Goal: Task Accomplishment & Management: Manage account settings

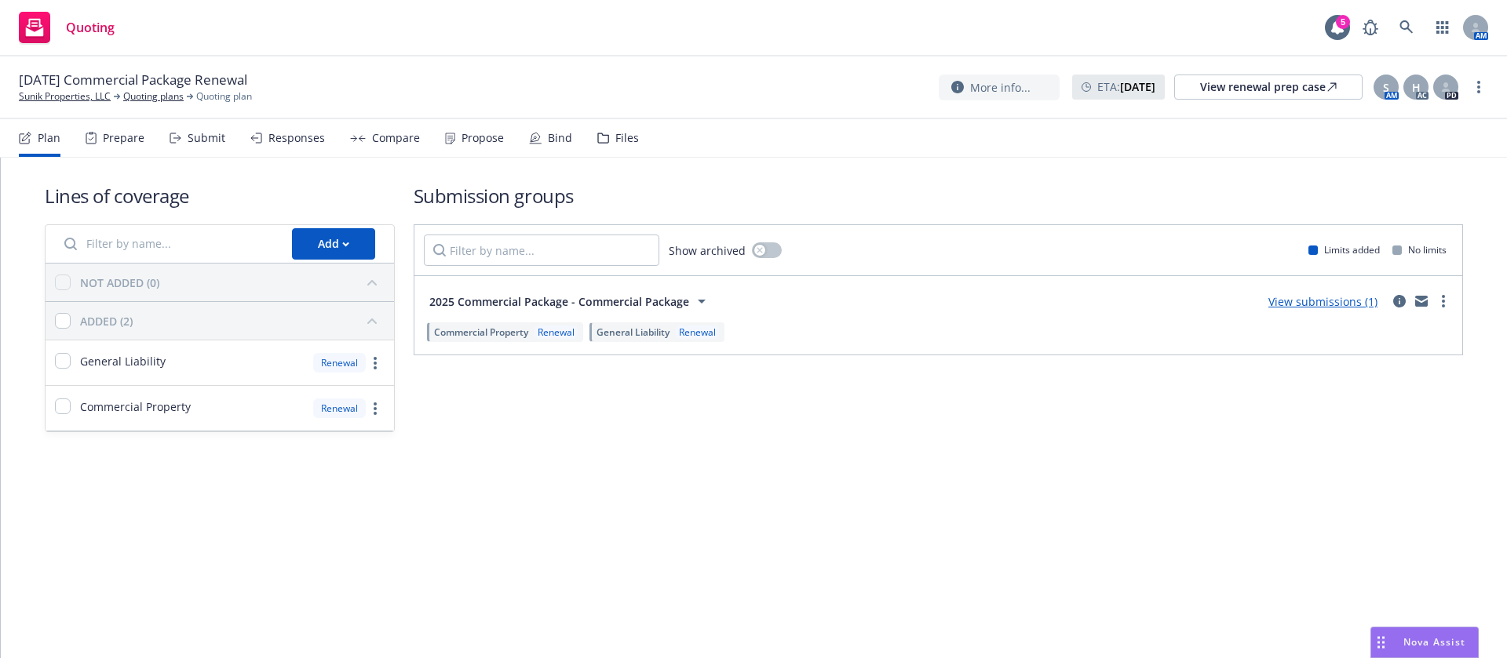
click at [461, 144] on div "Propose" at bounding box center [482, 138] width 42 height 13
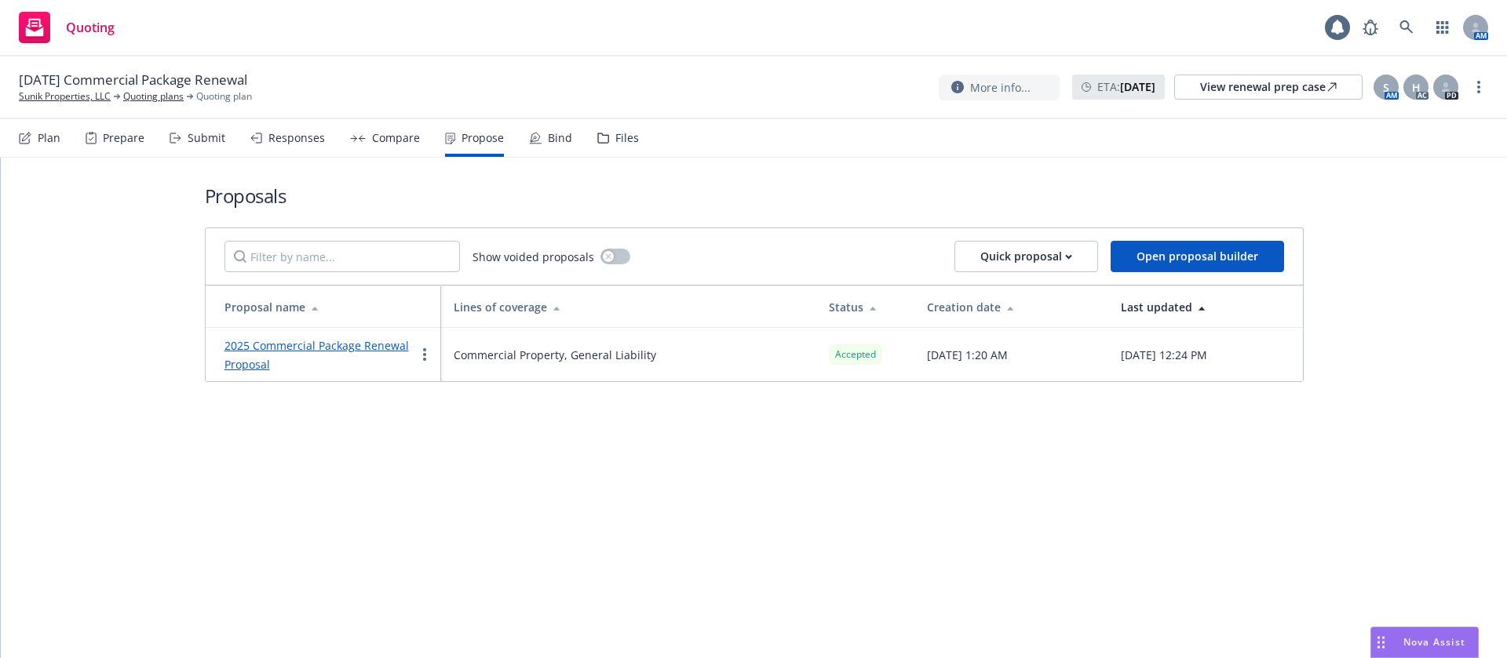
click at [559, 142] on div "Bind" at bounding box center [560, 138] width 24 height 13
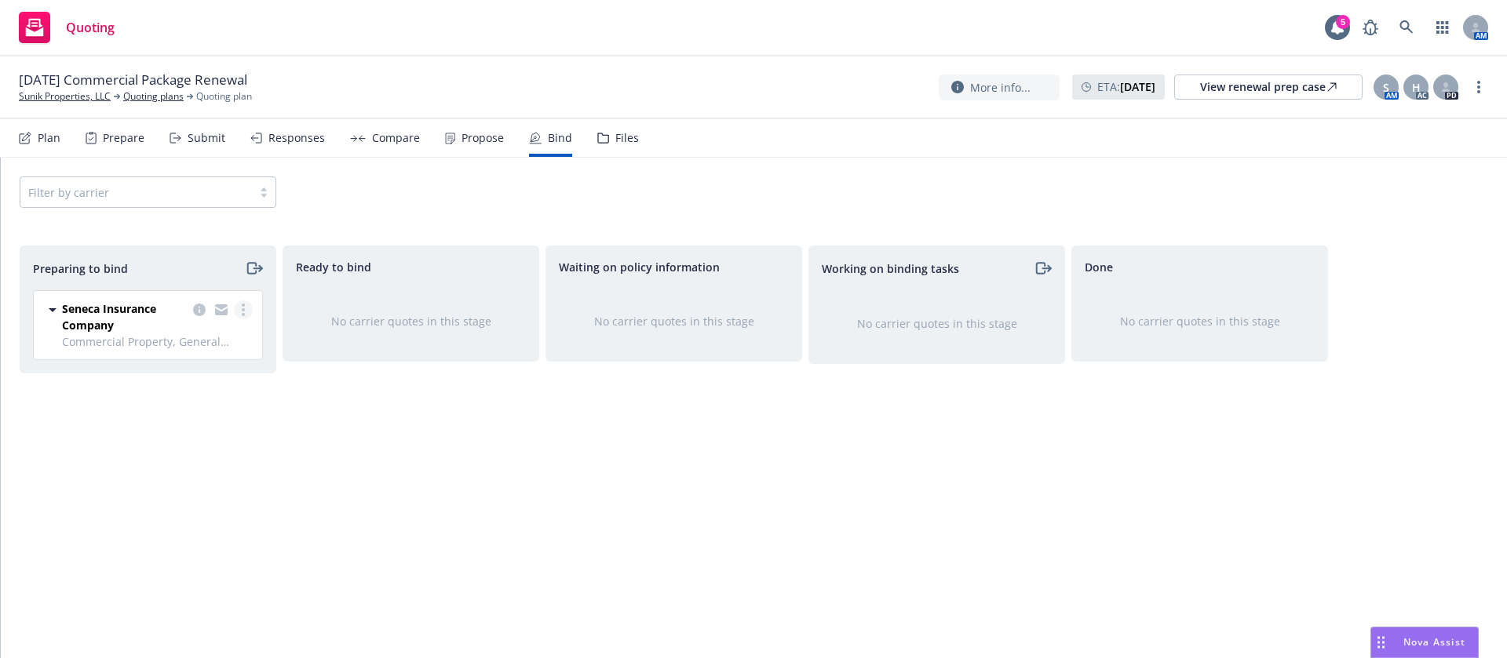
click at [245, 315] on link "more" at bounding box center [243, 310] width 19 height 19
click at [200, 403] on span "Move to done" at bounding box center [152, 404] width 109 height 15
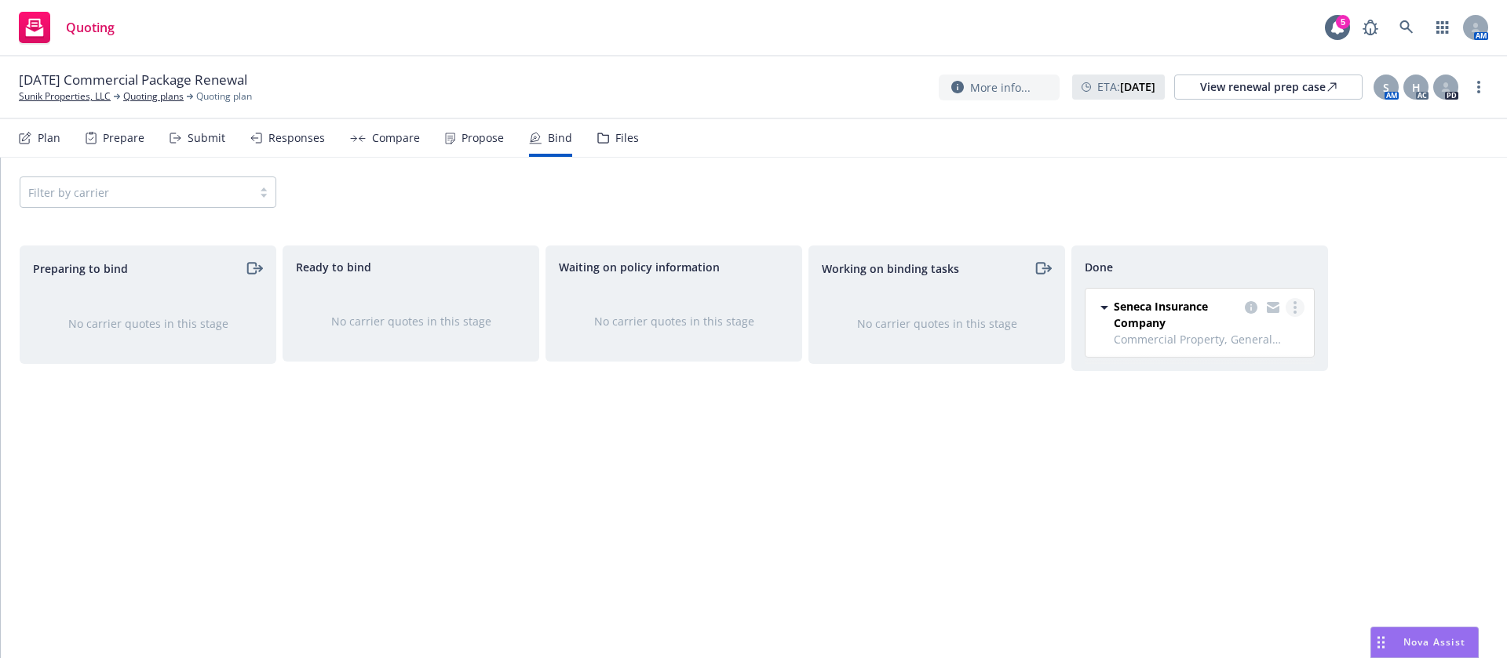
click at [1297, 311] on link "more" at bounding box center [1294, 307] width 19 height 19
click at [1280, 344] on span "Move back one step" at bounding box center [1232, 339] width 142 height 15
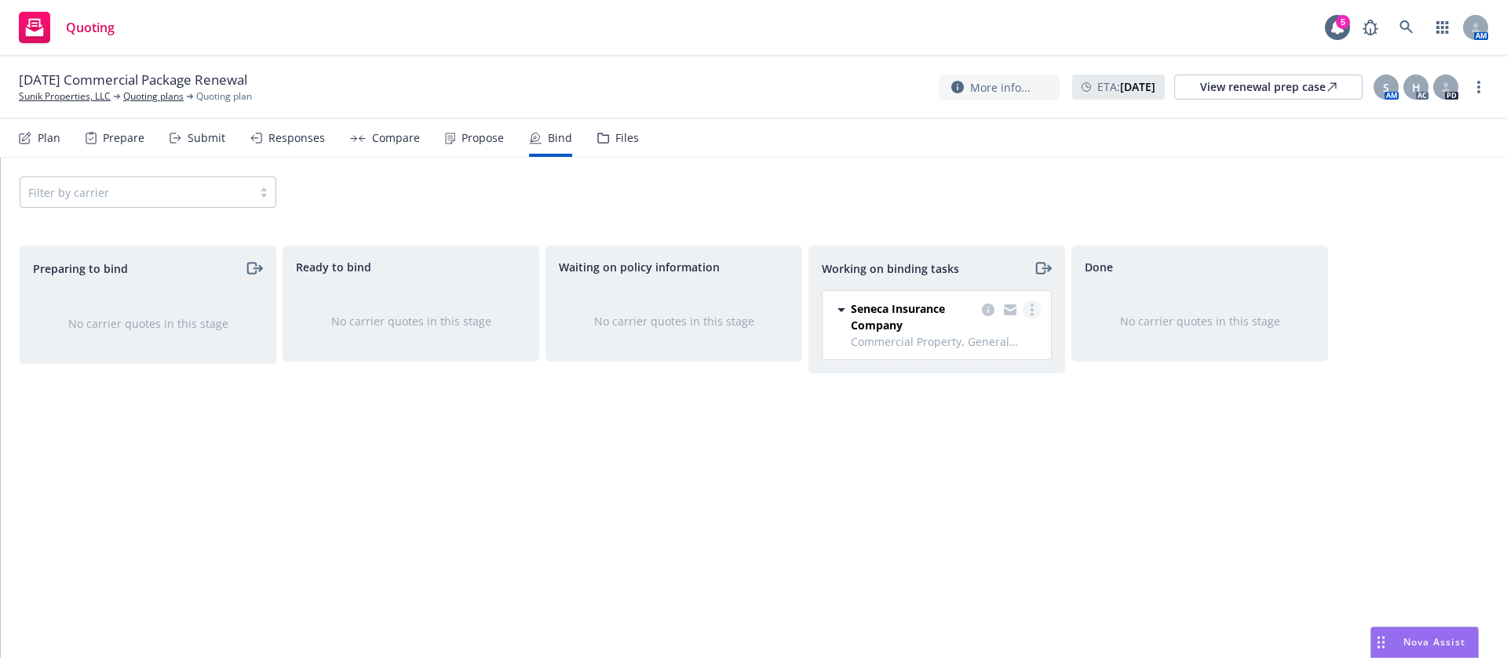
click at [1029, 307] on link "more" at bounding box center [1031, 310] width 19 height 19
click at [990, 349] on link "Move back one step" at bounding box center [969, 341] width 142 height 31
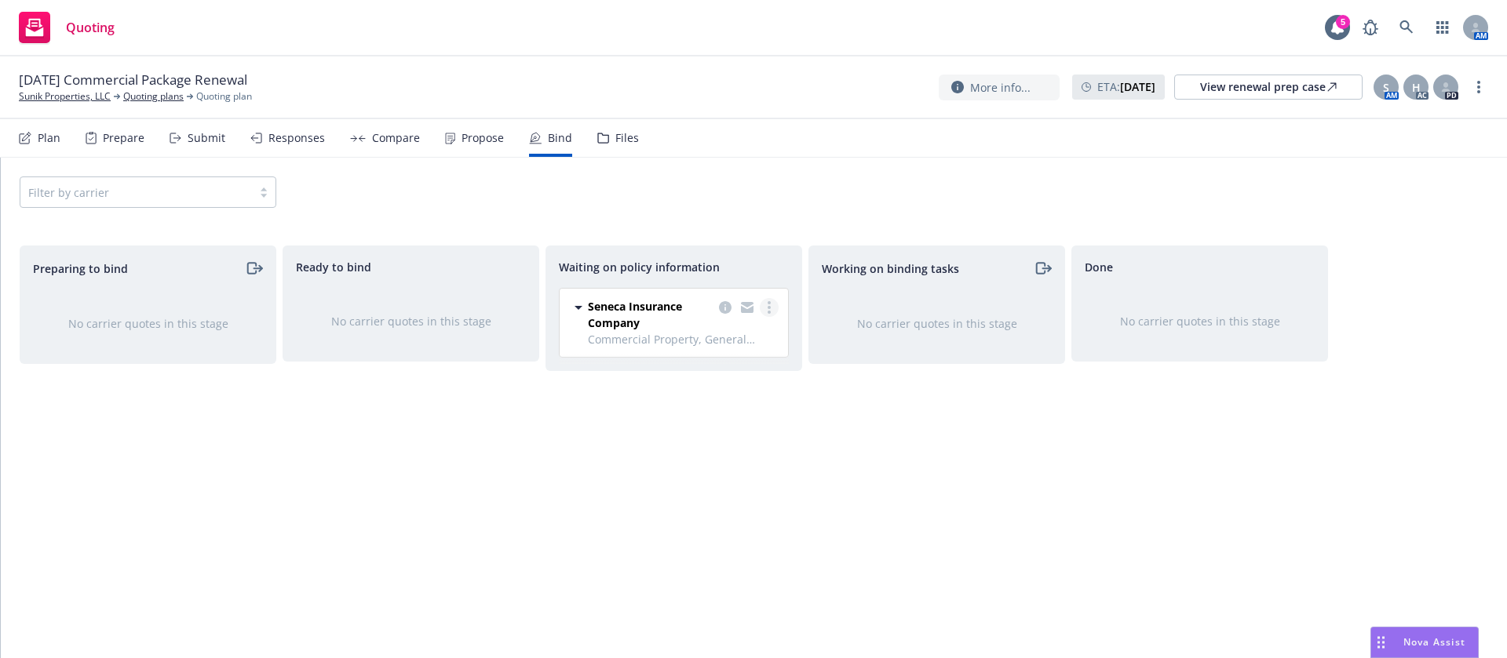
click at [768, 308] on circle "more" at bounding box center [768, 307] width 3 height 3
click at [731, 371] on span "Move back one step" at bounding box center [707, 370] width 142 height 15
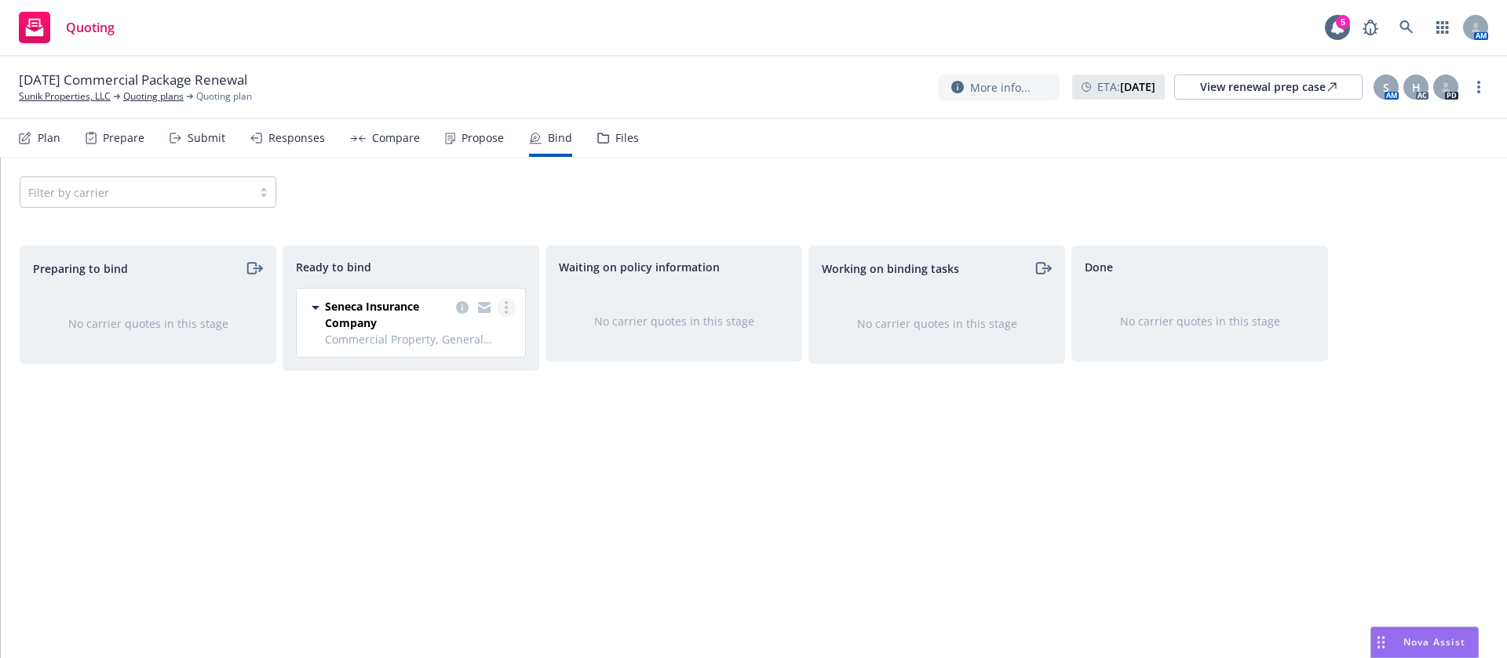
click at [509, 308] on link "more" at bounding box center [506, 307] width 19 height 19
click at [466, 368] on span "Move back one step" at bounding box center [444, 370] width 142 height 15
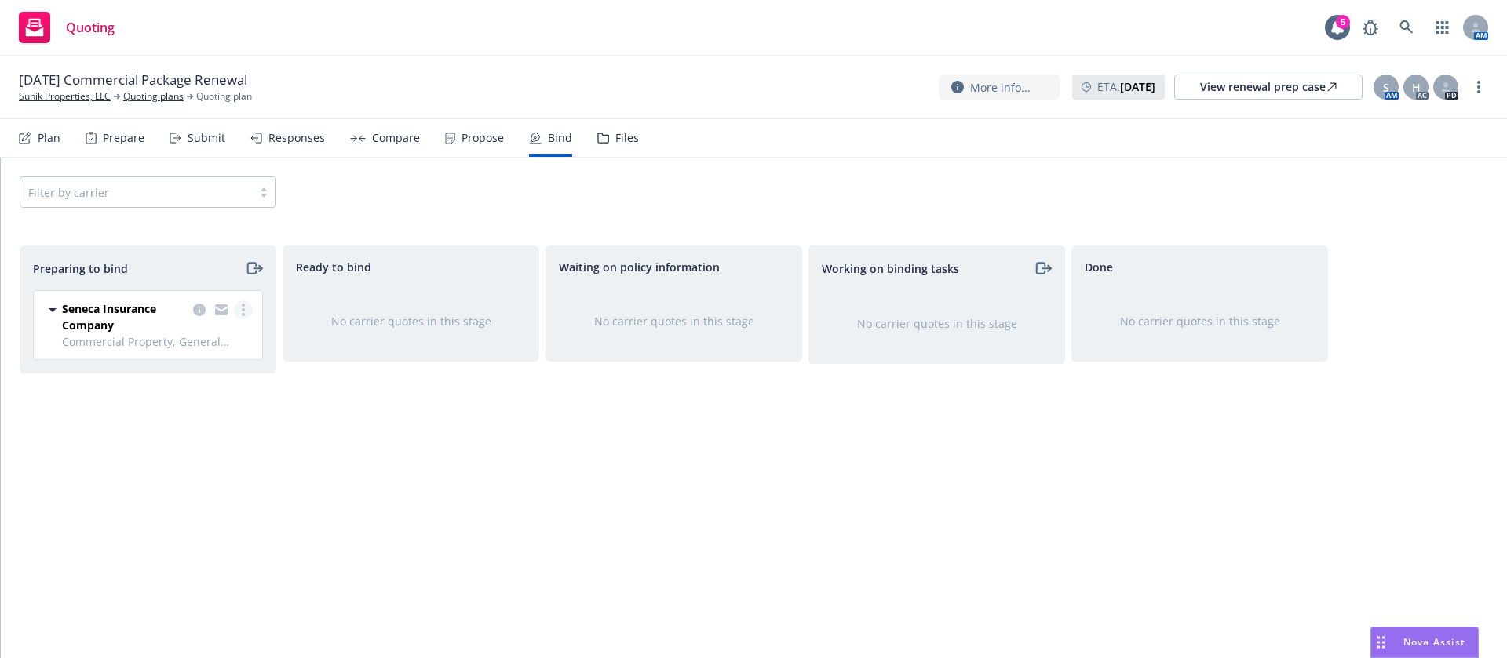
click at [242, 304] on icon "more" at bounding box center [243, 310] width 3 height 13
click at [169, 371] on span "Log bind order" at bounding box center [155, 373] width 115 height 15
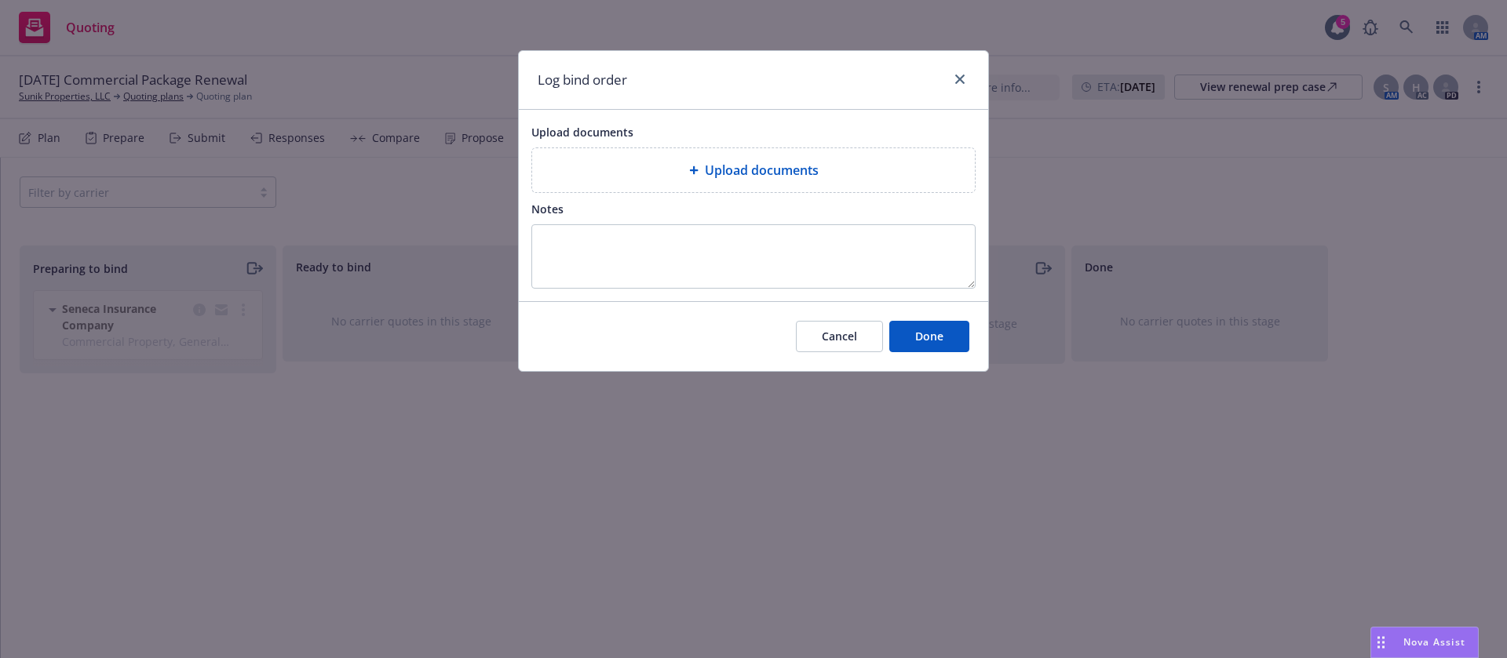
click at [698, 159] on div "Upload documents" at bounding box center [753, 170] width 443 height 44
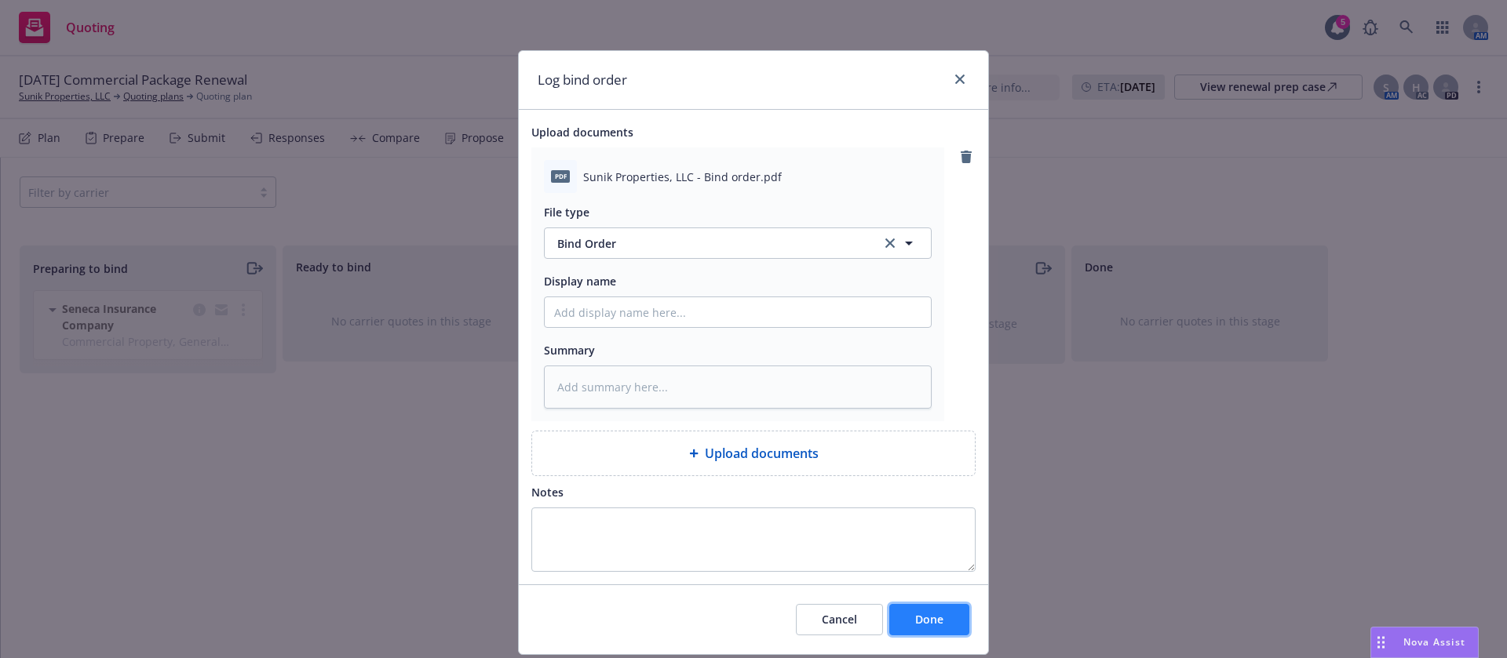
click at [915, 613] on span "Done" at bounding box center [929, 619] width 28 height 15
type textarea "x"
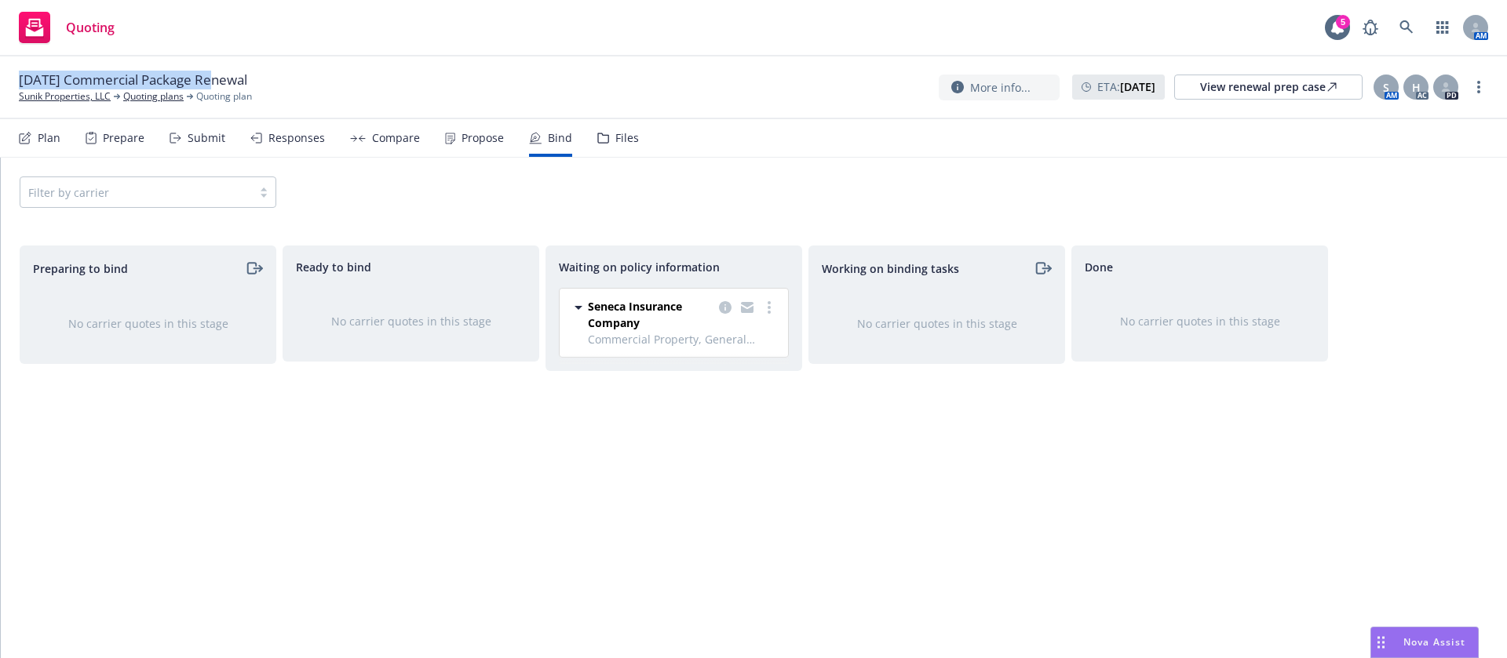
drag, startPoint x: 209, startPoint y: 83, endPoint x: -9, endPoint y: 82, distance: 218.2
click at [0, 82] on html "Quoting 5 AM 08/20/25 Commercial Package Renewal Sunik Properties, LLC Quoting …" at bounding box center [753, 329] width 1507 height 658
copy span "08/20/25 Commercial Package"
click at [452, 128] on div "Propose" at bounding box center [474, 138] width 59 height 38
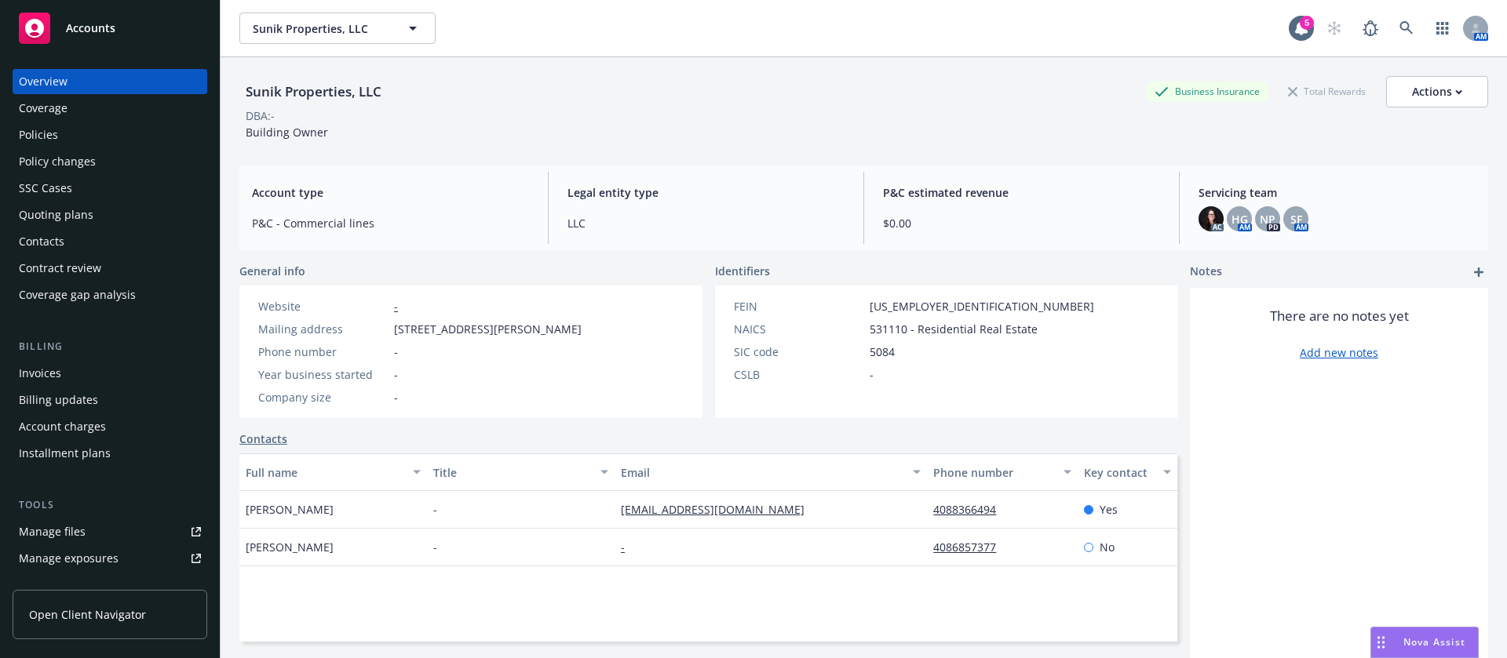
click at [85, 133] on div "Policies" at bounding box center [110, 134] width 182 height 25
click at [88, 126] on div "Policies" at bounding box center [110, 134] width 182 height 25
click at [89, 137] on div "Policies" at bounding box center [110, 134] width 182 height 25
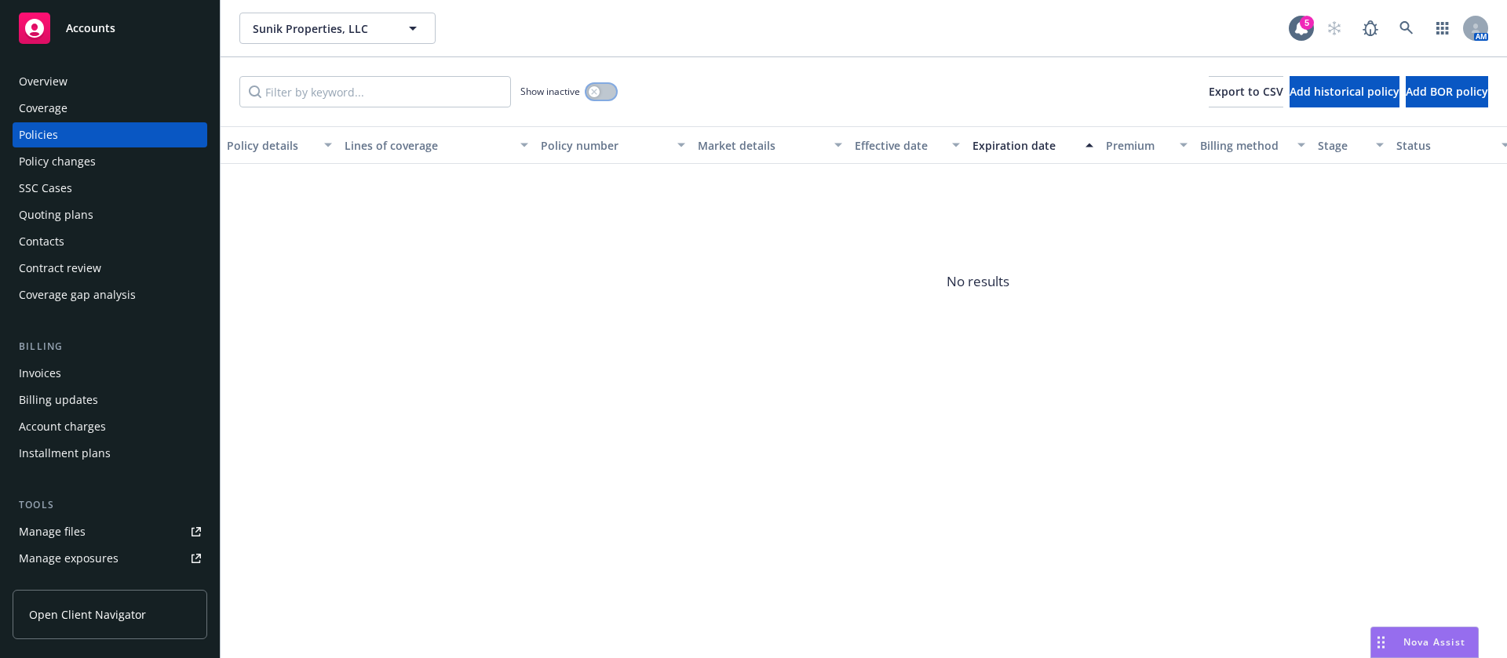
click at [587, 89] on button "button" at bounding box center [601, 92] width 30 height 16
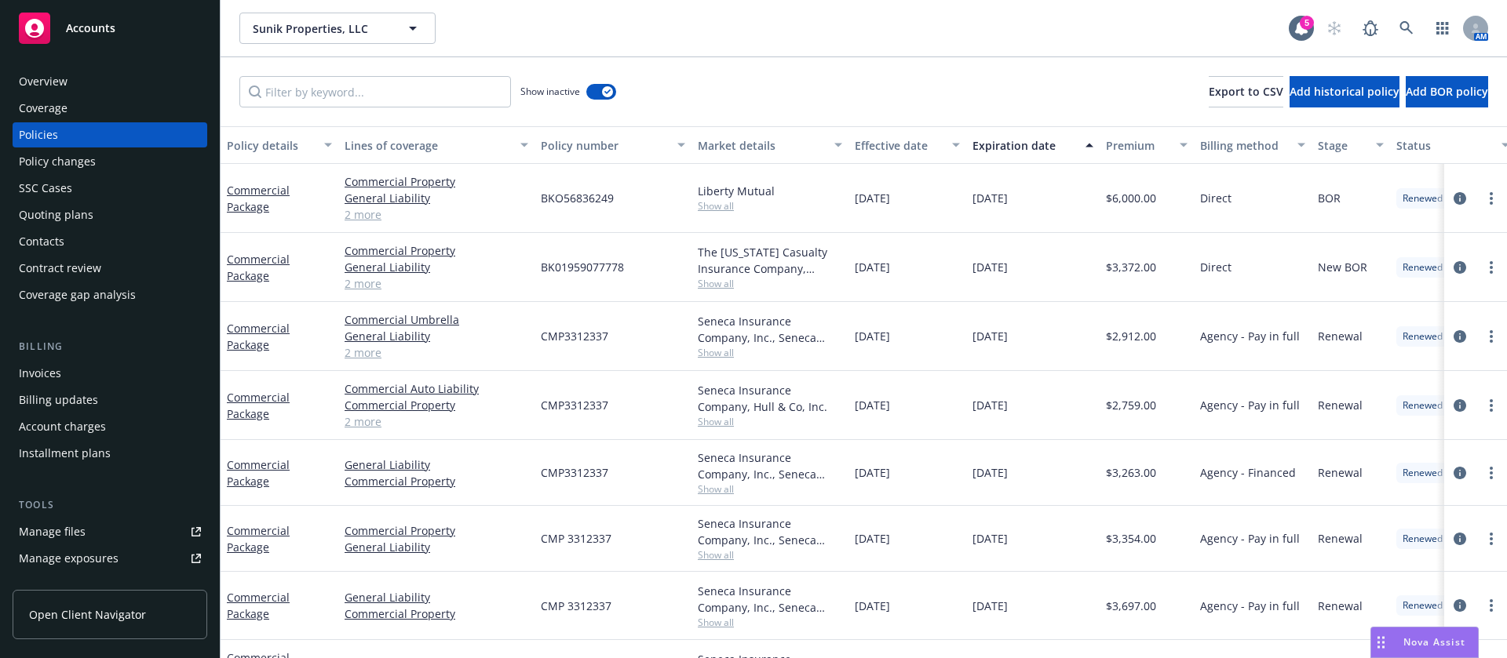
click at [906, 144] on div "Effective date" at bounding box center [899, 145] width 88 height 16
click at [1000, 138] on div "Expiration date" at bounding box center [1024, 145] width 104 height 16
click at [1016, 138] on div "Expiration date" at bounding box center [1024, 145] width 104 height 16
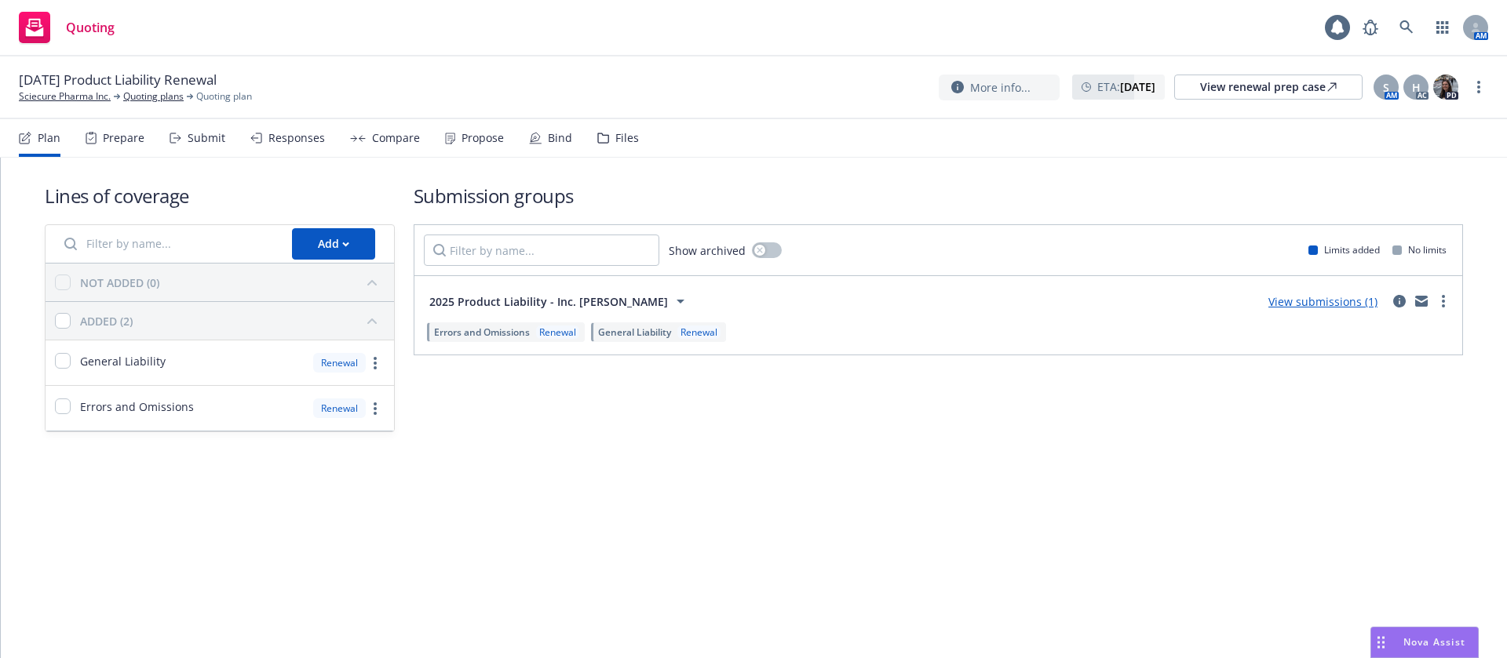
click at [461, 140] on div "Propose" at bounding box center [482, 138] width 42 height 13
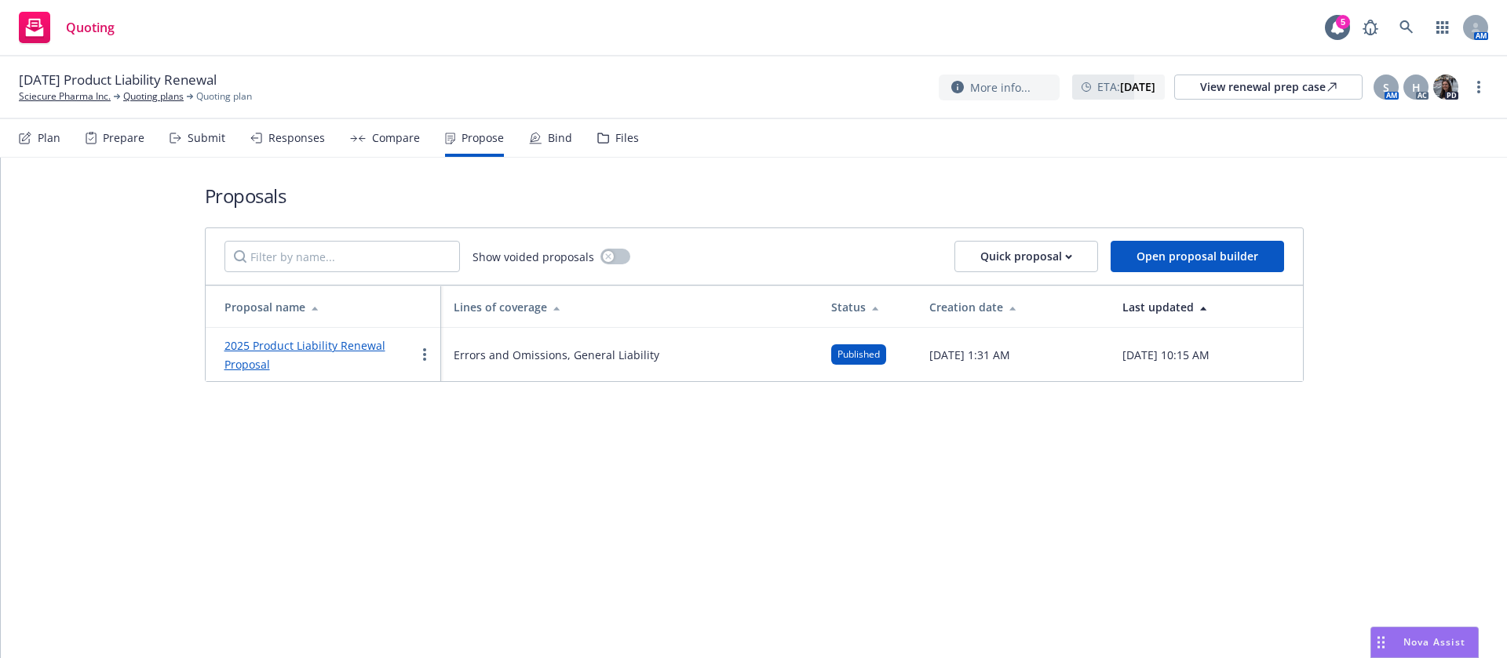
click at [348, 352] on link "2025 Product Liability Renewal Proposal" at bounding box center [304, 355] width 161 height 34
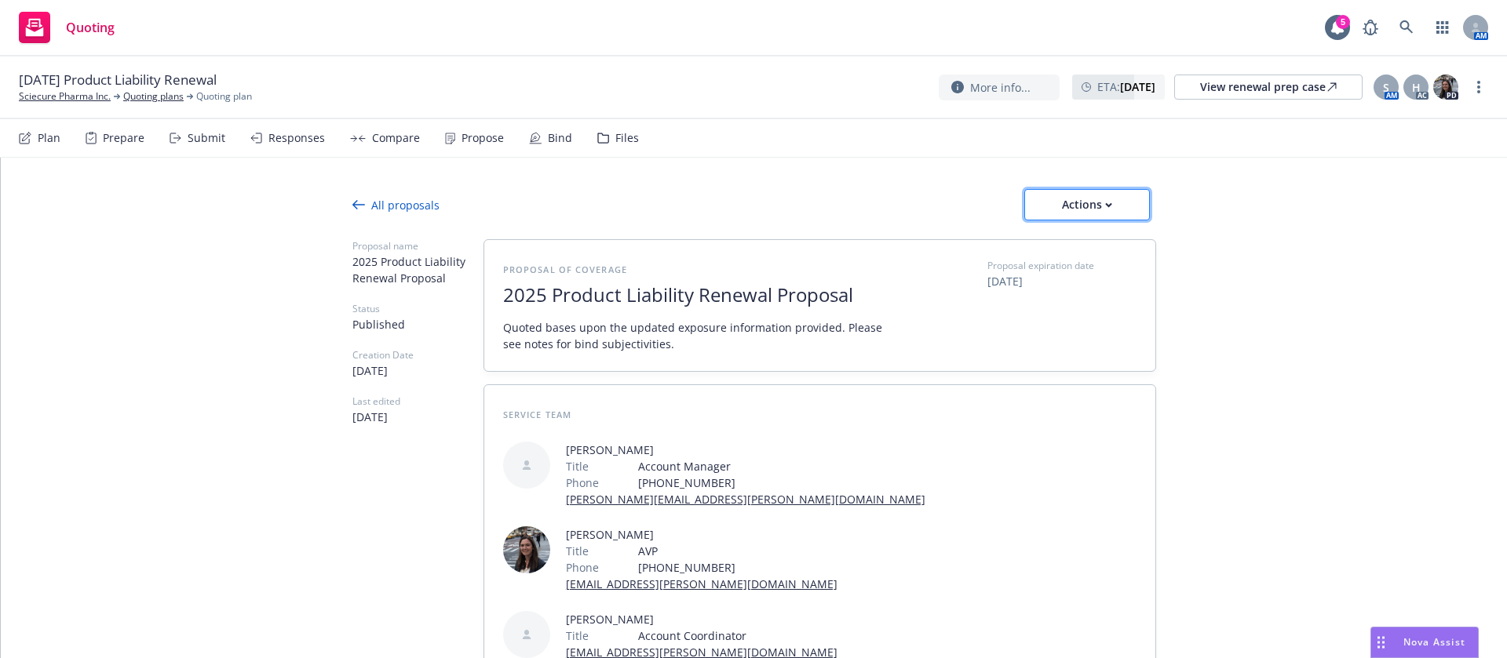
click at [1102, 211] on div "Actions" at bounding box center [1087, 205] width 74 height 30
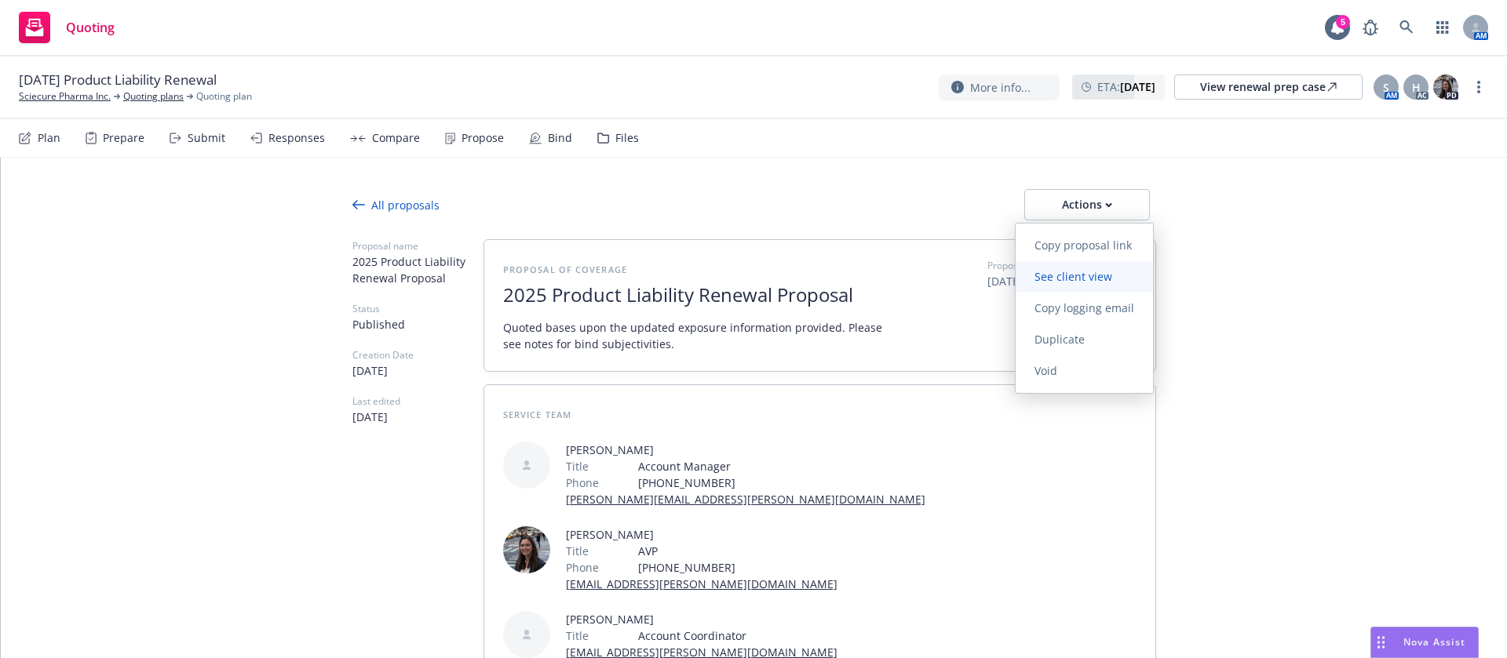
click at [1082, 279] on span "See client view" at bounding box center [1072, 276] width 115 height 15
type textarea "x"
click at [373, 209] on div "All proposals" at bounding box center [395, 205] width 87 height 16
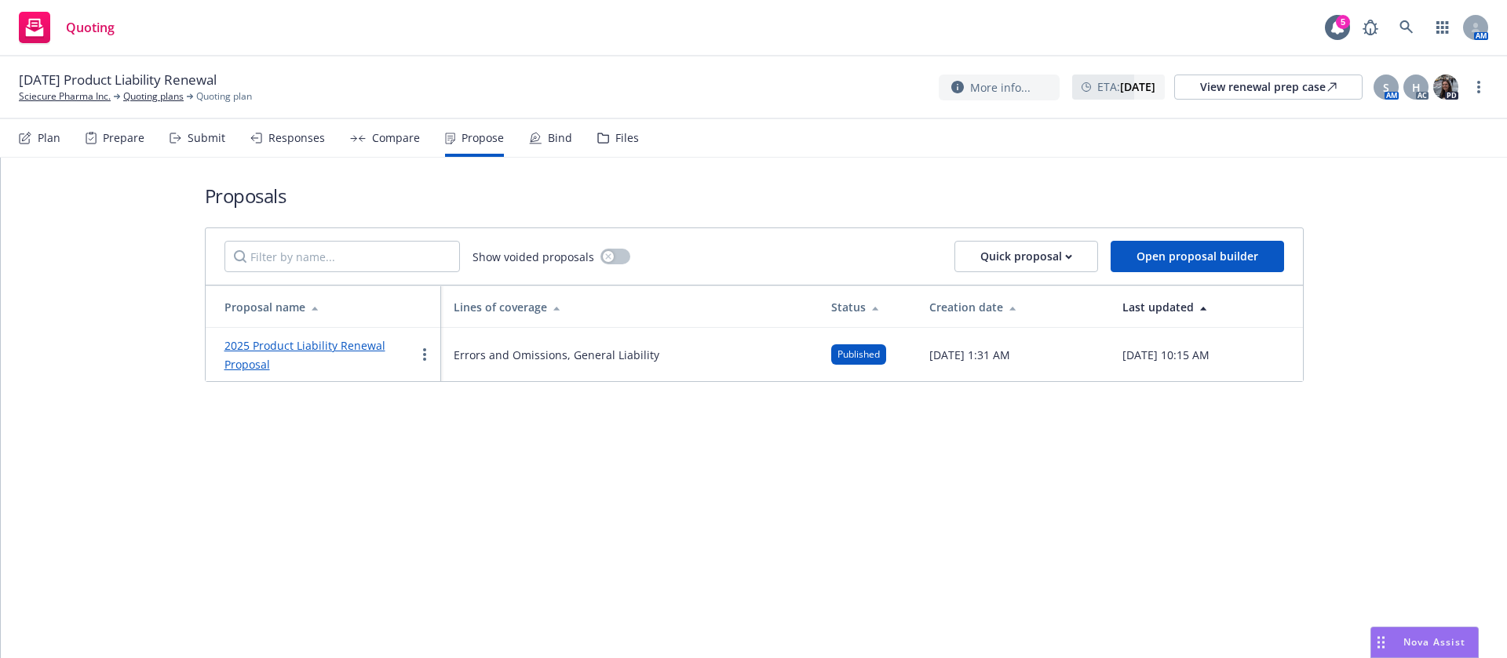
click at [188, 132] on div "Submit" at bounding box center [207, 138] width 38 height 13
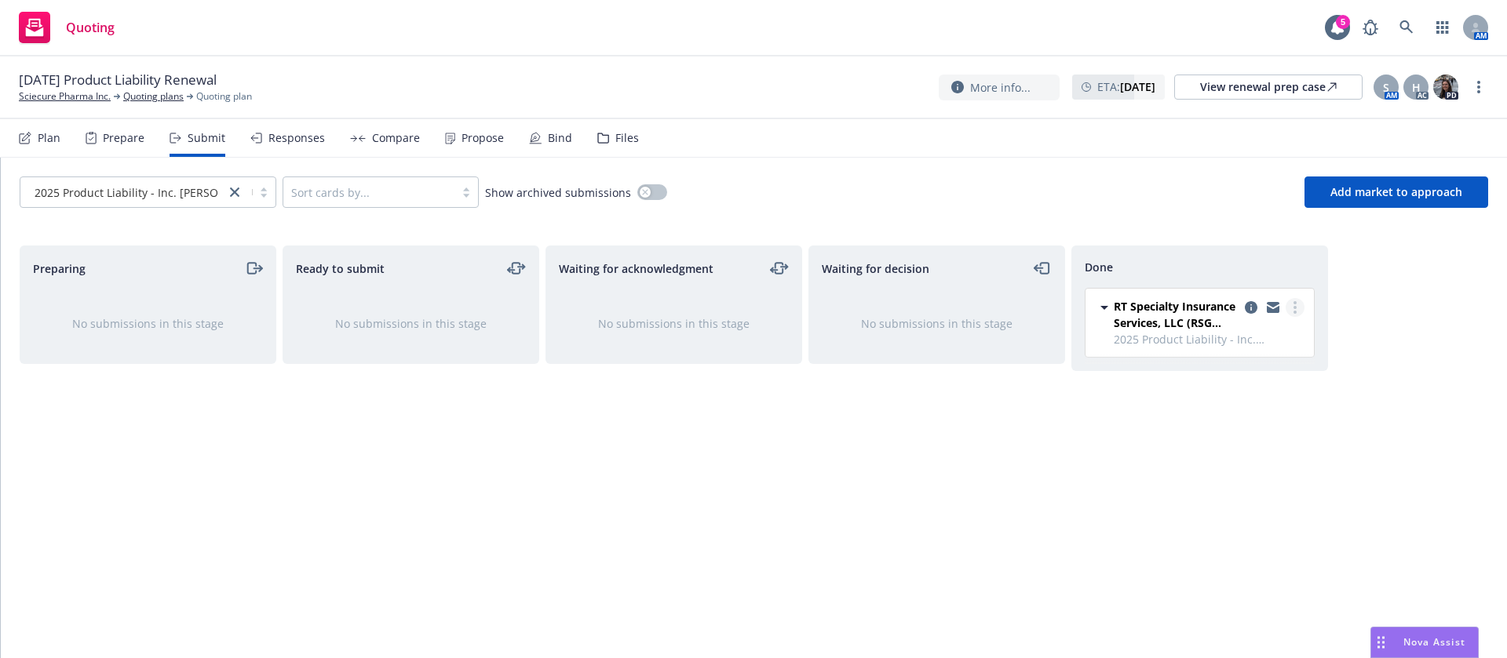
click at [1292, 304] on link "more" at bounding box center [1294, 307] width 19 height 19
click at [1252, 371] on span "Add accepted decision" at bounding box center [1224, 370] width 157 height 15
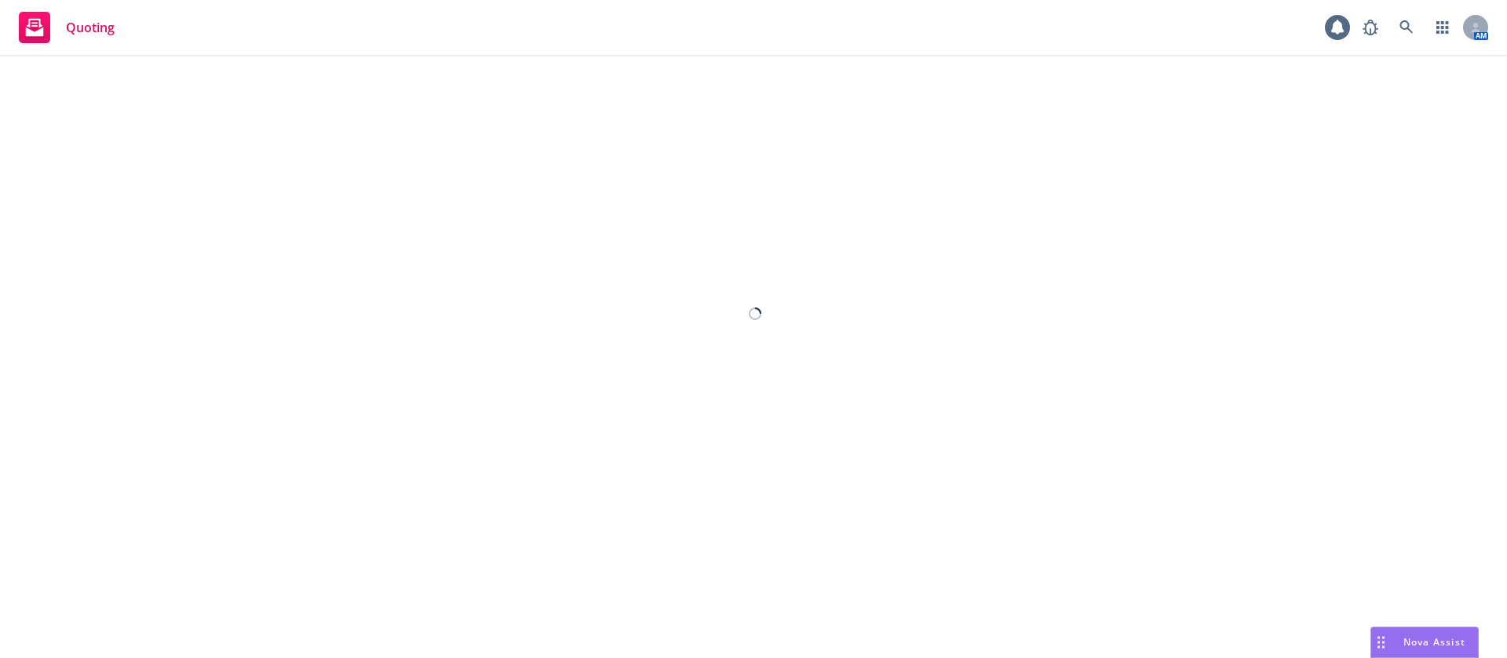
select select "12"
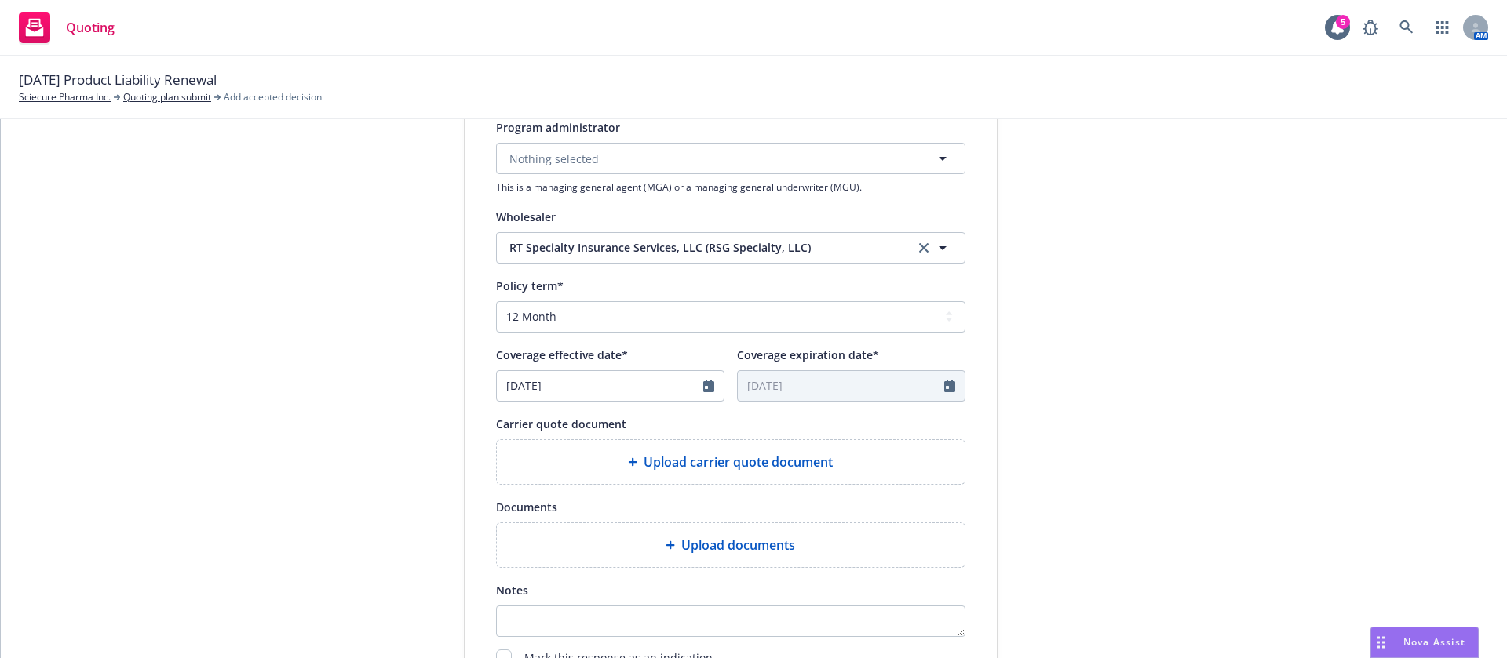
scroll to position [471, 0]
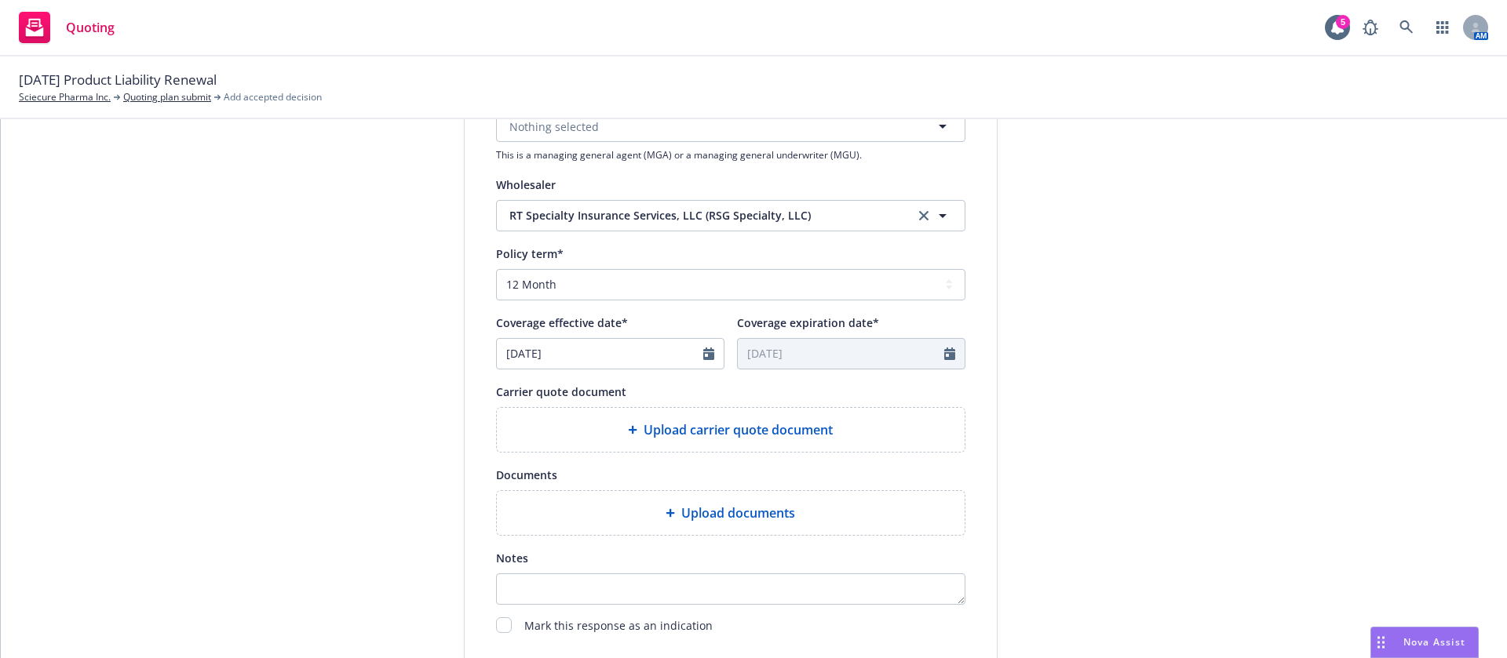
click at [645, 438] on span "Upload carrier quote document" at bounding box center [737, 430] width 189 height 19
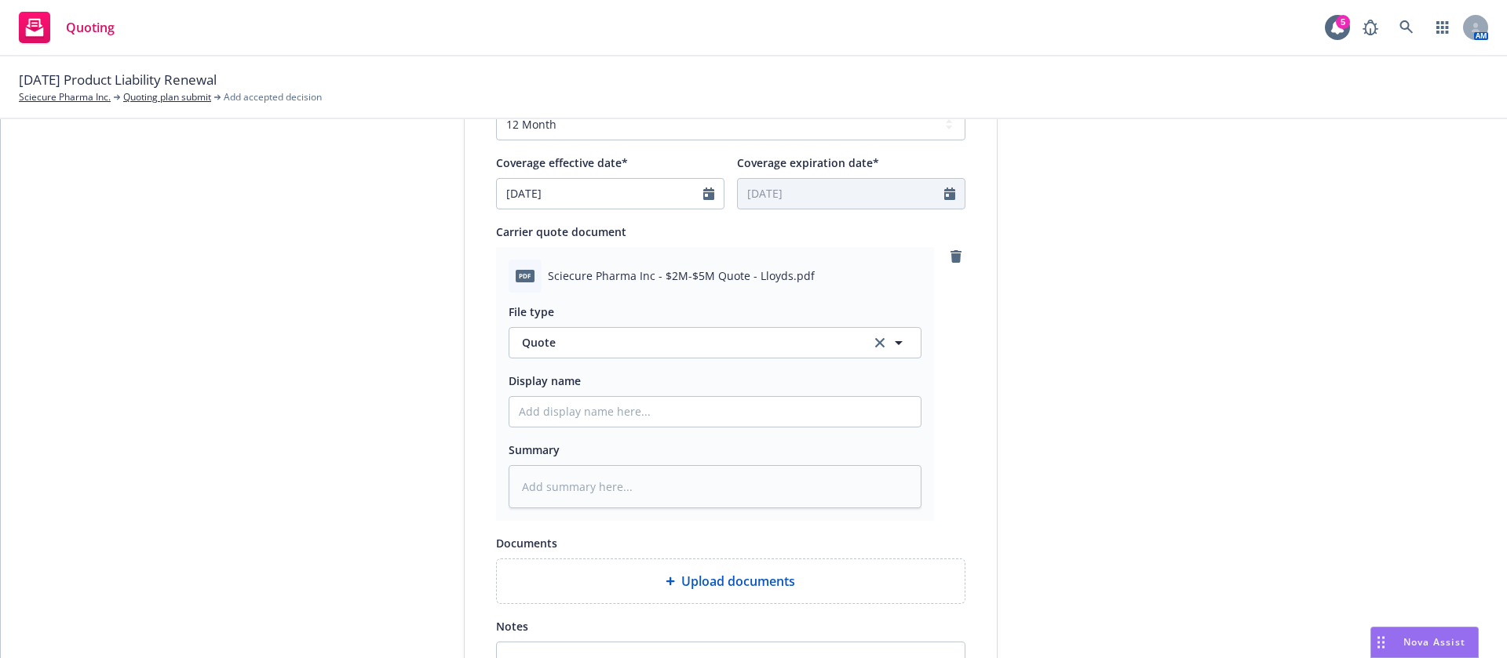
scroll to position [804, 0]
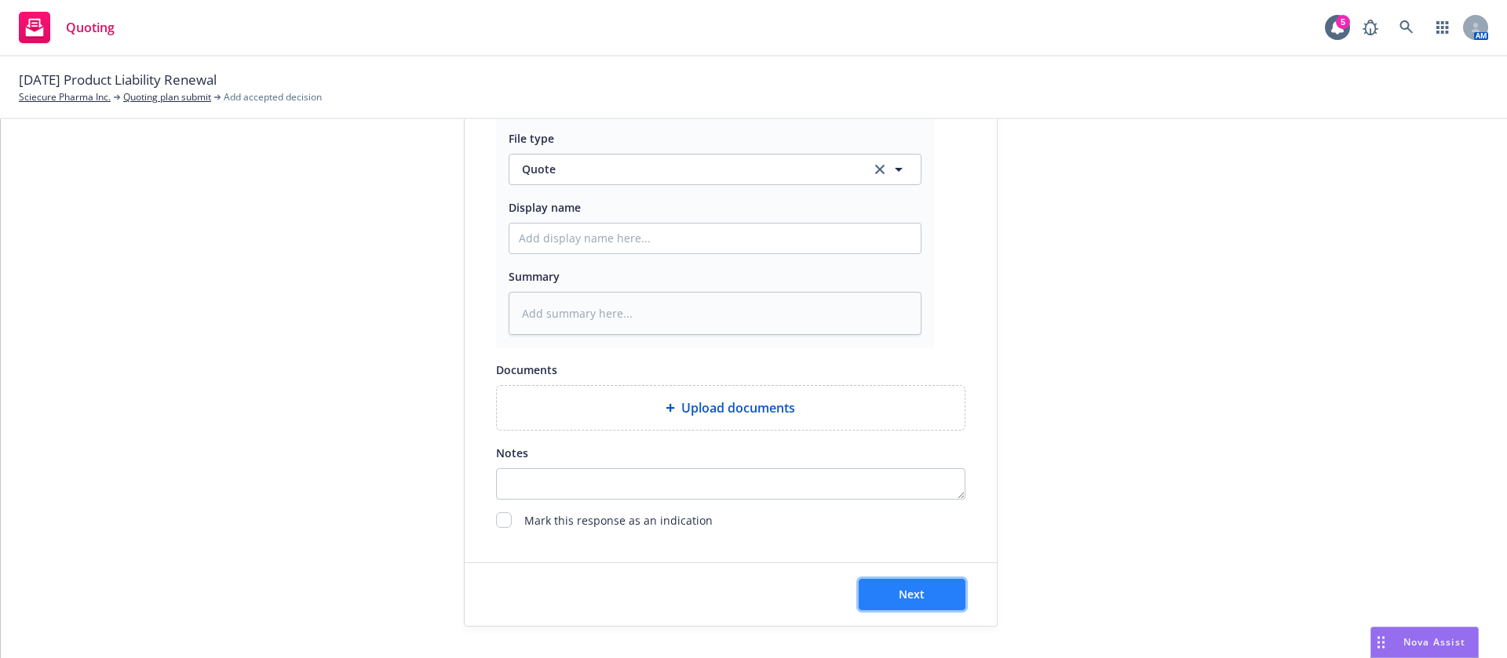
click at [898, 583] on button "Next" at bounding box center [911, 594] width 107 height 31
type textarea "x"
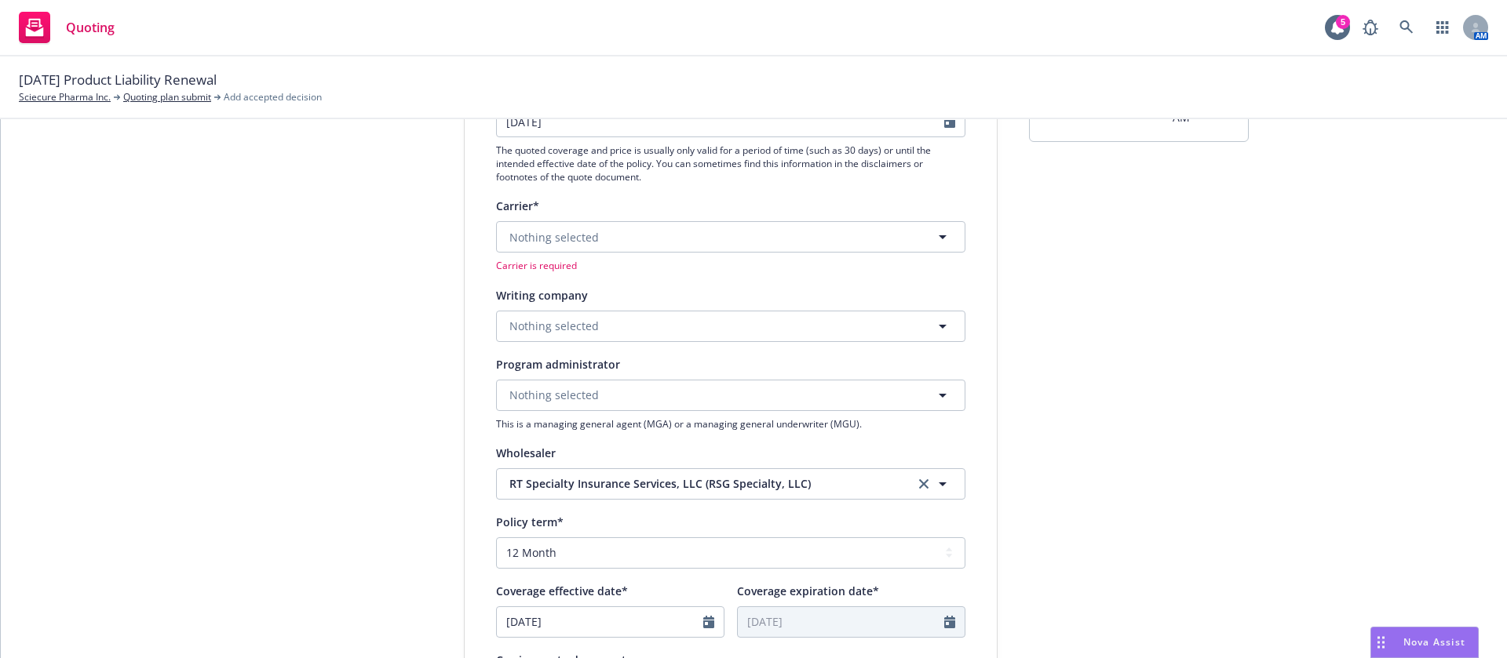
scroll to position [98, 0]
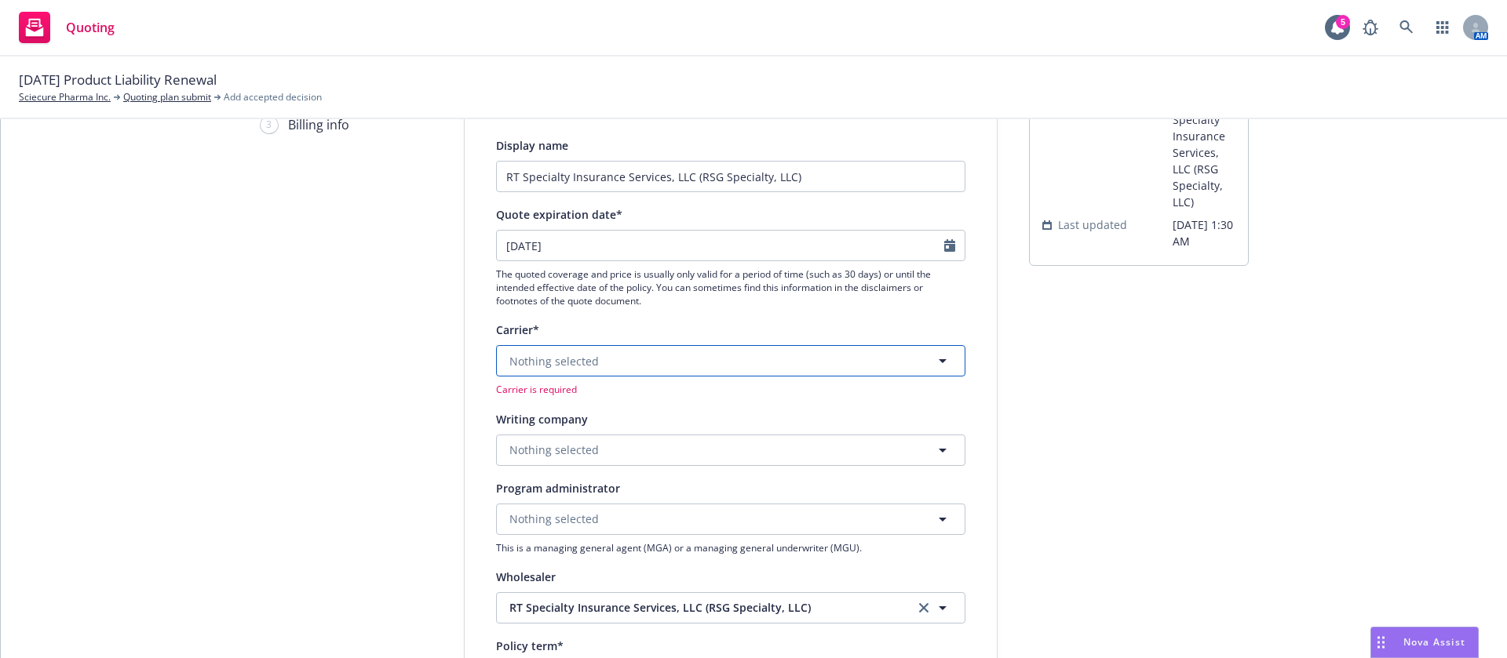
click at [528, 362] on span "Nothing selected" at bounding box center [553, 361] width 89 height 16
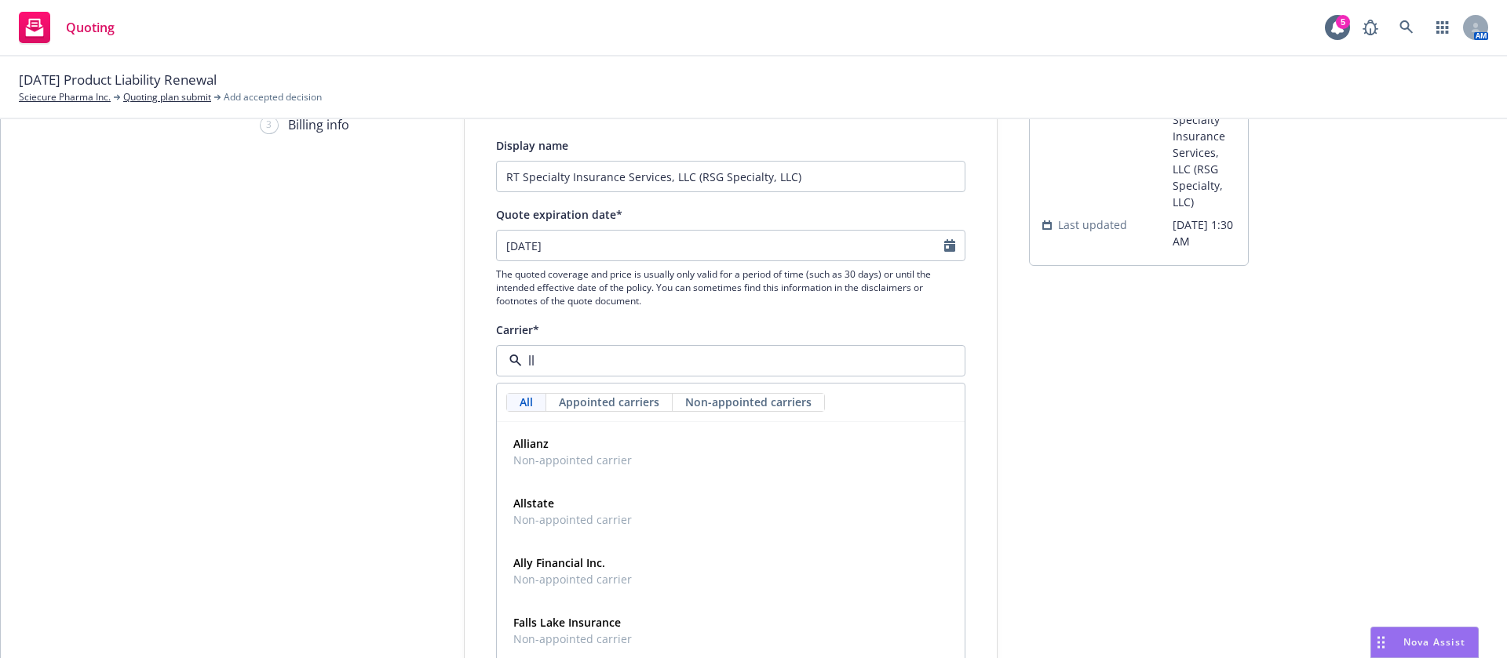
type input "llo"
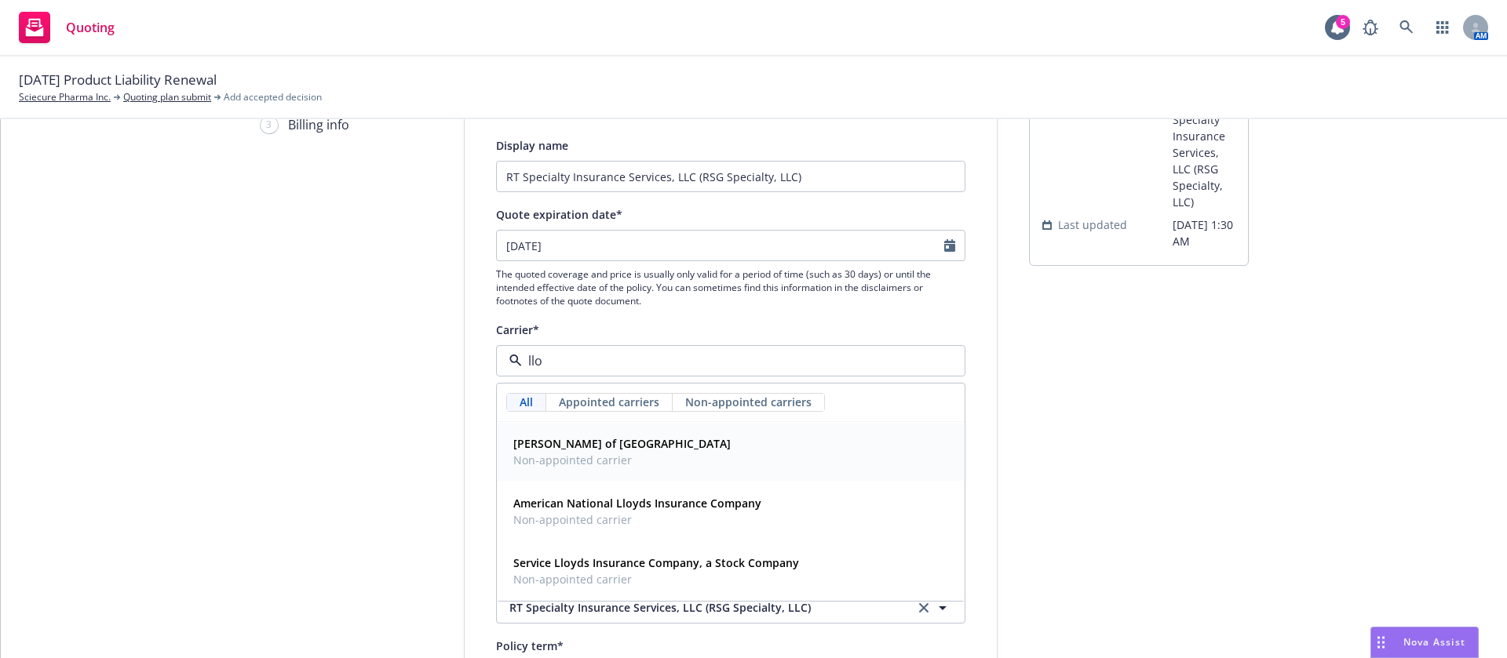
click at [574, 436] on span "[PERSON_NAME] of [GEOGRAPHIC_DATA]" at bounding box center [621, 444] width 217 height 16
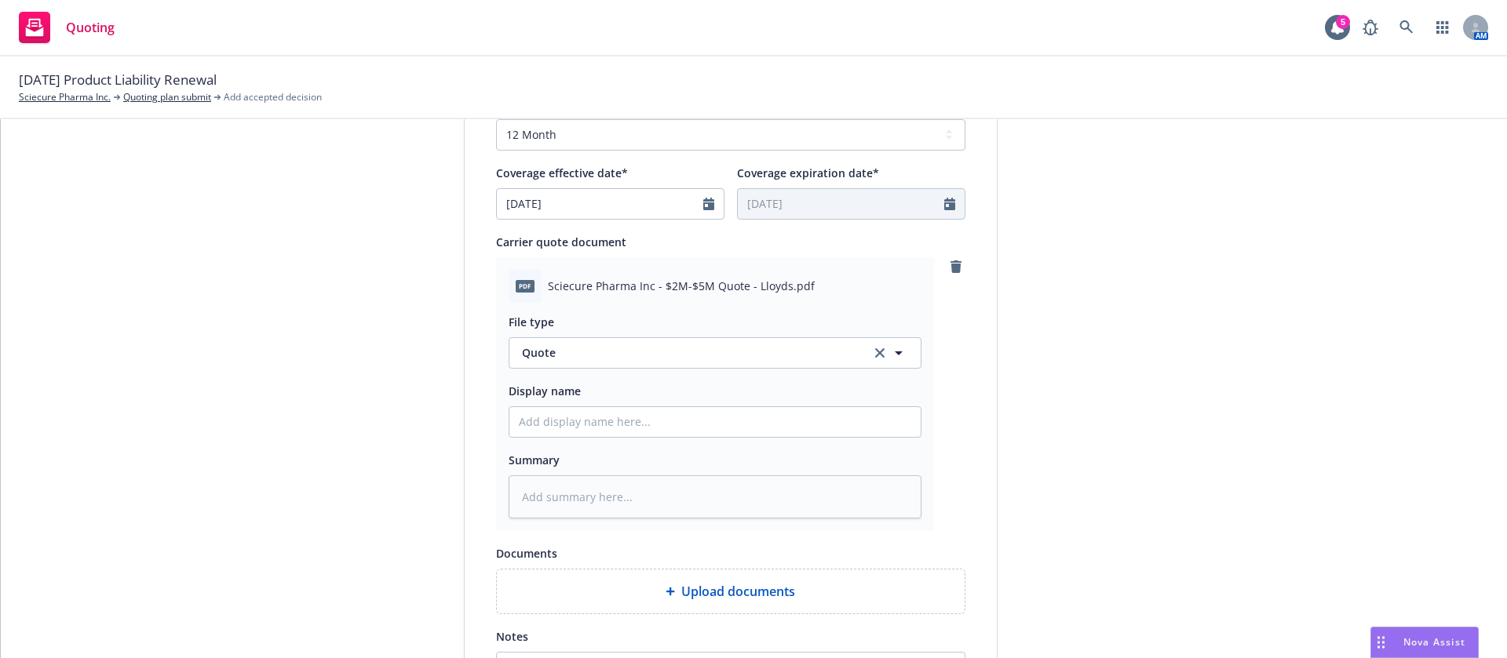
scroll to position [870, 0]
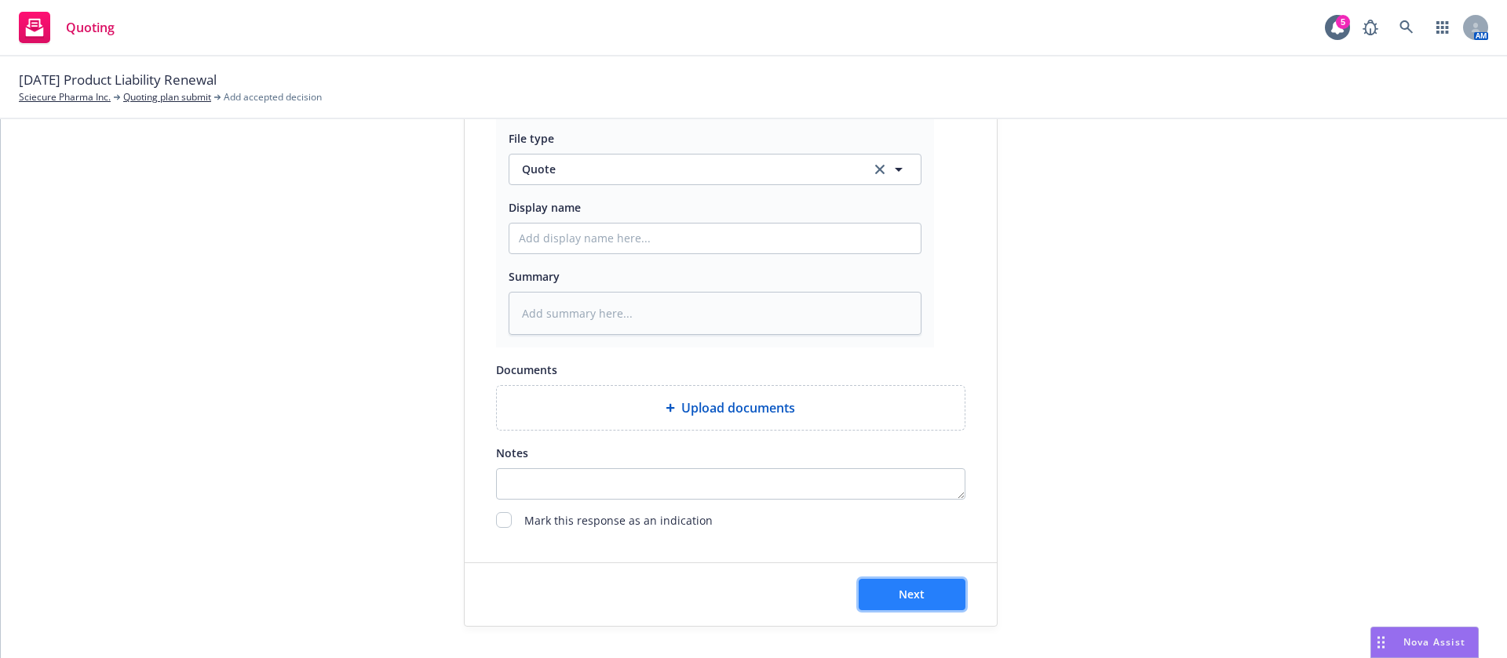
click at [858, 585] on button "Next" at bounding box center [911, 594] width 107 height 31
type textarea "x"
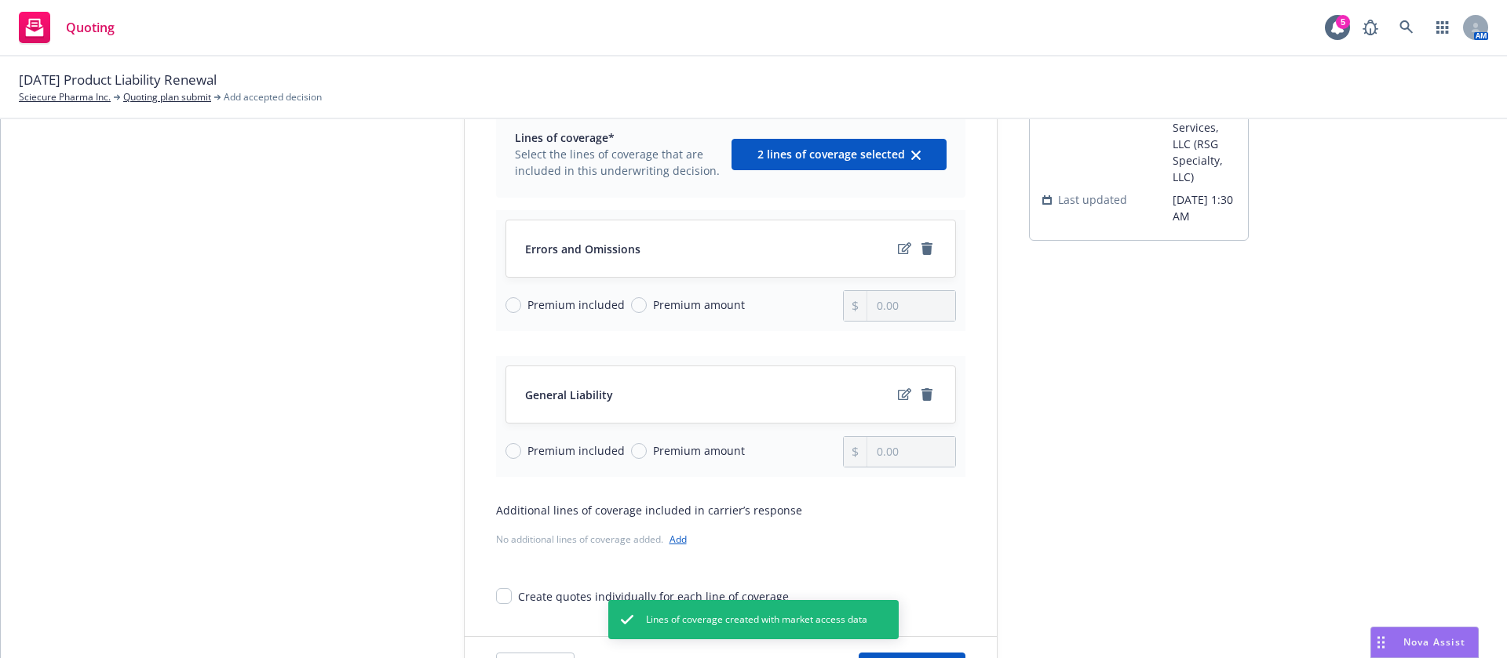
scroll to position [197, 0]
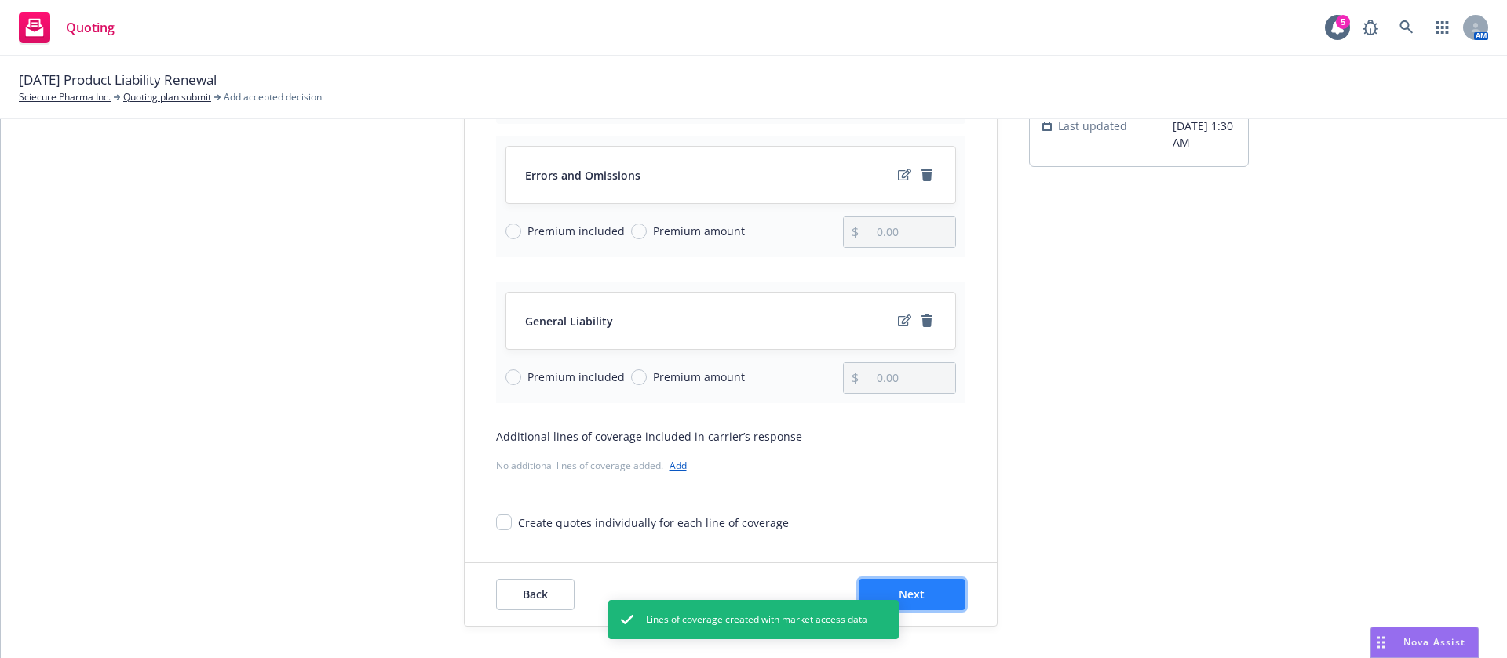
click at [926, 603] on button "Next" at bounding box center [911, 594] width 107 height 31
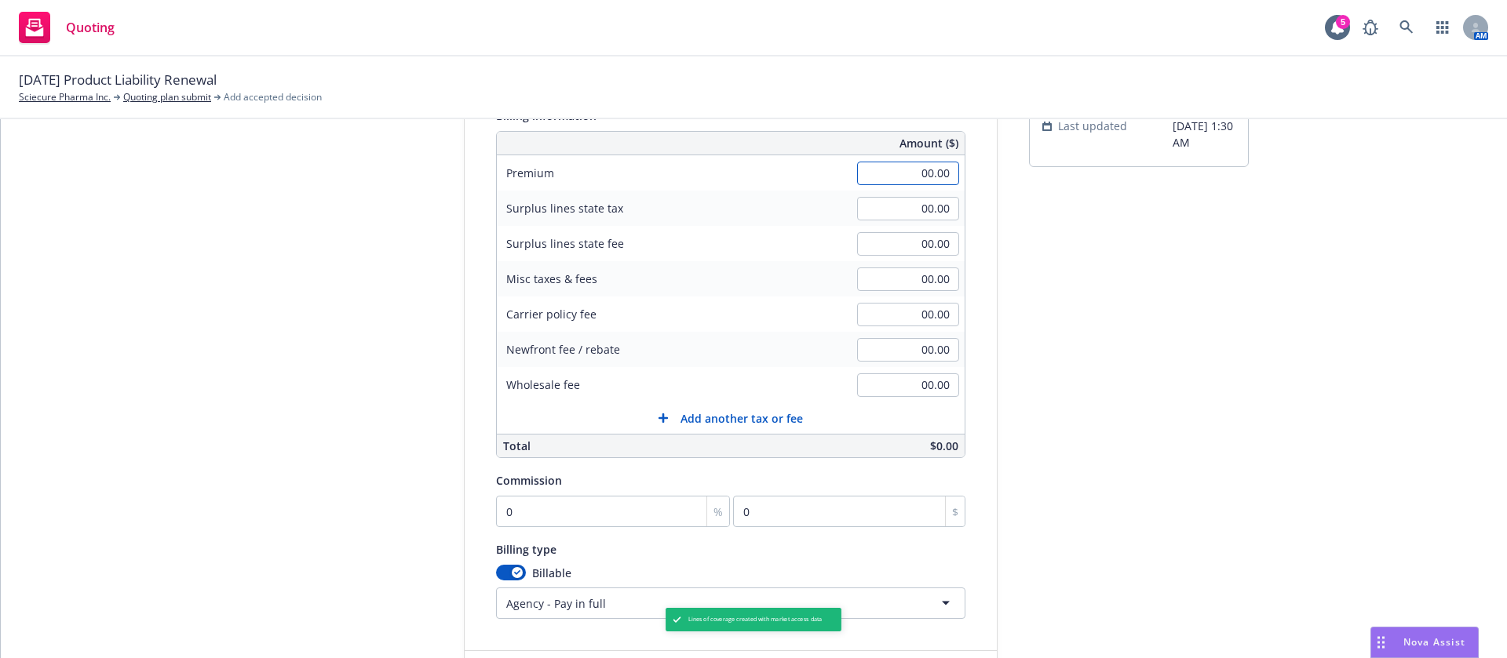
click at [869, 169] on input "00.00" at bounding box center [908, 174] width 102 height 24
type input "14,750.00"
click at [1029, 227] on div "submission Carrier RT Specialty Insurance Services, LLC (RSG Specialty, LLC) La…" at bounding box center [1139, 334] width 220 height 761
click at [902, 313] on input "00.00" at bounding box center [908, 315] width 102 height 24
type input "250.00"
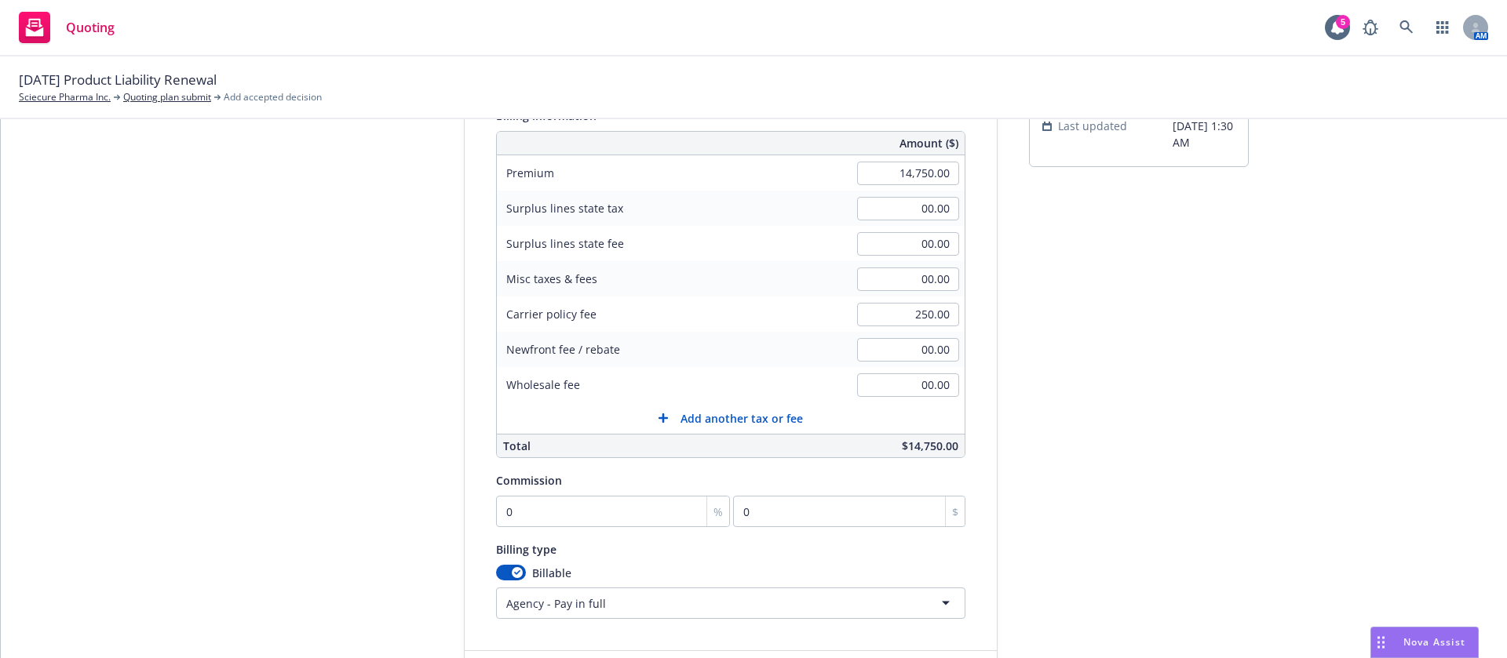
click at [1241, 384] on div "Quote initiation Coverage selection 3 Billing info Add billing information Surp…" at bounding box center [754, 334] width 1468 height 761
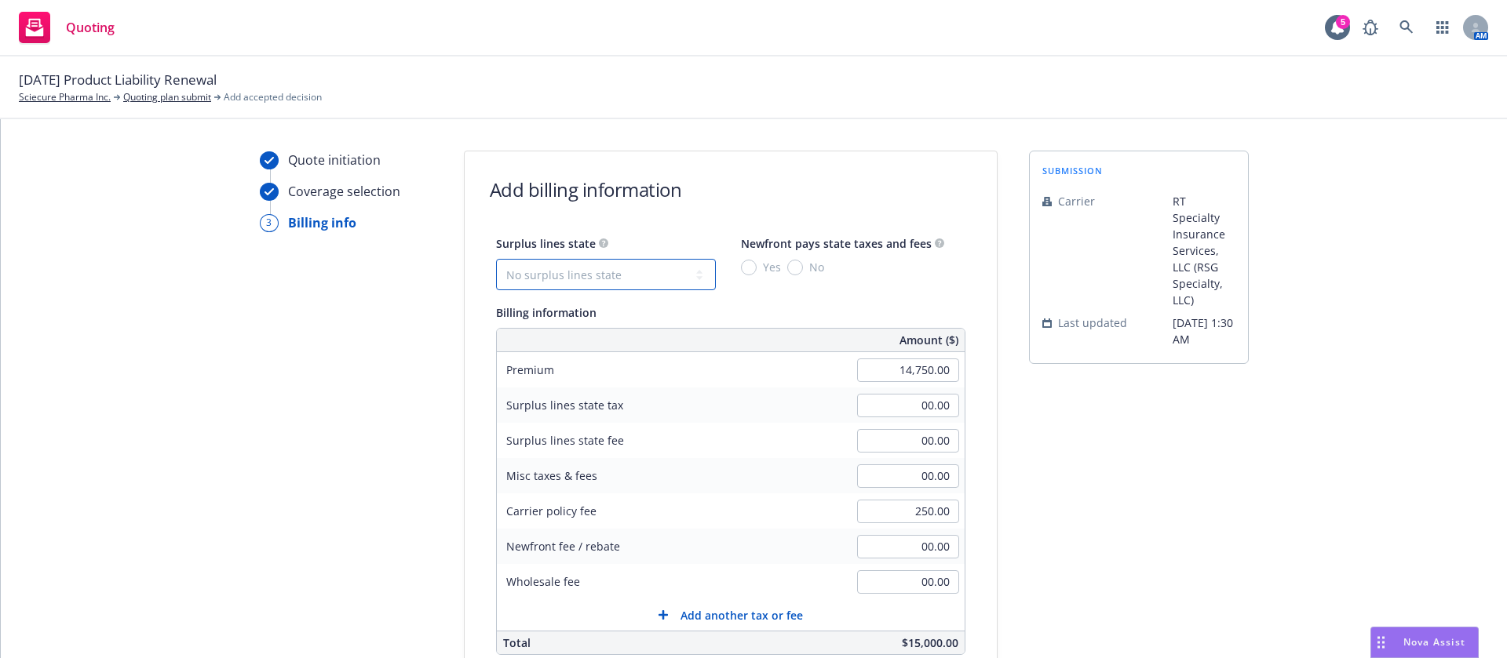
click at [545, 270] on select "No surplus lines state Alaska Alabama Arkansas Arizona California Colorado Conn…" at bounding box center [606, 274] width 220 height 31
select select "NJ"
click at [496, 259] on select "No surplus lines state Alaska Alabama Arkansas Arizona California Colorado Conn…" at bounding box center [606, 274] width 220 height 31
type input "750.00"
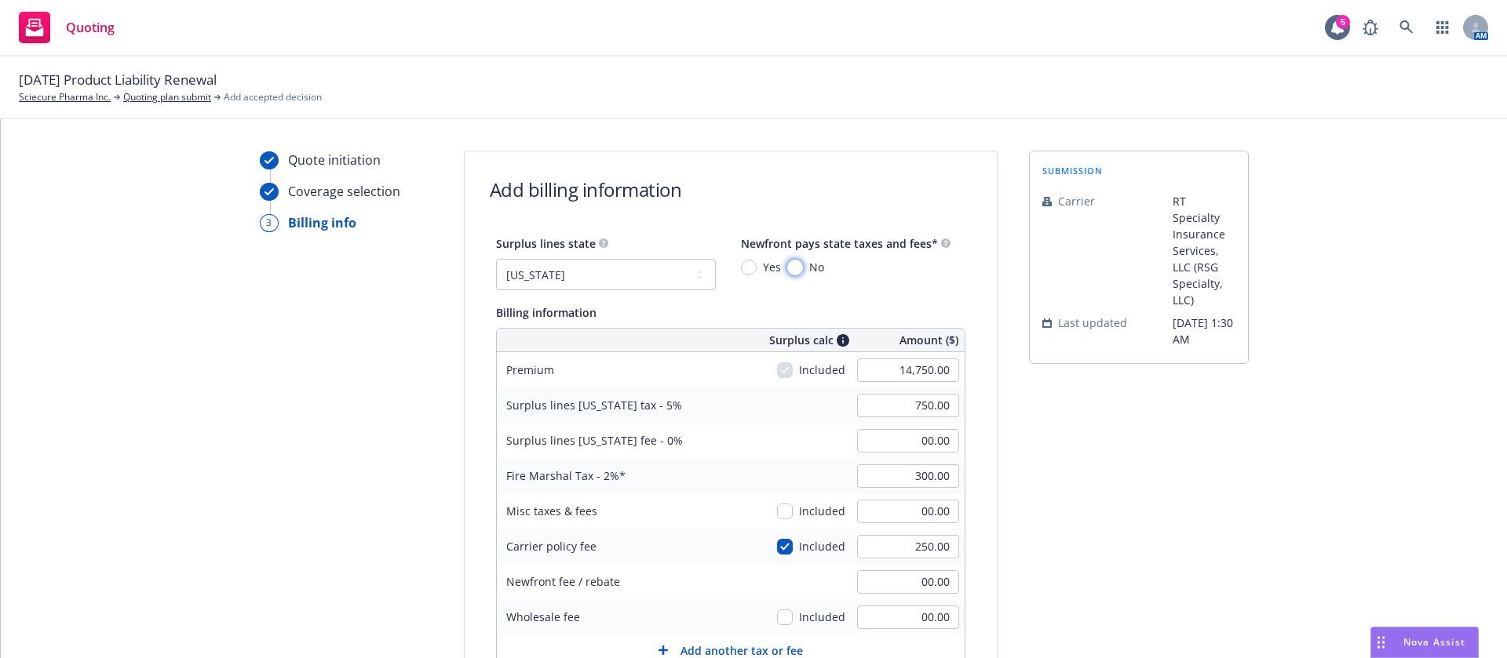
click at [787, 268] on input "No" at bounding box center [795, 268] width 16 height 16
radio input "true"
click at [1081, 443] on div "submission Carrier RT Specialty Insurance Services, LLC (RSG Specialty, LLC) La…" at bounding box center [1139, 549] width 220 height 796
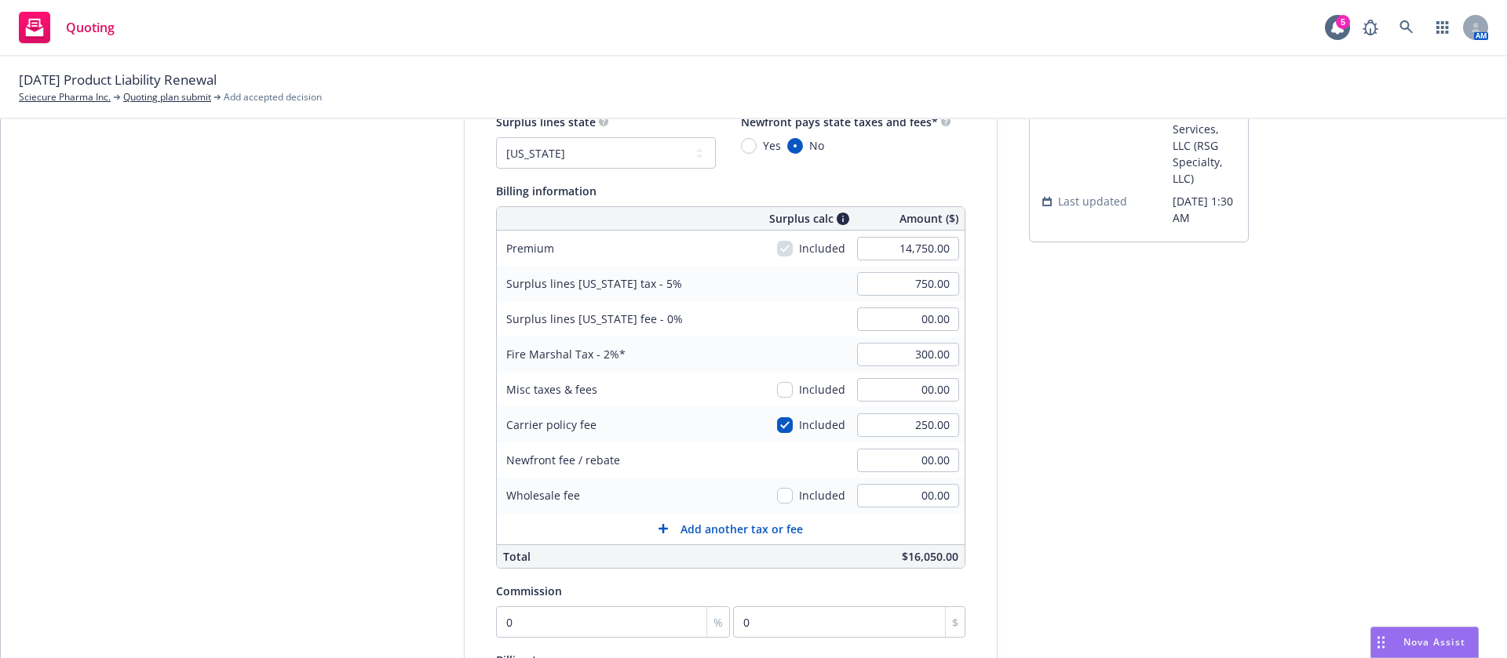
scroll to position [85, 0]
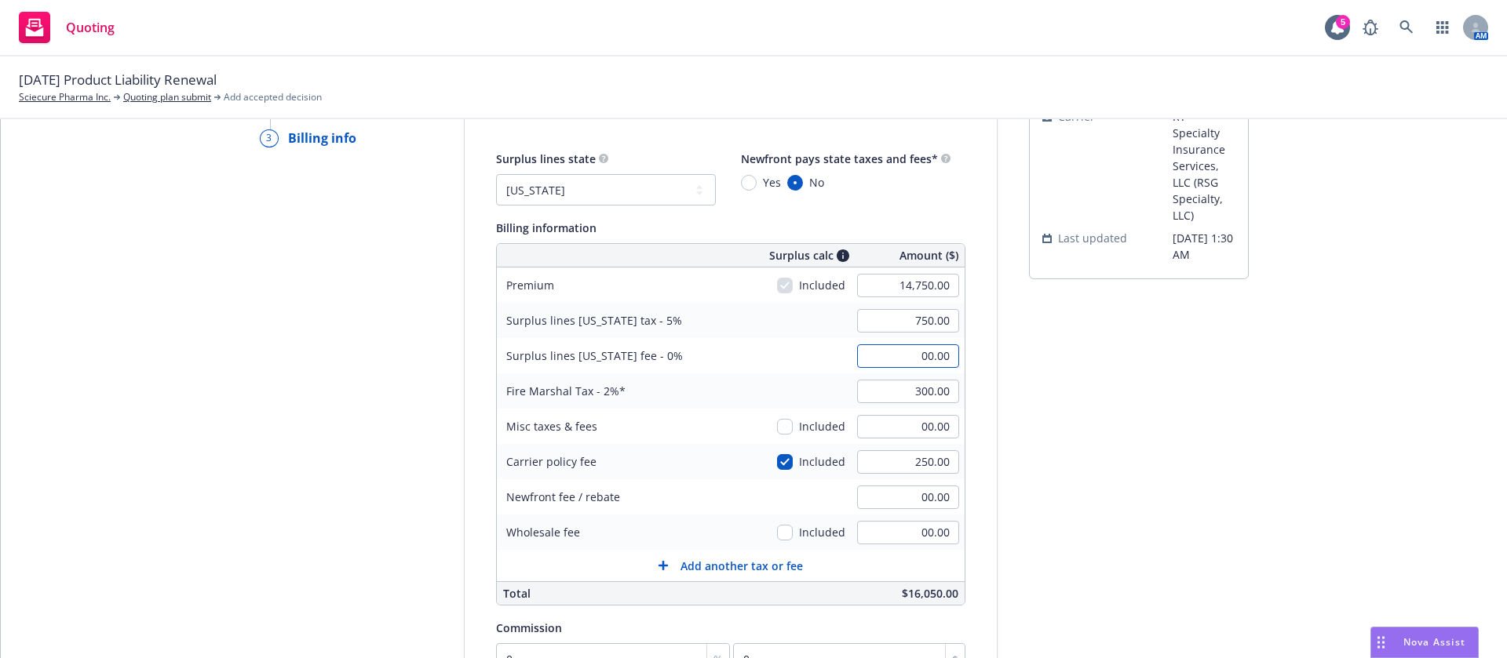
click at [889, 345] on input "00.00" at bounding box center [908, 356] width 102 height 24
click at [895, 315] on input "750.00" at bounding box center [908, 321] width 102 height 24
type input "737.50"
click at [877, 357] on input "00.00" at bounding box center [908, 356] width 102 height 24
click at [895, 388] on input "300.00" at bounding box center [908, 392] width 102 height 24
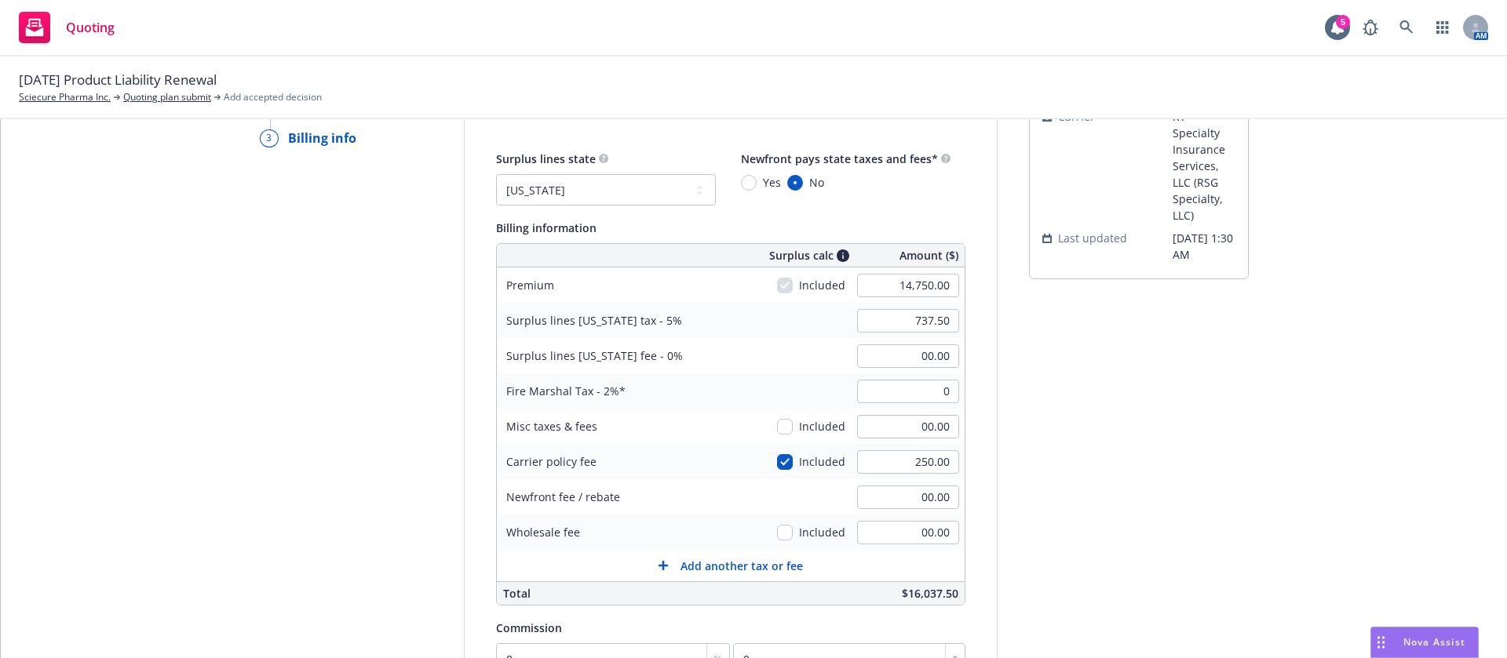
type input "00.00"
click at [1209, 453] on div "submission Carrier RT Specialty Insurance Services, LLC (RSG Specialty, LLC) La…" at bounding box center [1139, 464] width 220 height 796
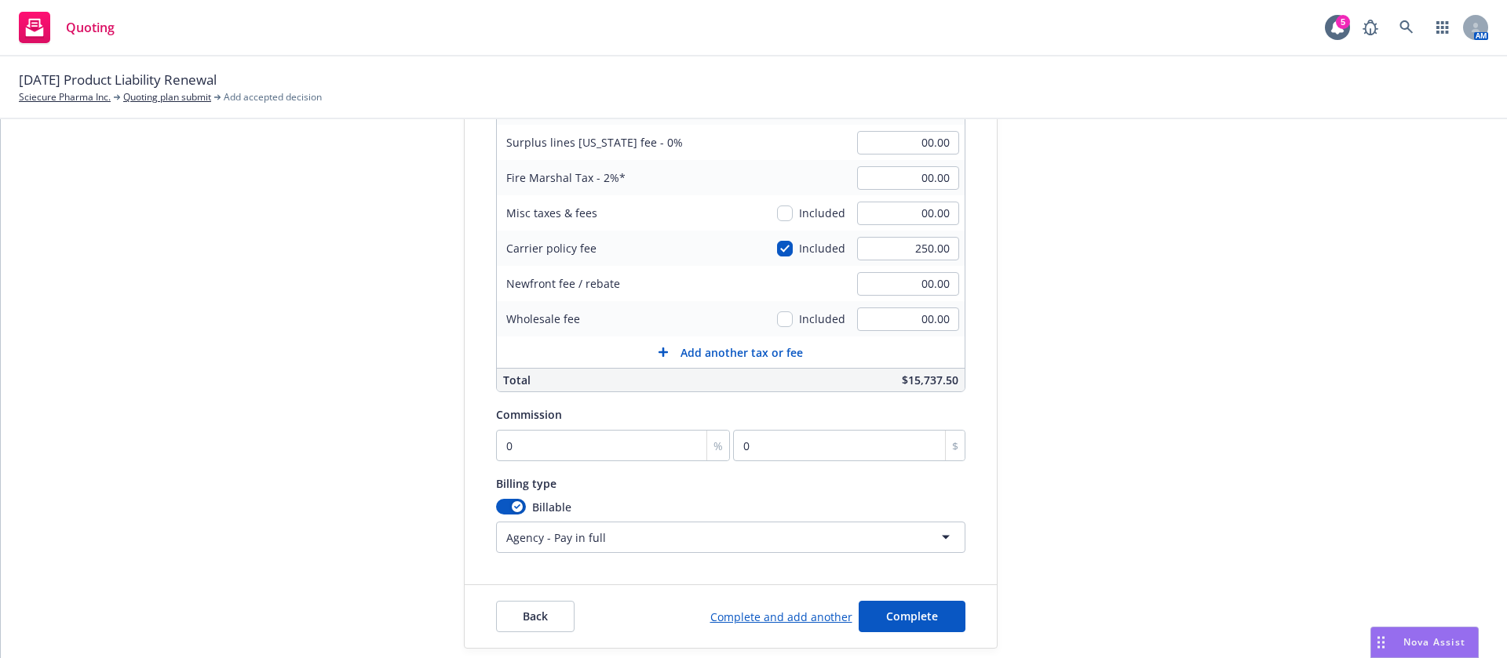
scroll to position [320, 0]
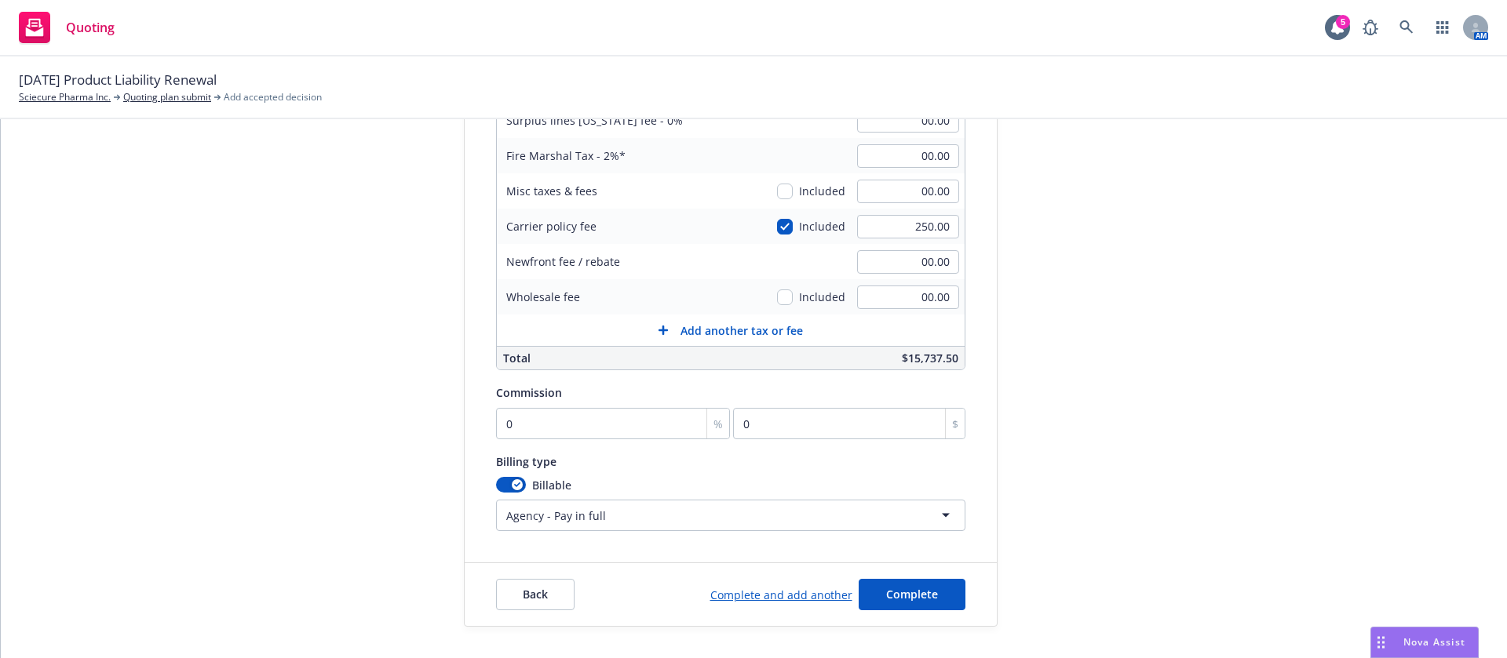
click at [538, 406] on div "Commission 0 % 0 $" at bounding box center [730, 411] width 469 height 56
click at [527, 414] on input "0" at bounding box center [613, 423] width 235 height 31
type input "1"
type input "147.5"
type input "10"
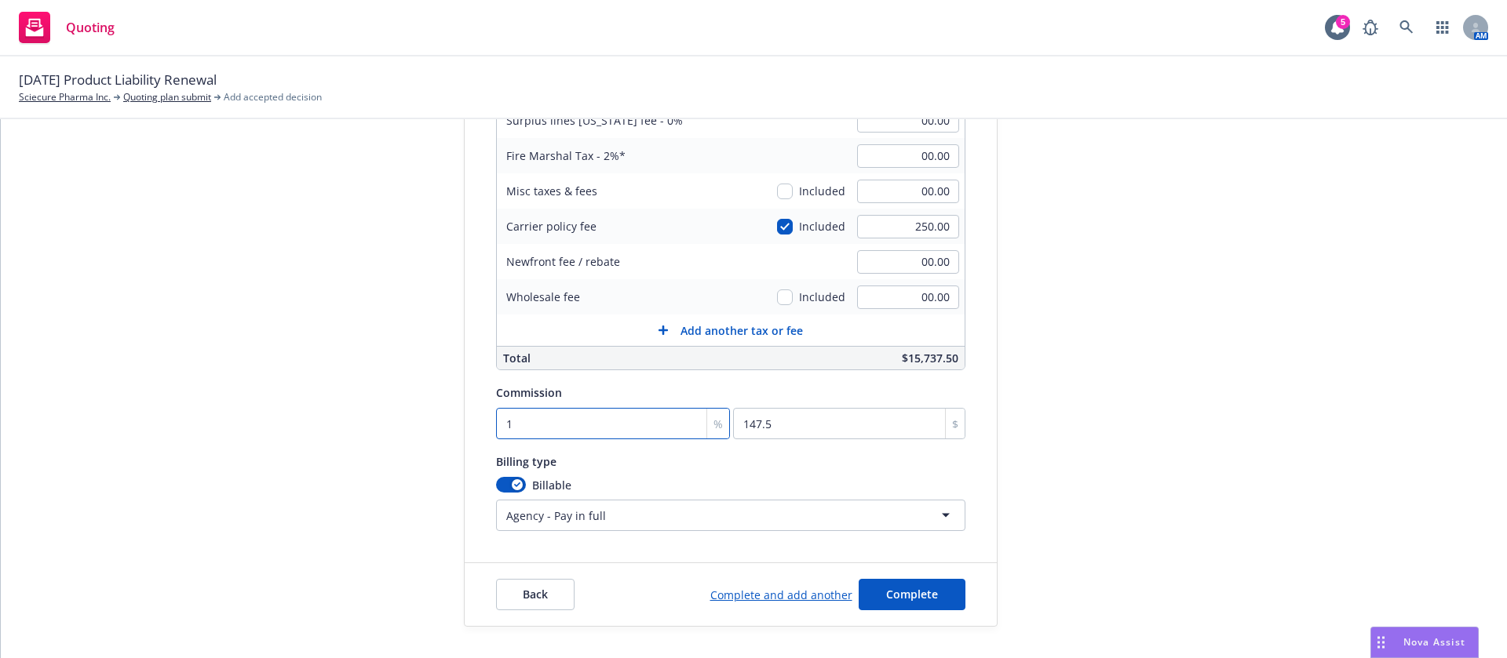
type input "1475"
type input "10"
click at [1068, 459] on div "submission Carrier RT Specialty Insurance Services, LLC (RSG Specialty, LLC) La…" at bounding box center [1139, 229] width 220 height 796
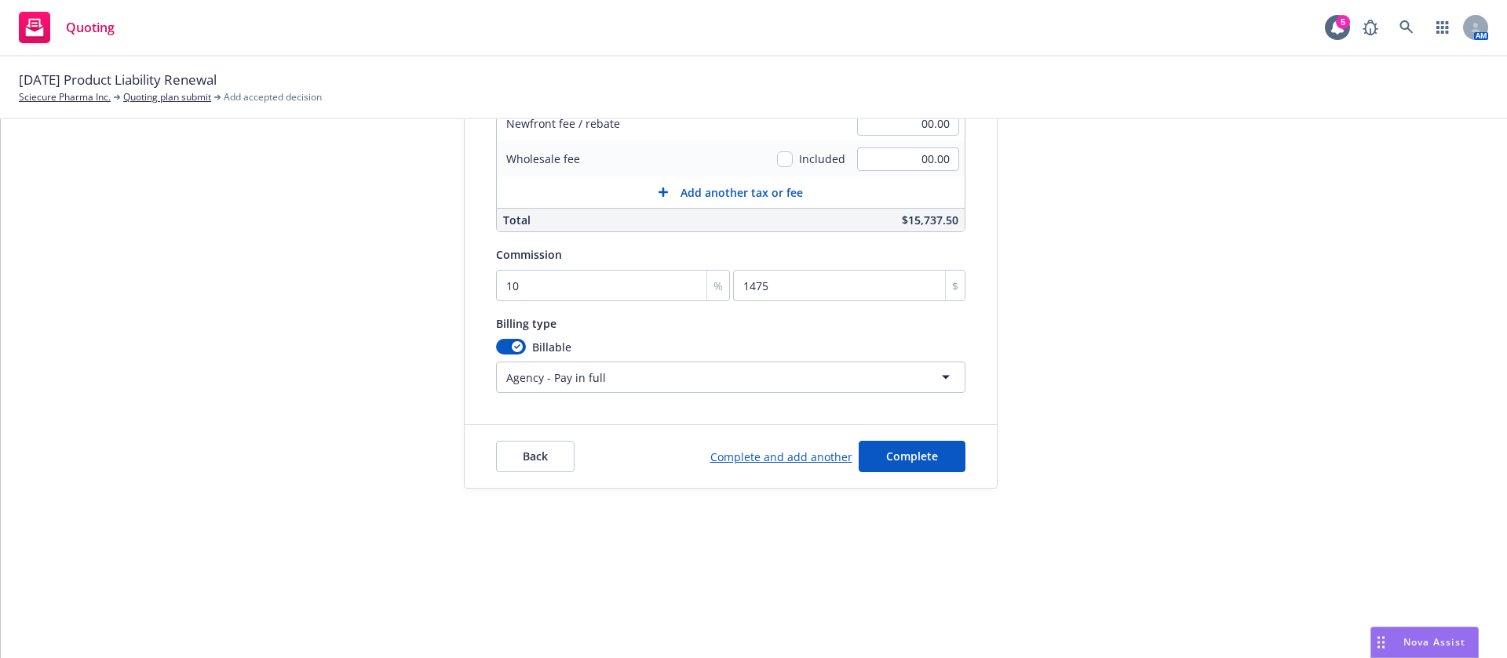
scroll to position [139, 0]
click at [879, 465] on button "Complete" at bounding box center [911, 455] width 107 height 31
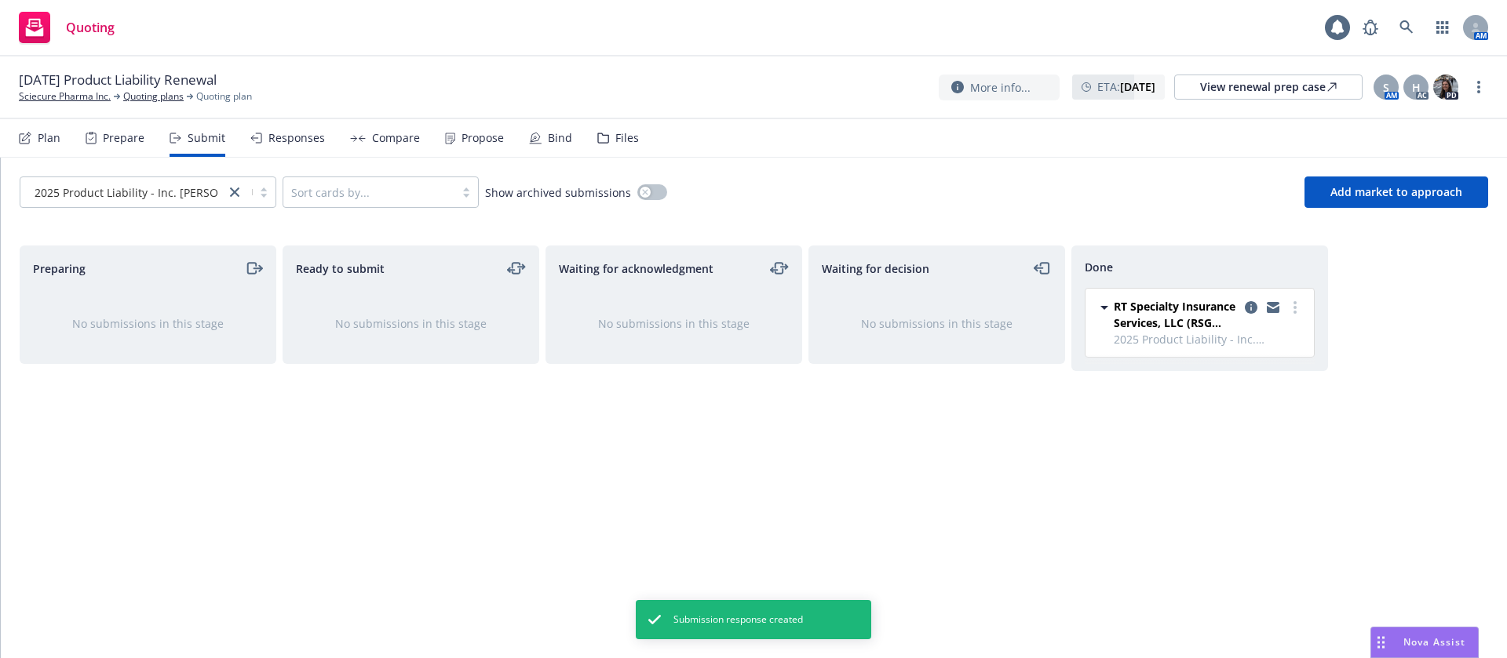
click at [468, 149] on div "Propose" at bounding box center [474, 138] width 59 height 38
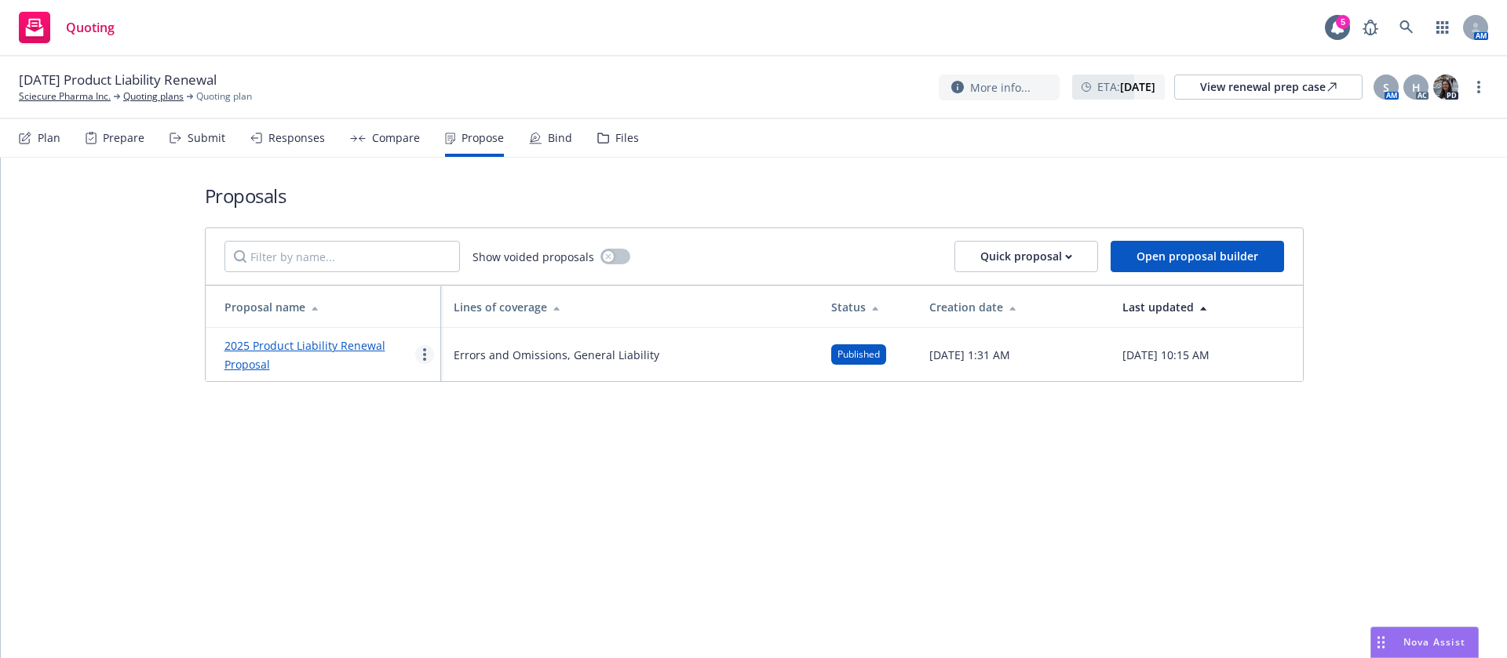
click at [431, 352] on link "more" at bounding box center [424, 354] width 19 height 19
click at [490, 422] on span "Duplicate" at bounding box center [460, 424] width 88 height 15
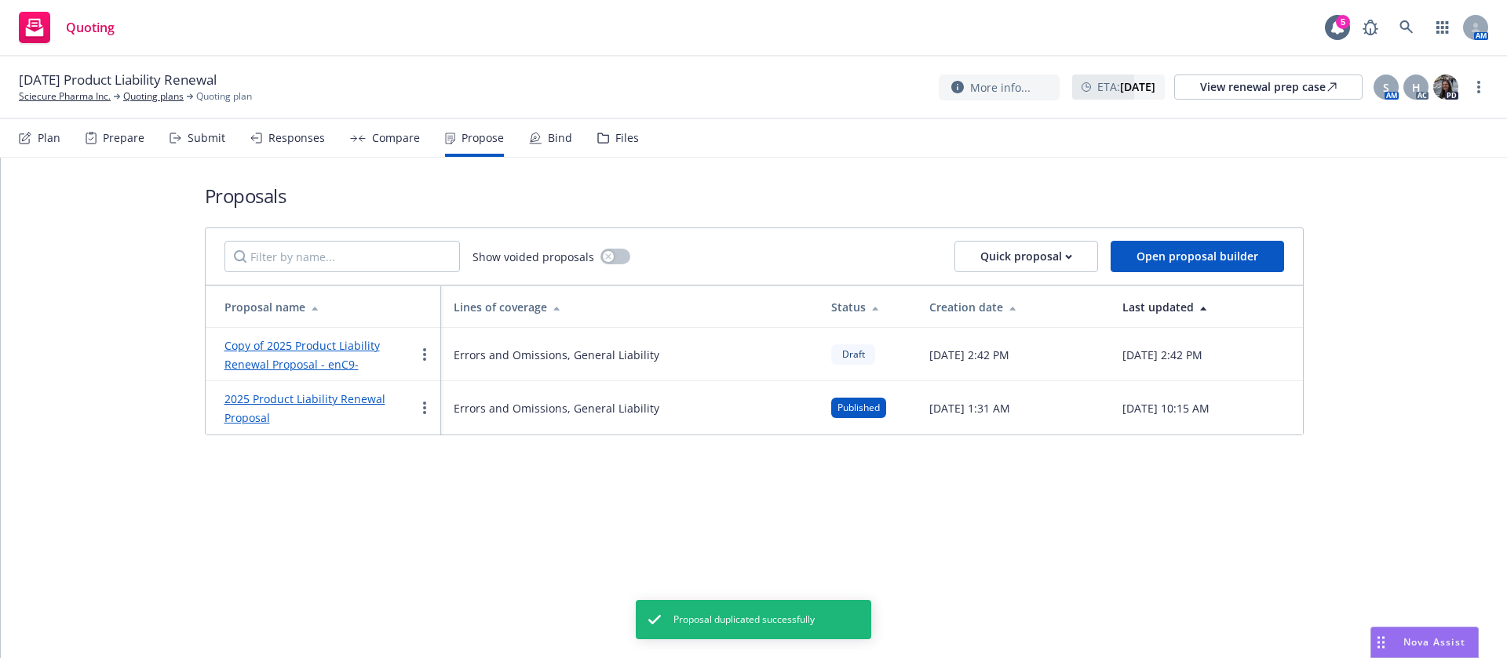
click at [316, 357] on link "Copy of 2025 Product Liability Renewal Proposal - enC9-" at bounding box center [301, 355] width 155 height 34
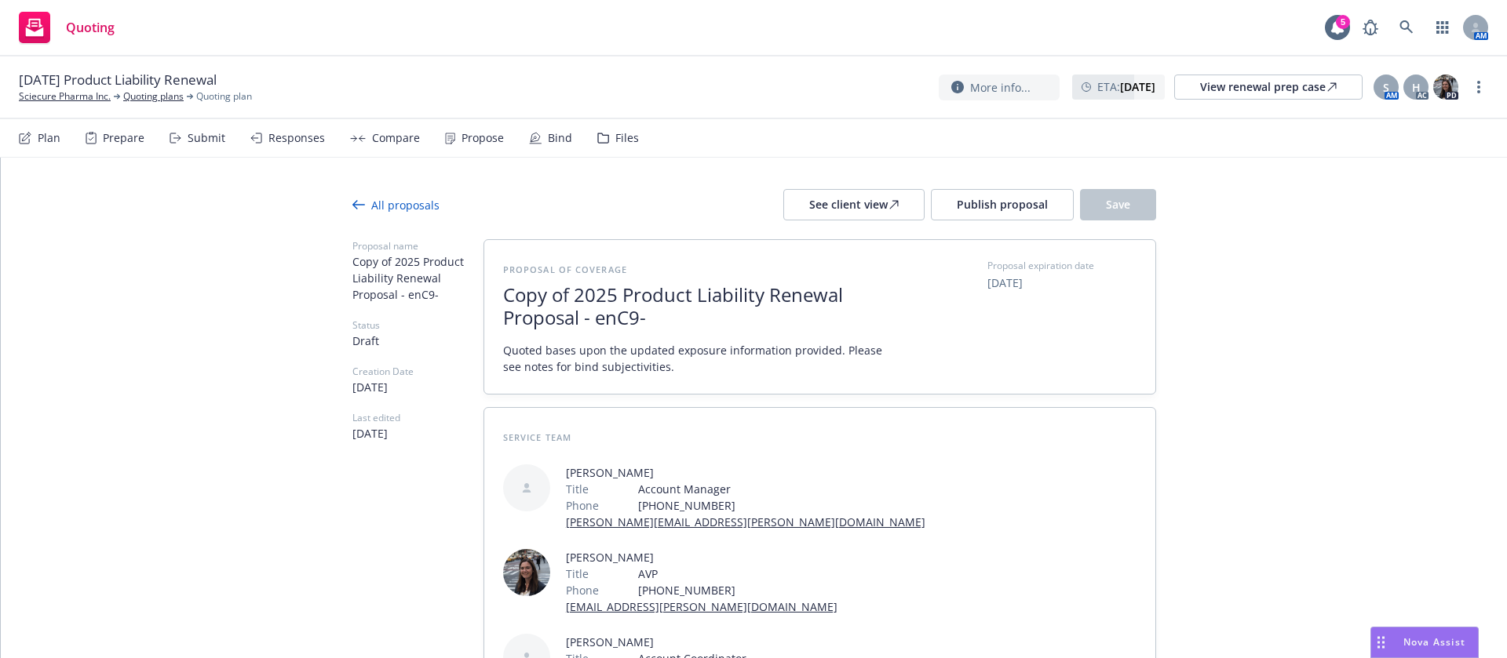
type textarea "x"
drag, startPoint x: 590, startPoint y: 291, endPoint x: 572, endPoint y: 292, distance: 18.1
click at [590, 291] on span "Copy of 2025 Product Liability Renewal Proposal - enC9-" at bounding box center [695, 307] width 385 height 46
click at [572, 293] on span "Copy of 2025 Product Liability Renewal Proposal - enC9-" at bounding box center [695, 307] width 385 height 46
drag, startPoint x: 567, startPoint y: 293, endPoint x: 385, endPoint y: 282, distance: 182.4
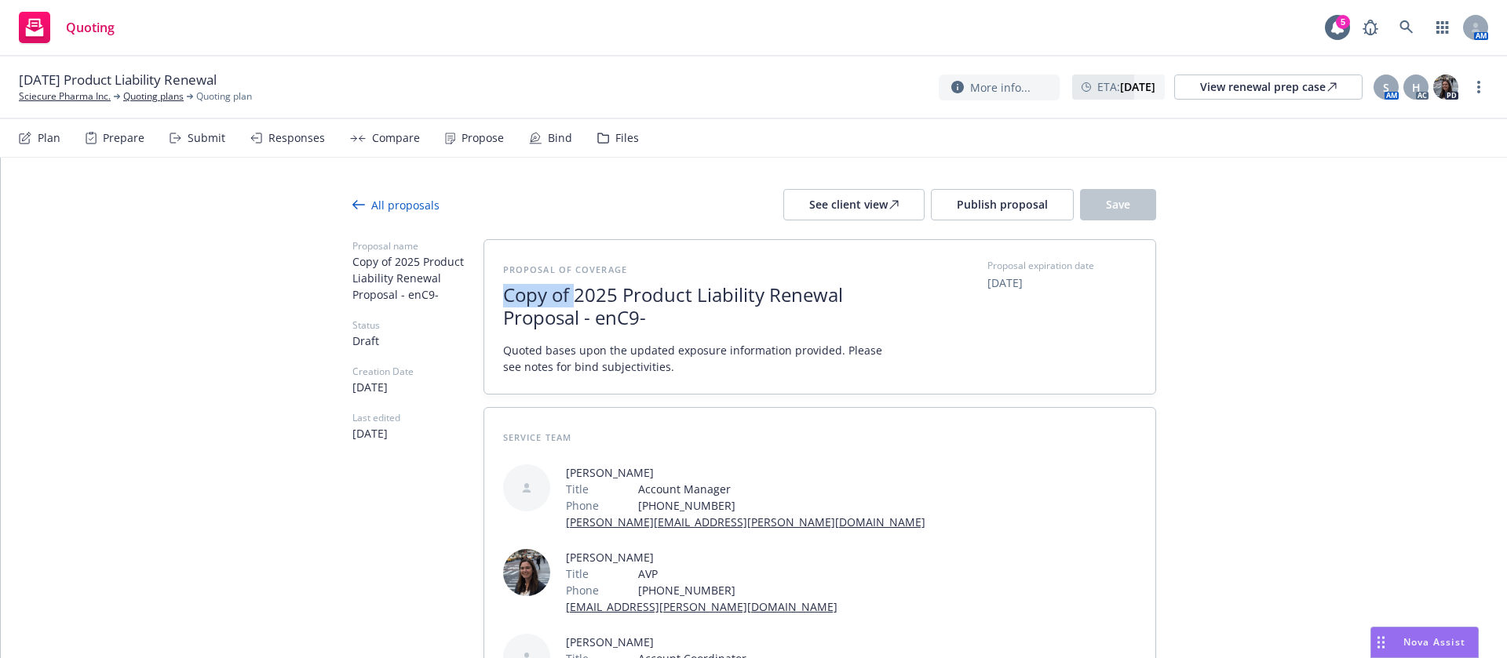
drag, startPoint x: 850, startPoint y: 295, endPoint x: 869, endPoint y: 328, distance: 38.0
click at [865, 327] on span "2025 Product Liability Renewal Proposal - enC9-" at bounding box center [695, 307] width 385 height 46
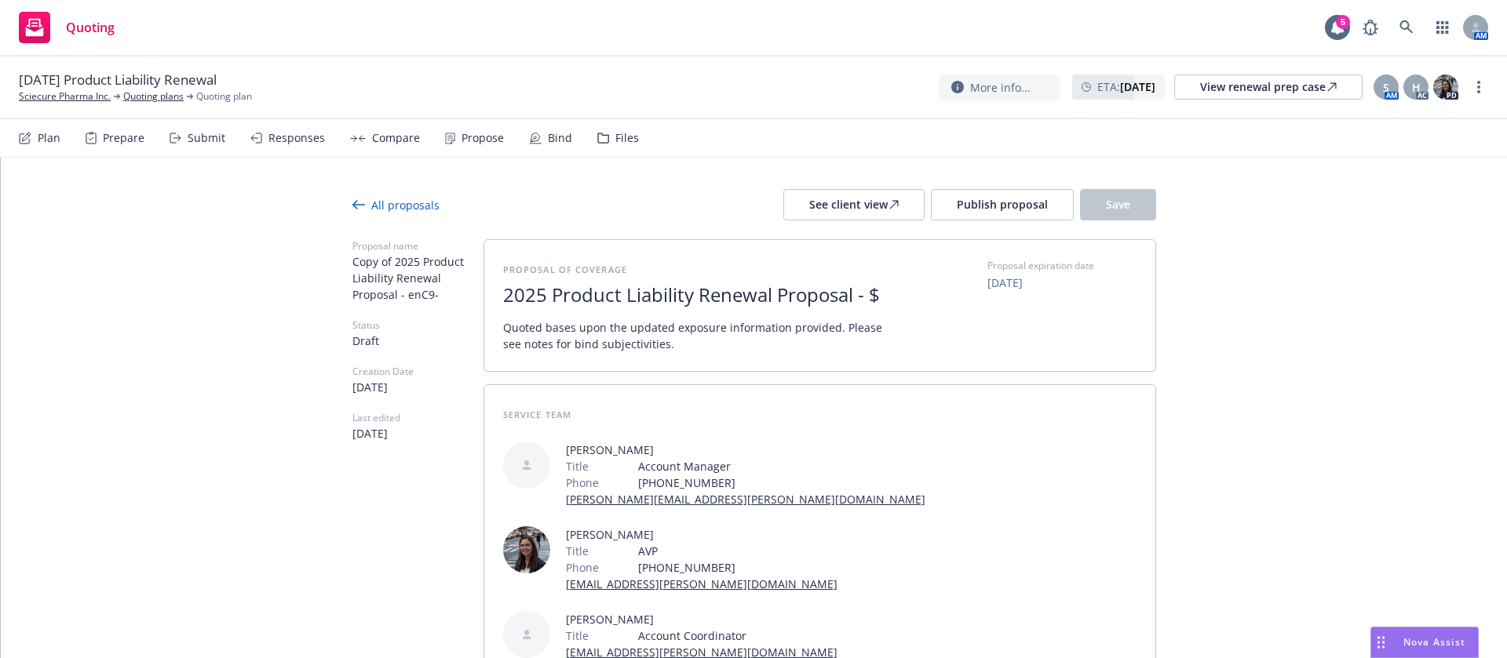
scroll to position [1, 0]
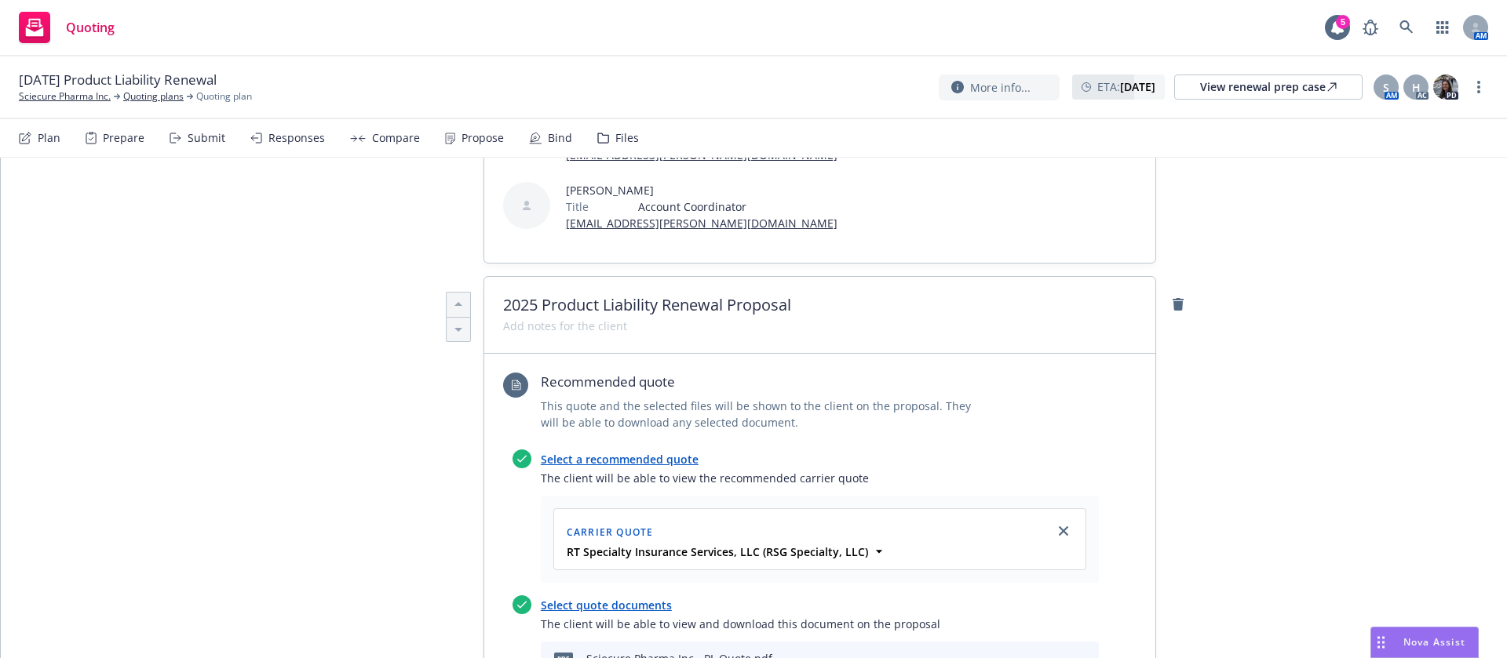
scroll to position [589, 0]
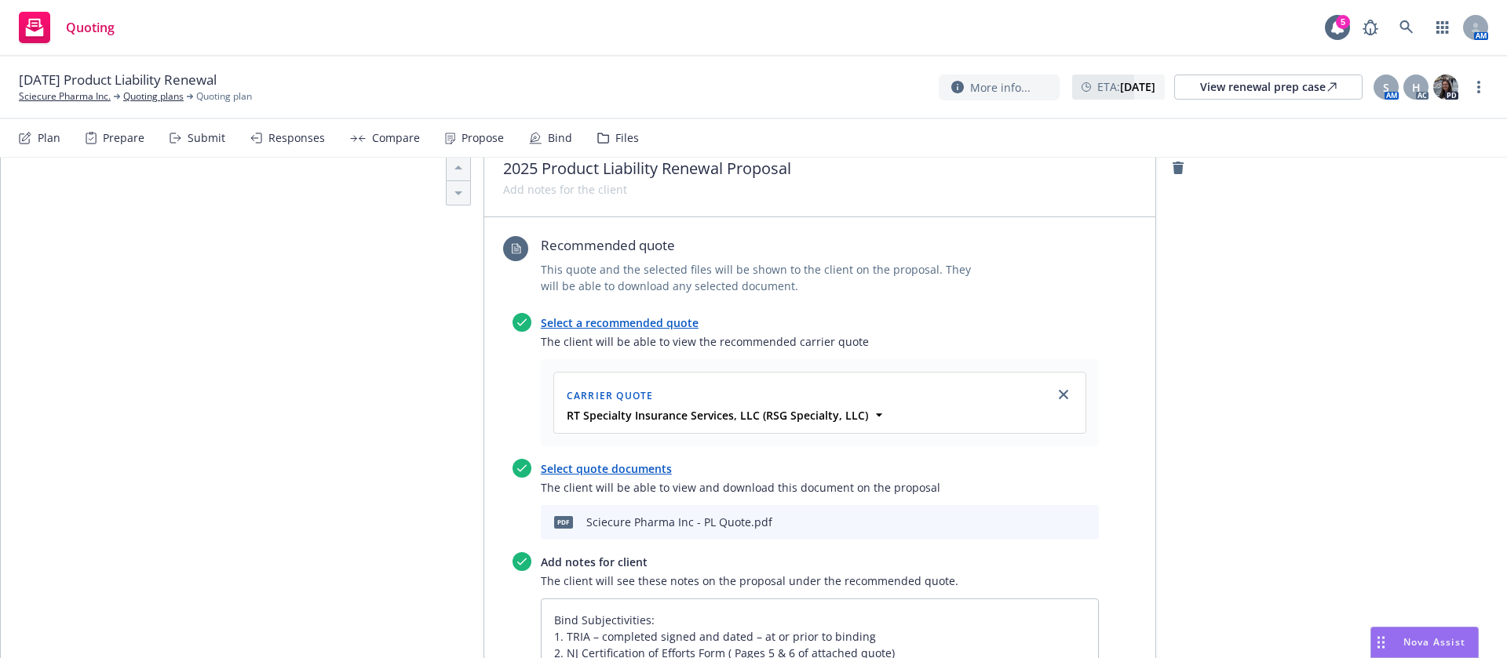
click at [662, 315] on link "Select a recommended quote" at bounding box center [620, 322] width 158 height 15
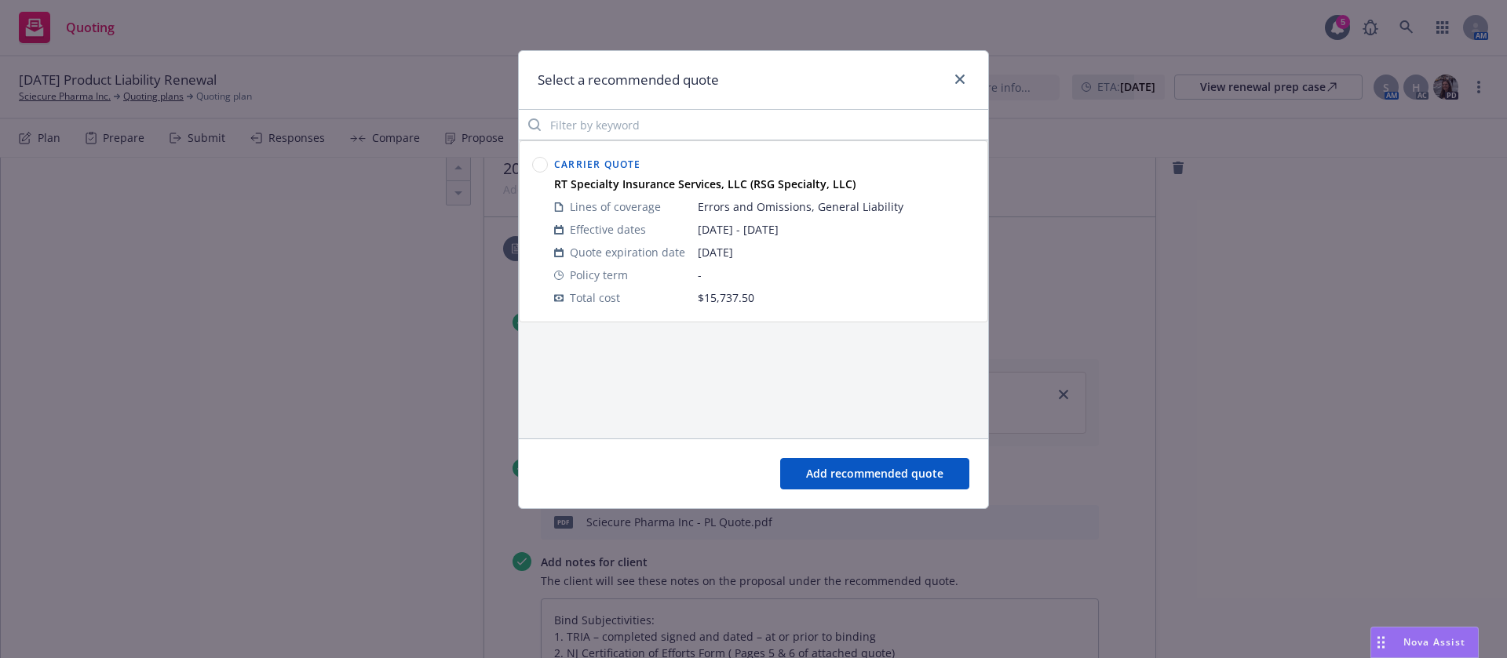
click at [1177, 246] on div "Select a recommended quote Carrier Quote RT Specialty Insurance Services, LLC (…" at bounding box center [753, 329] width 1507 height 658
click at [954, 74] on link "close" at bounding box center [959, 79] width 19 height 19
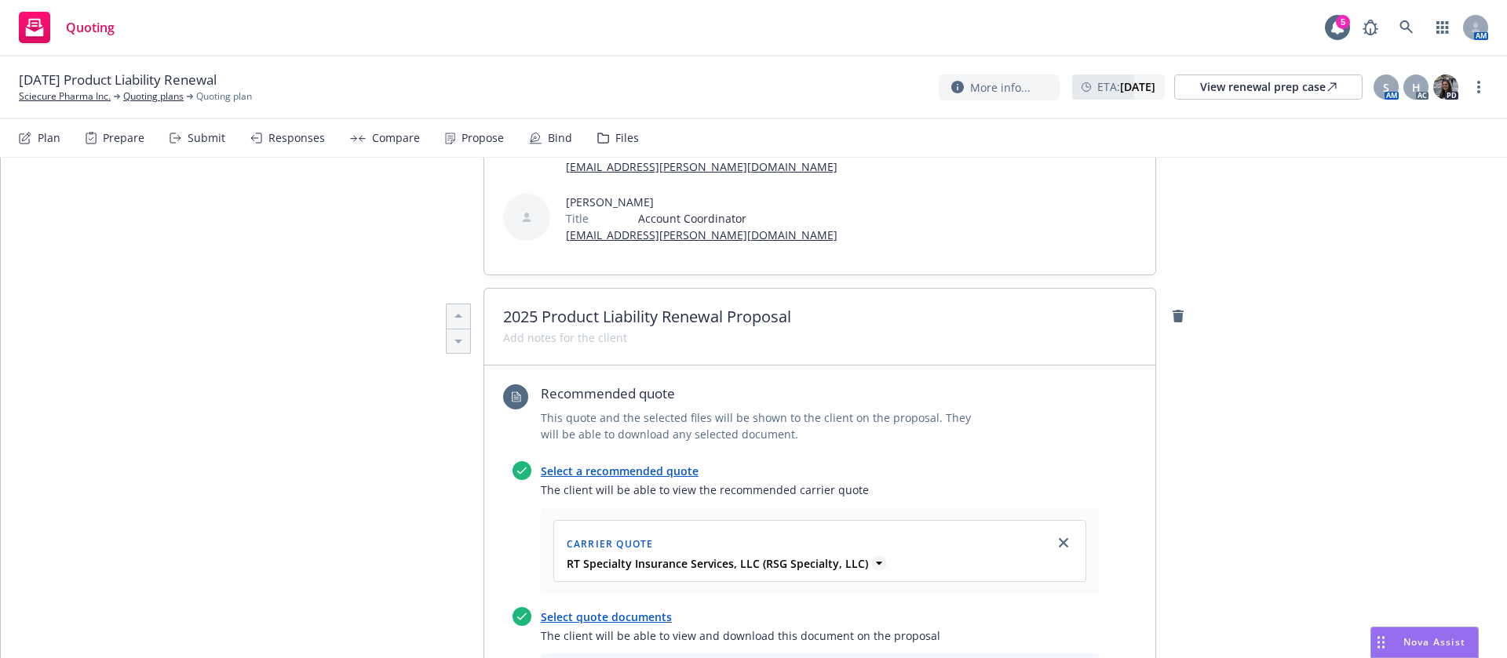
scroll to position [471, 0]
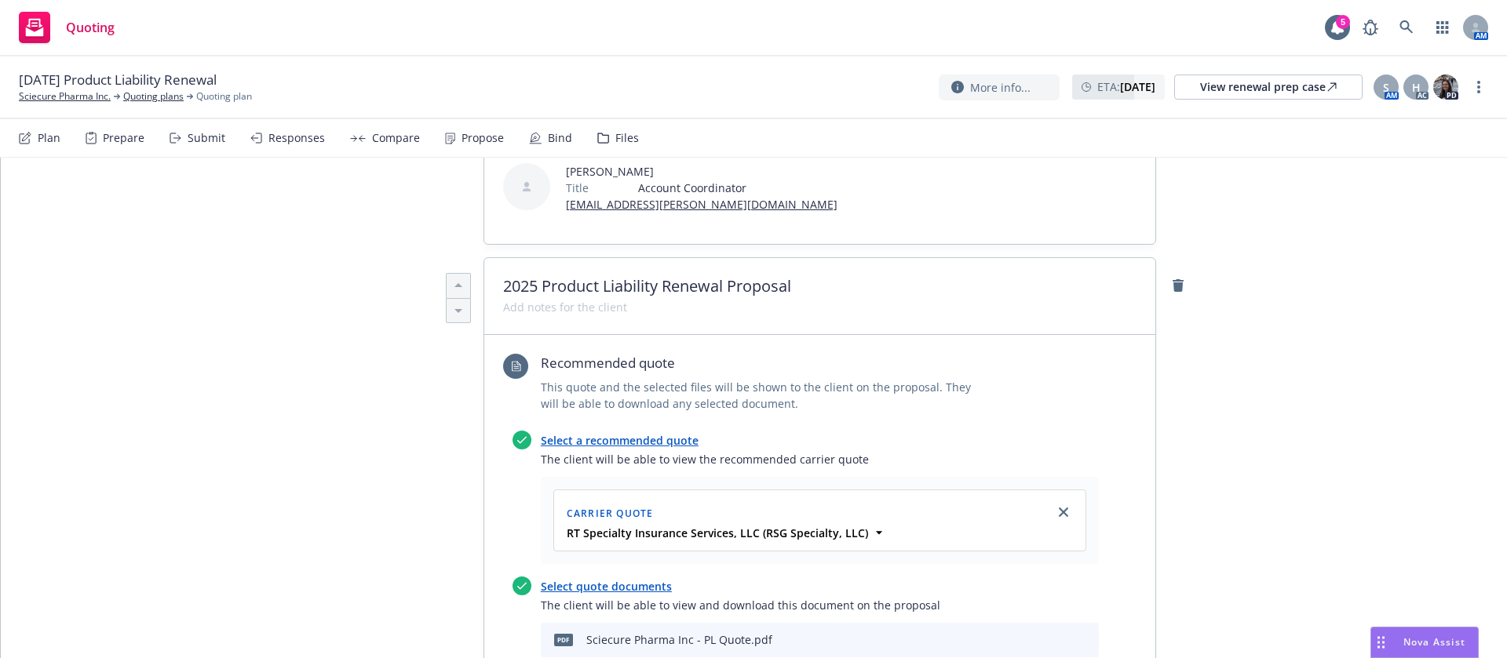
click at [618, 433] on link "Select a recommended quote" at bounding box center [620, 440] width 158 height 15
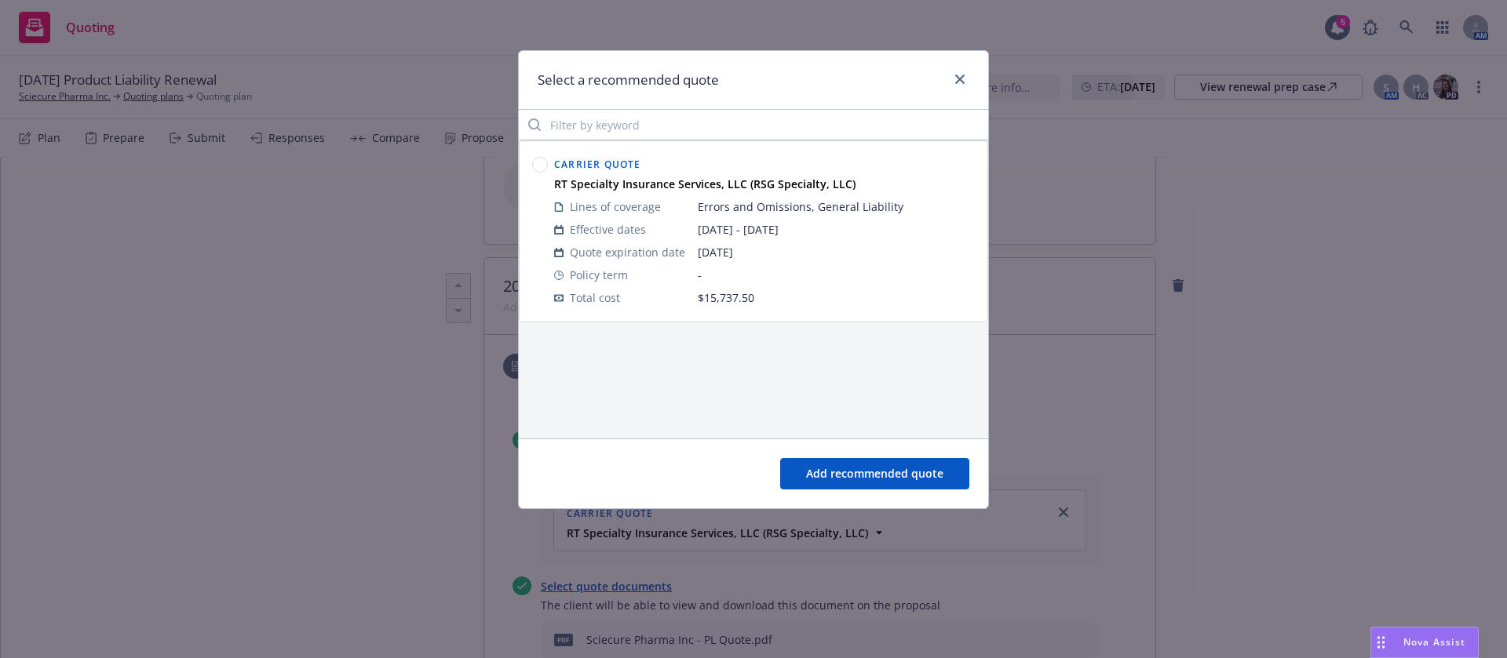
click at [1172, 355] on div "Select a recommended quote Carrier Quote RT Specialty Insurance Services, LLC (…" at bounding box center [753, 329] width 1507 height 658
click at [960, 81] on icon "close" at bounding box center [959, 79] width 9 height 9
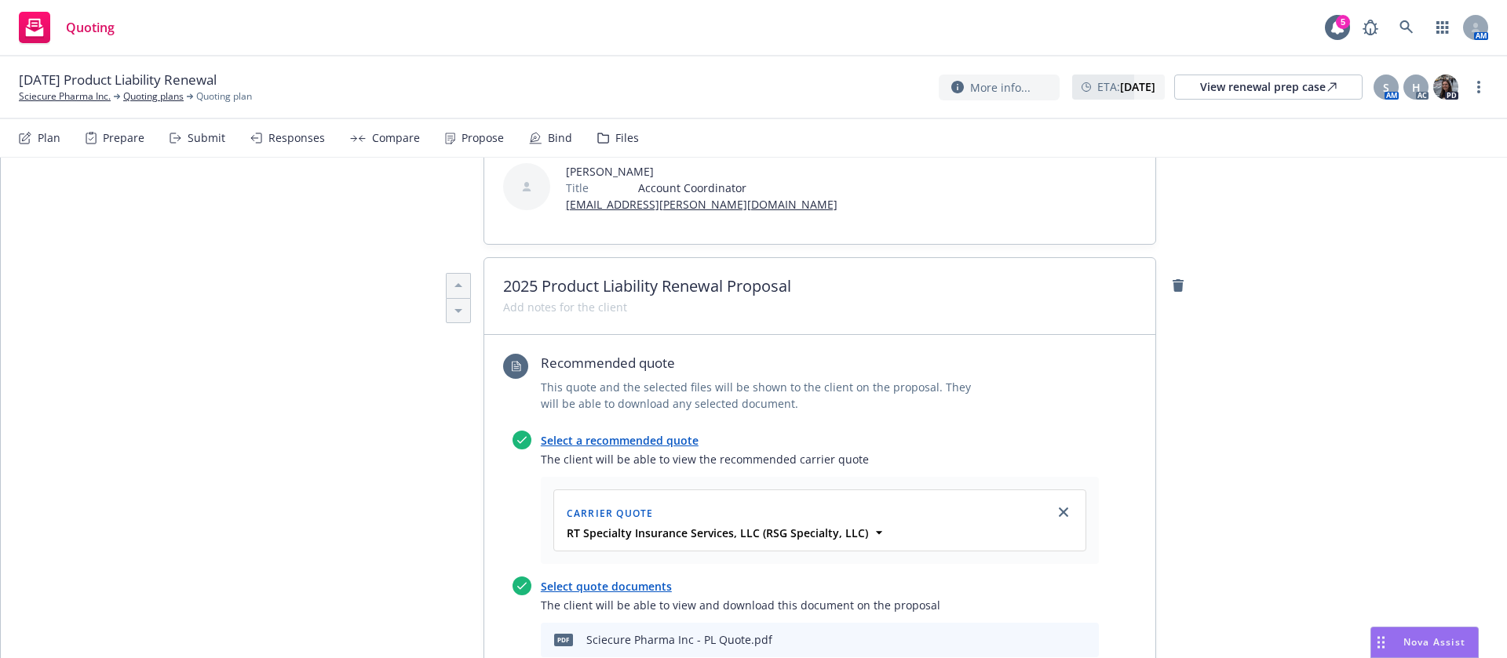
click at [1211, 276] on div "All proposals See client view Publish proposal Save Proposal name 2025 Product …" at bounding box center [754, 649] width 1506 height 1925
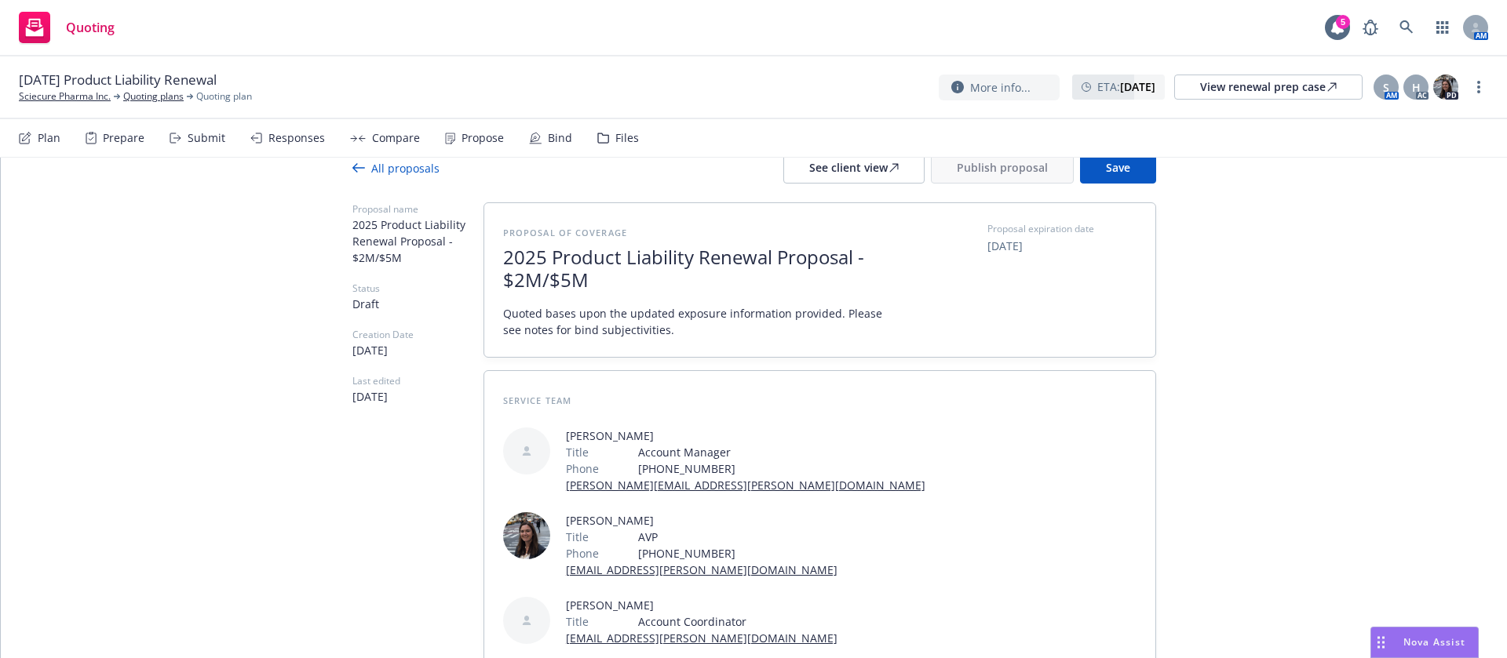
scroll to position [0, 0]
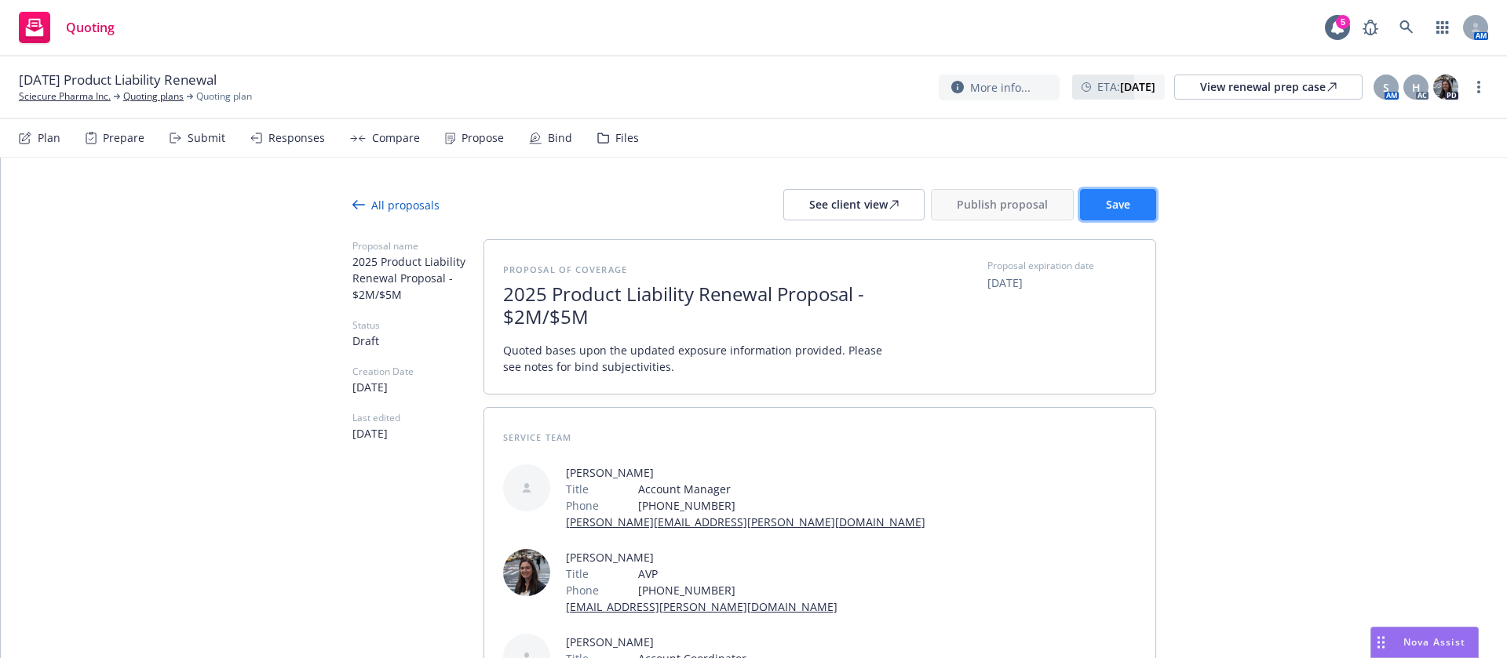
click at [1106, 207] on span "Save" at bounding box center [1118, 204] width 24 height 15
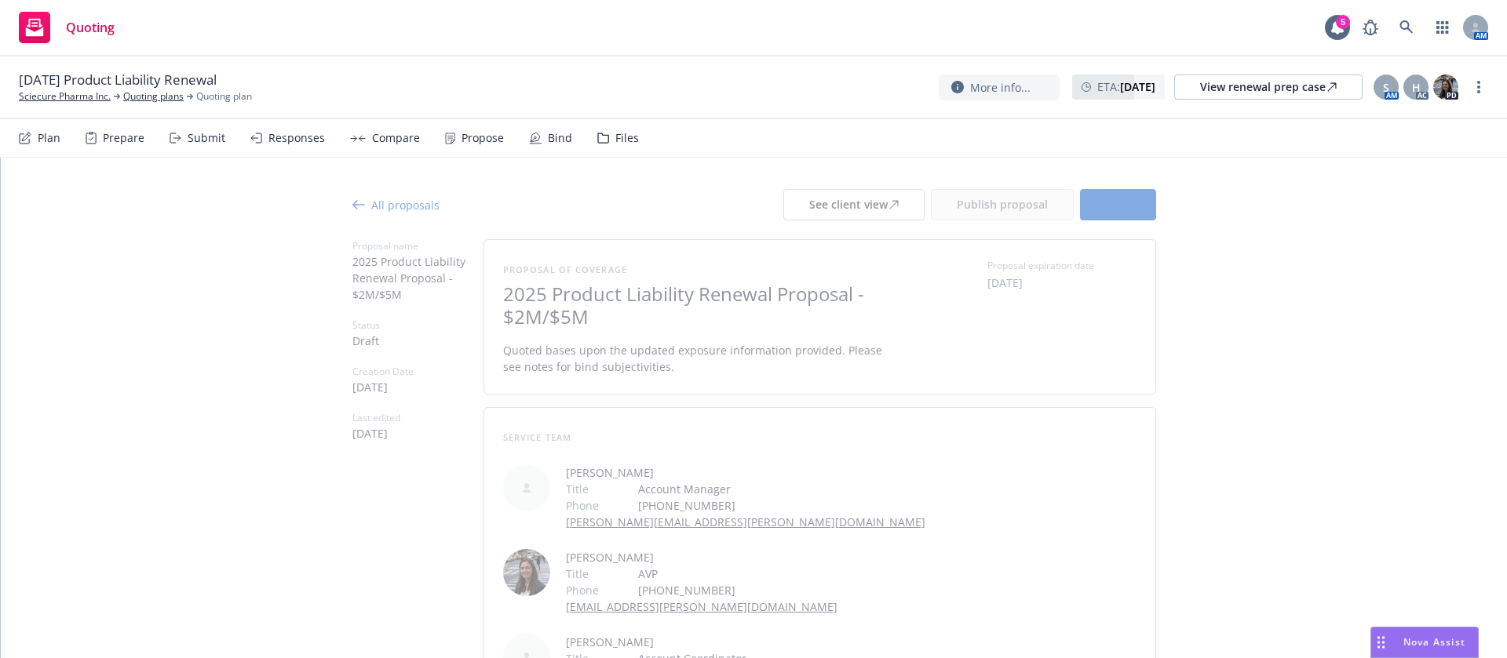
type textarea "x"
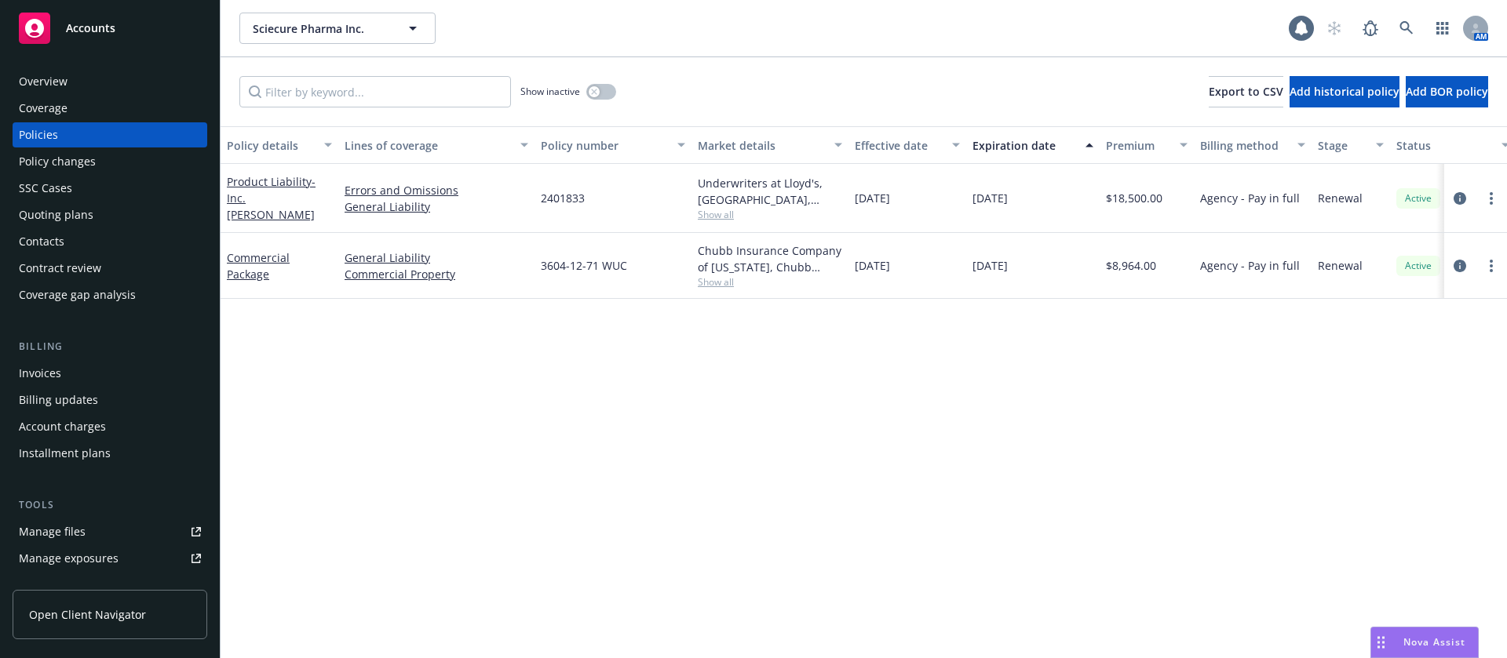
click at [41, 87] on div "Overview" at bounding box center [43, 81] width 49 height 25
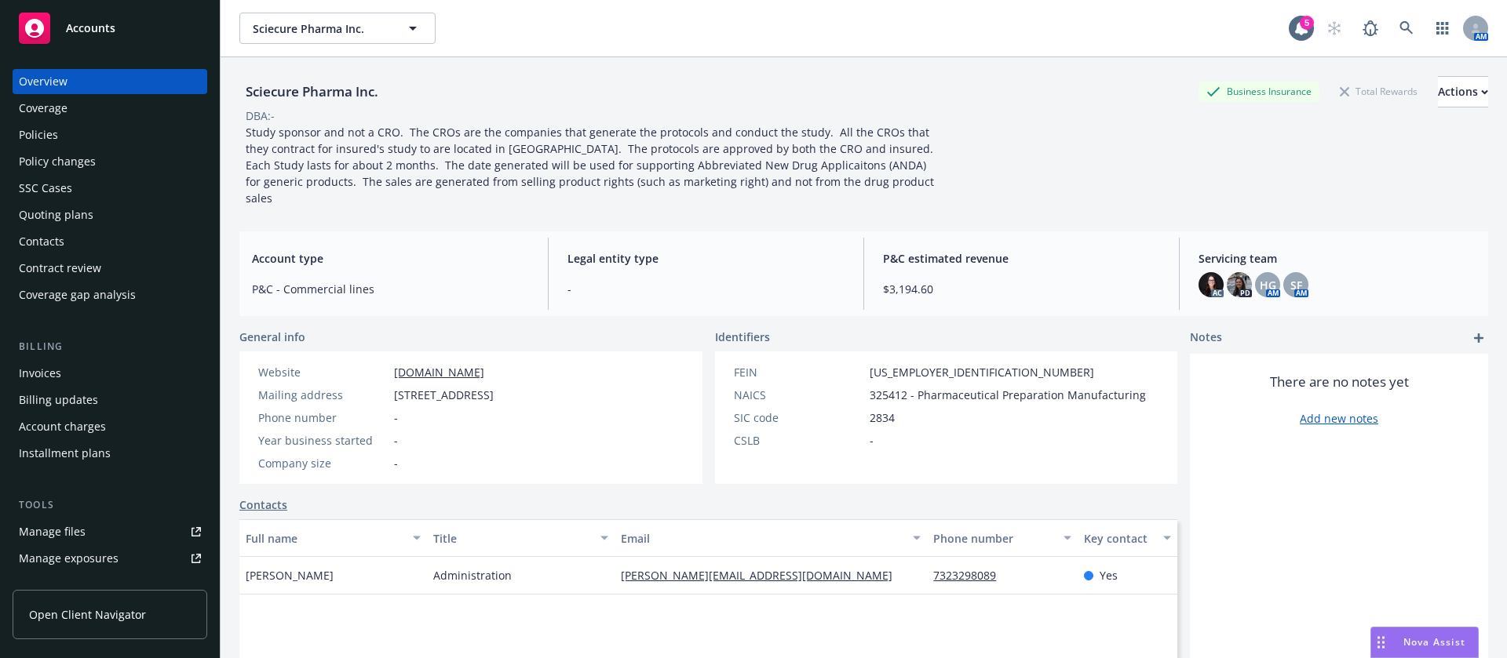
click at [95, 212] on div "Quoting plans" at bounding box center [110, 214] width 182 height 25
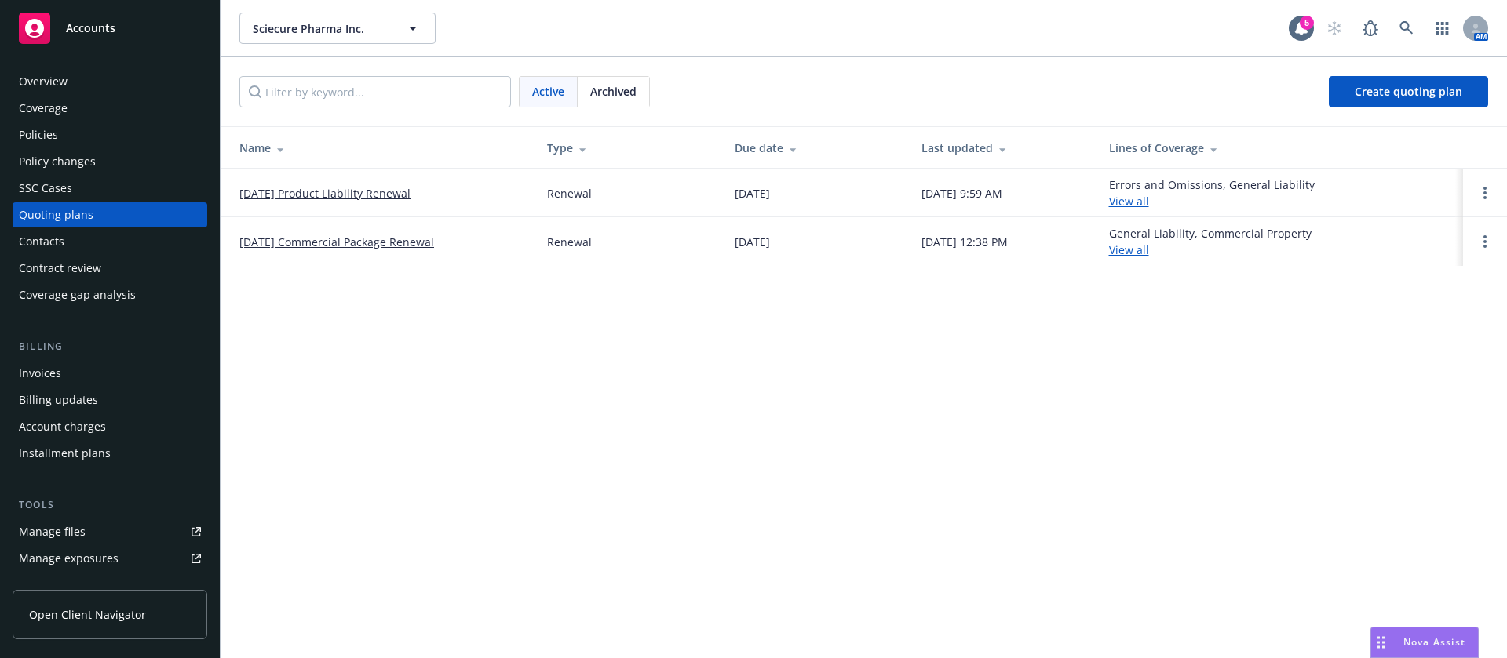
click at [363, 195] on link "[DATE] Product Liability Renewal" at bounding box center [324, 193] width 171 height 16
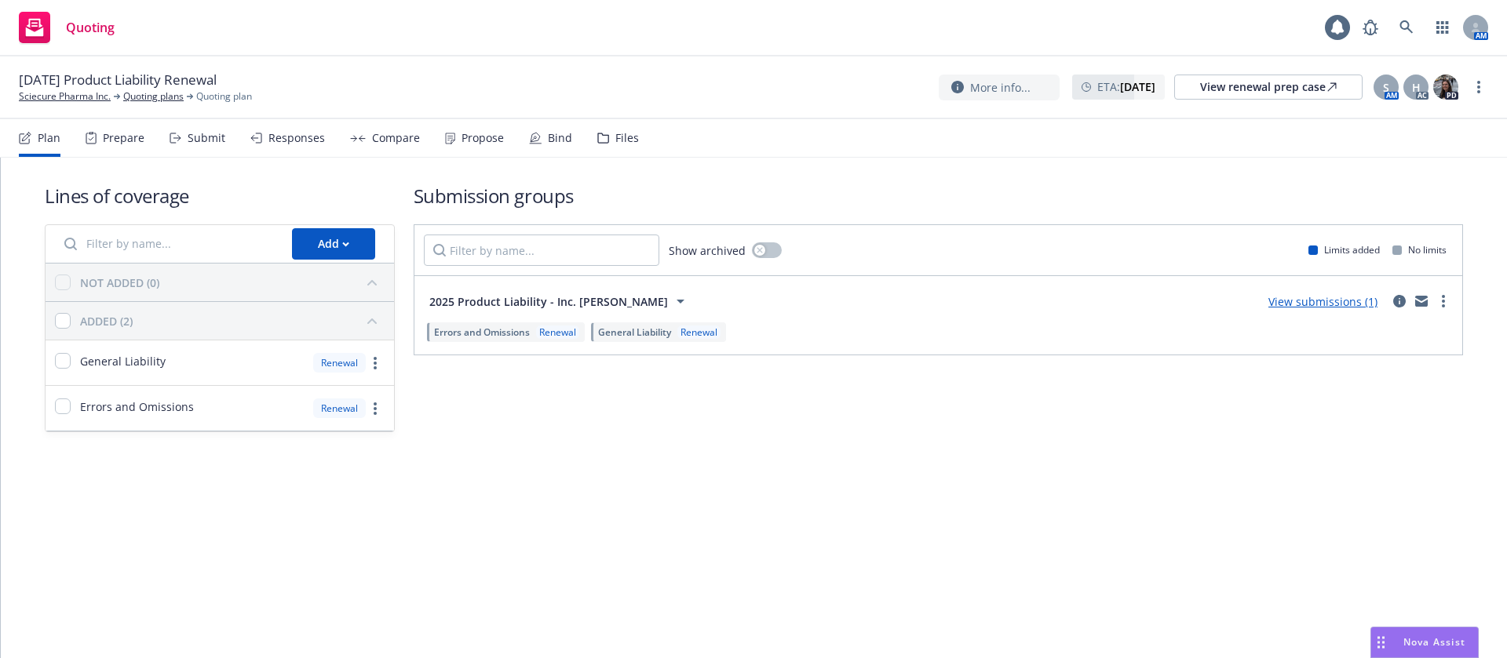
click at [472, 125] on div "Propose" at bounding box center [474, 138] width 59 height 38
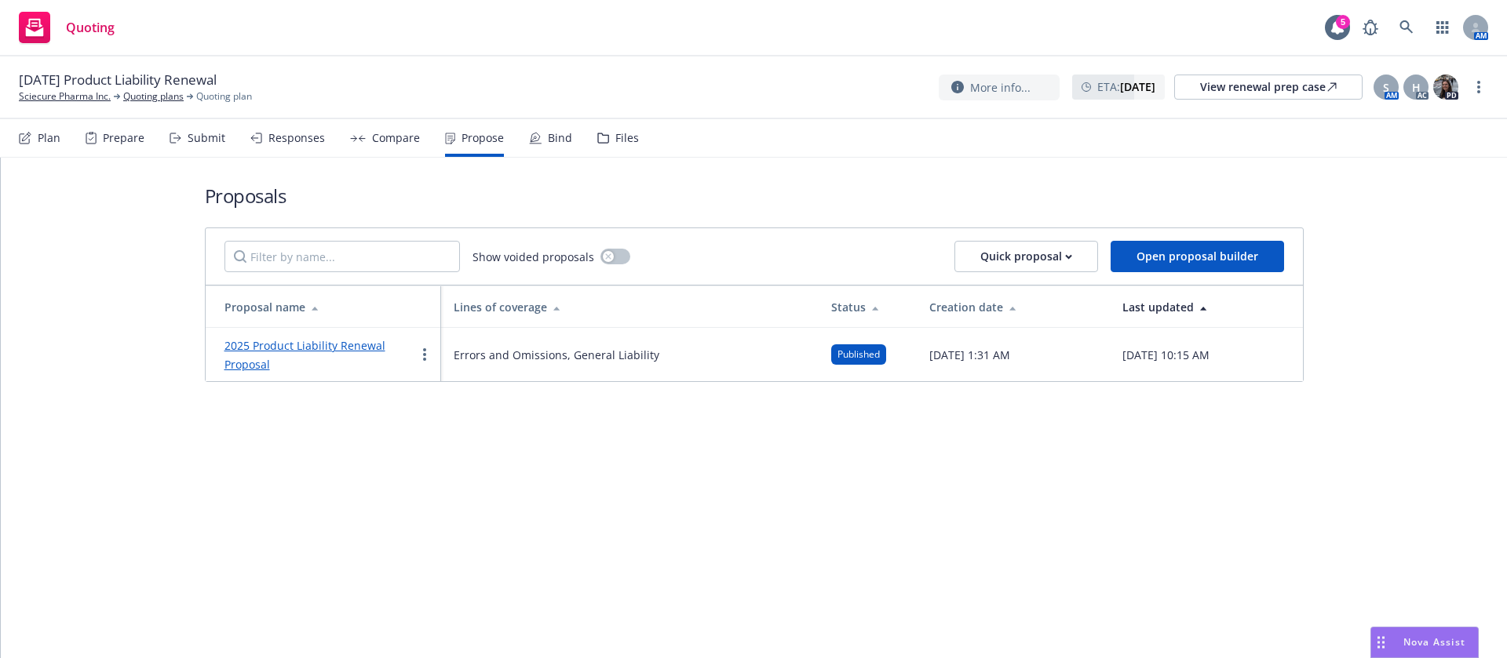
click at [323, 140] on div "Plan Prepare Submit Responses Compare Propose Bind Files" at bounding box center [329, 138] width 620 height 38
click at [309, 136] on div "Responses" at bounding box center [296, 138] width 56 height 13
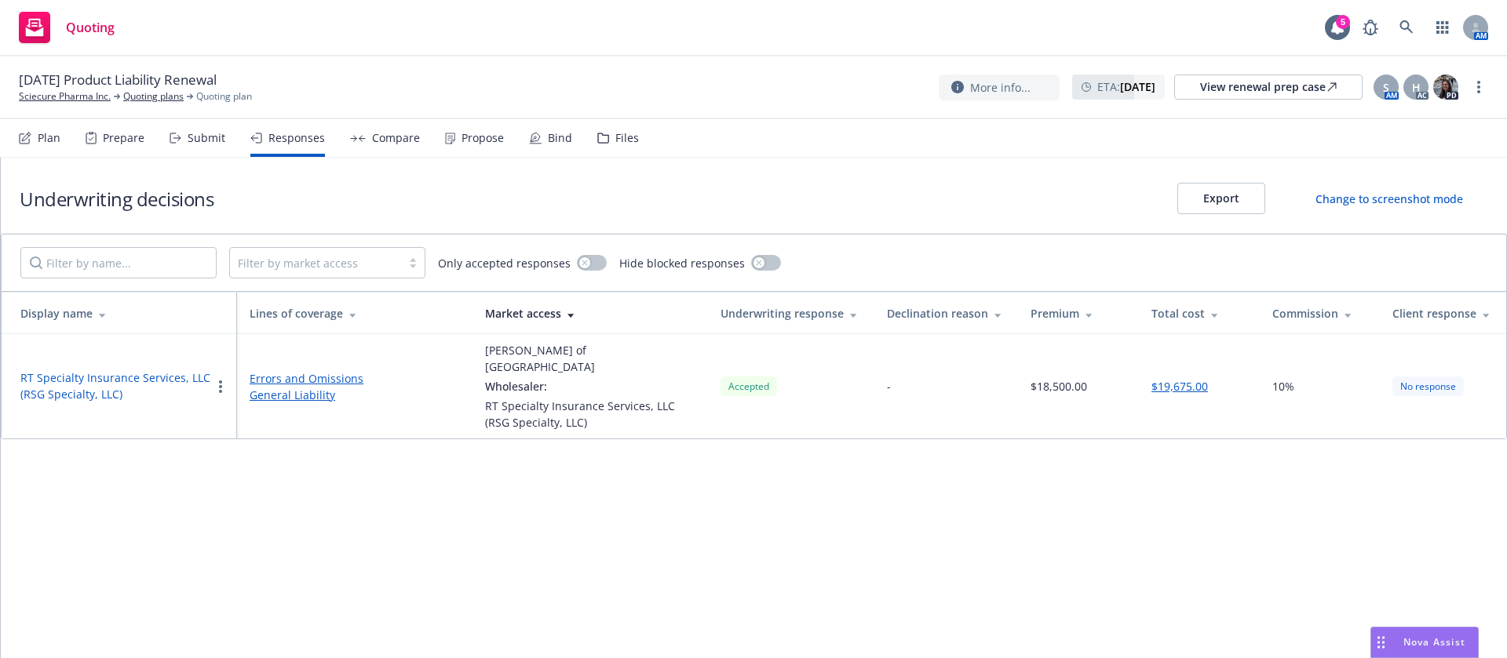
click at [1183, 380] on button "$19,675.00" at bounding box center [1179, 386] width 56 height 16
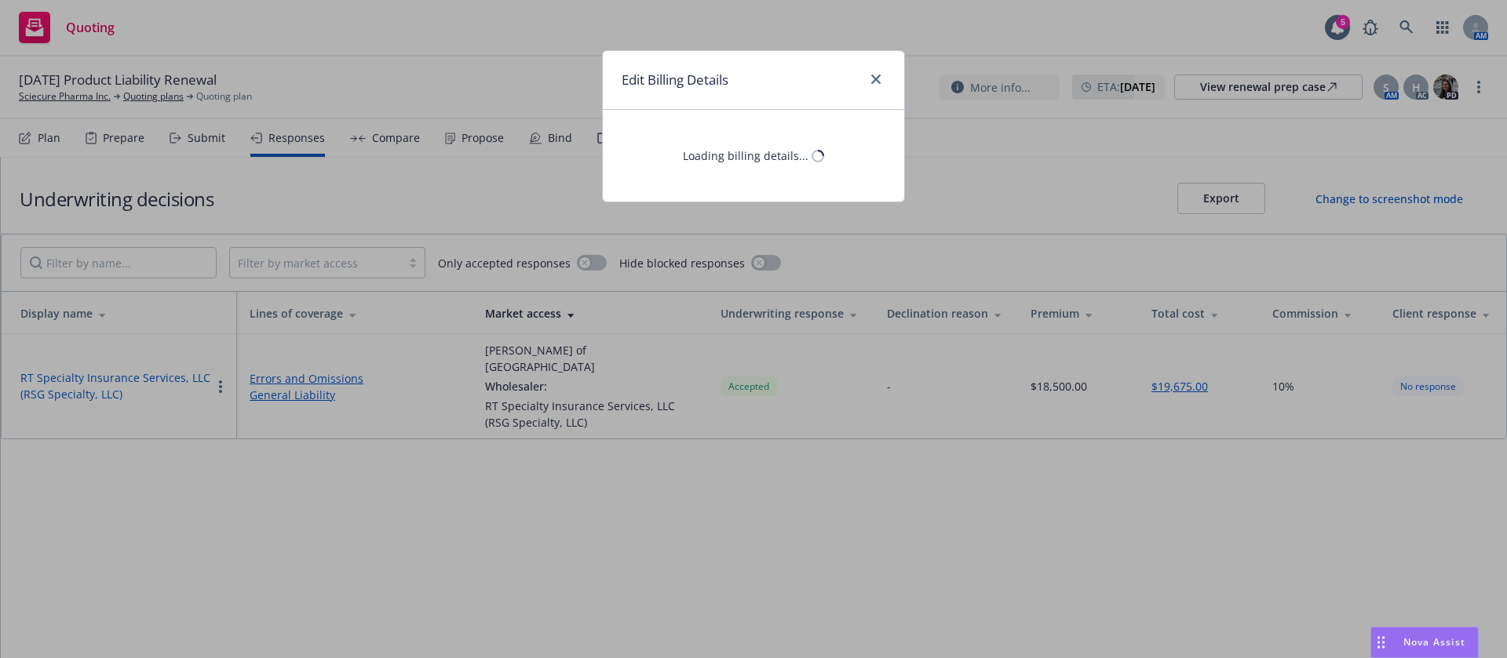
select select "NJ"
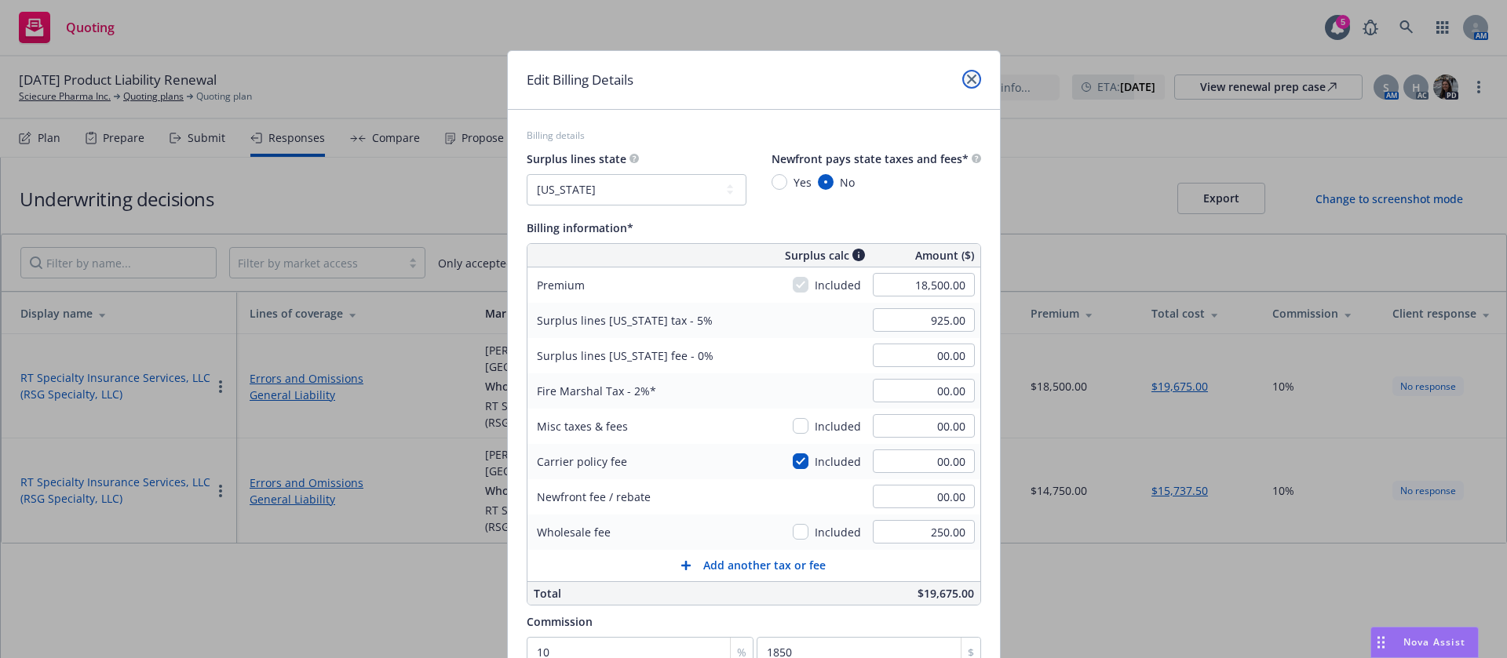
click at [967, 78] on icon "close" at bounding box center [971, 79] width 9 height 9
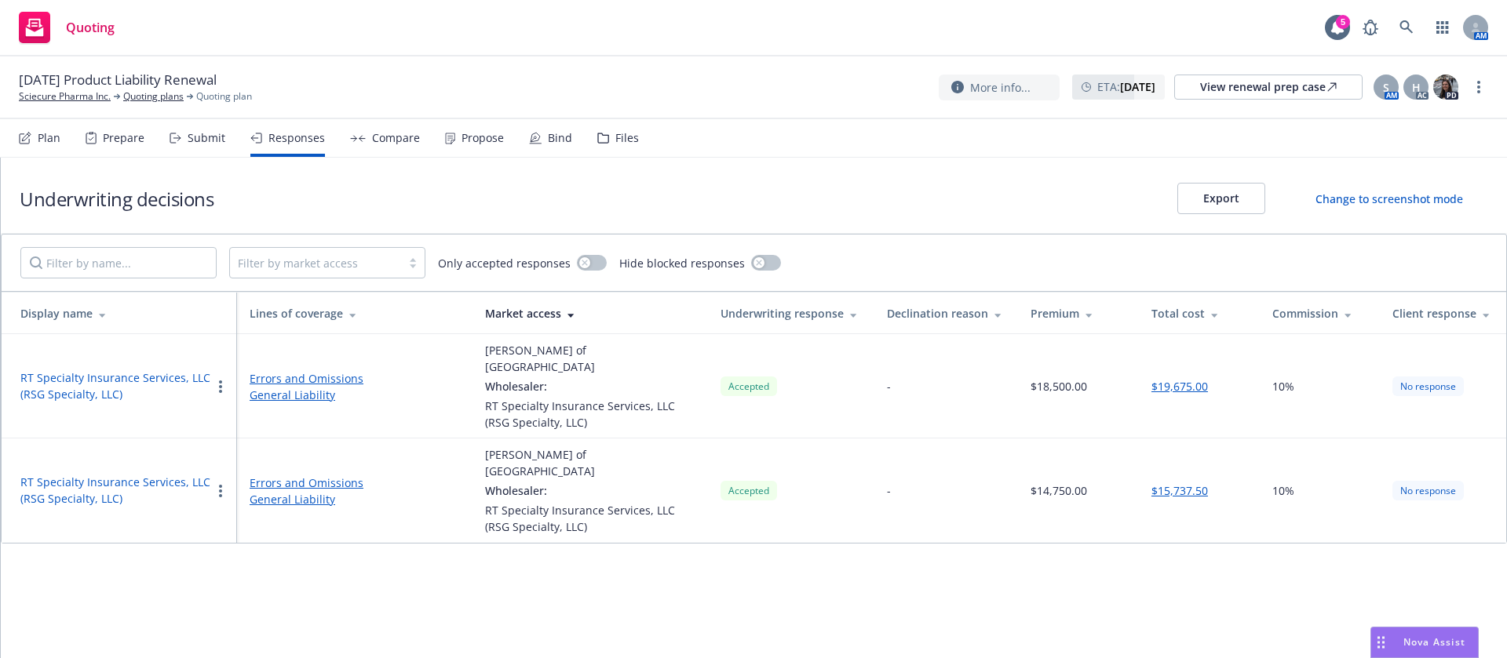
click at [548, 132] on div "Bind" at bounding box center [560, 138] width 24 height 13
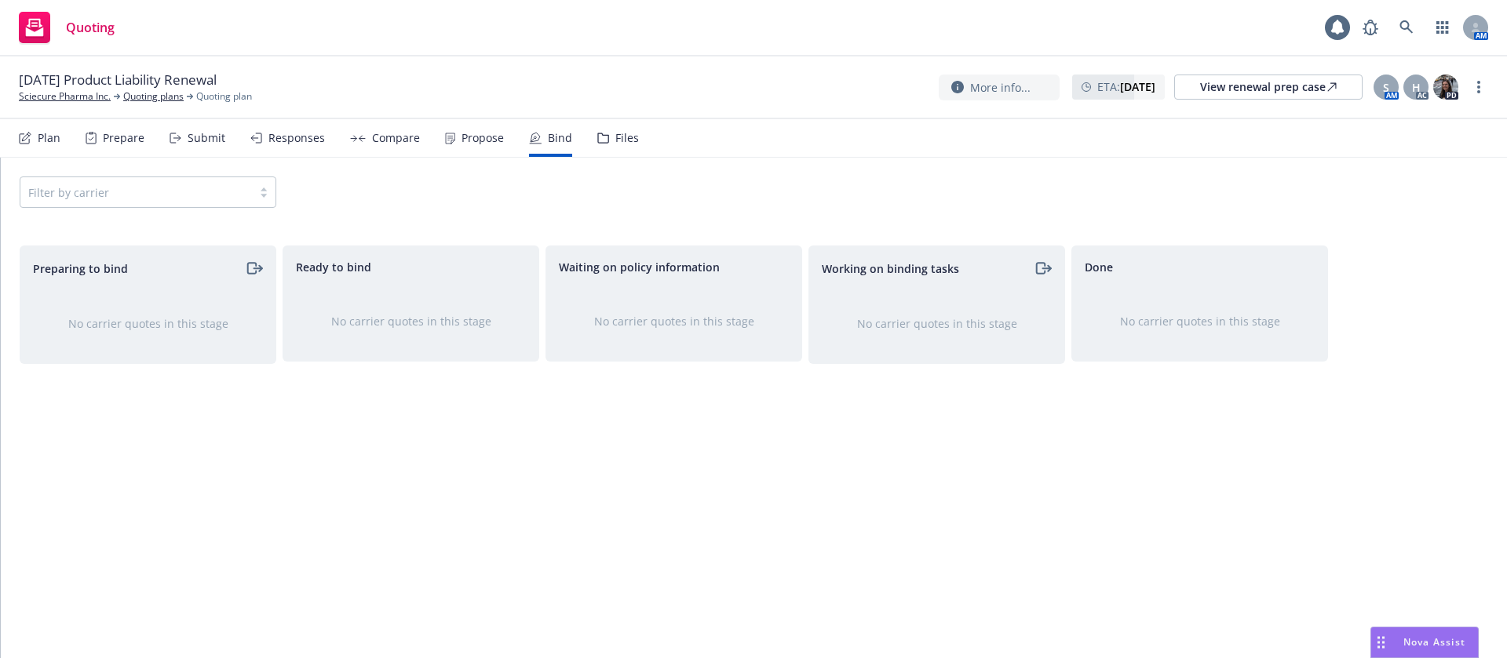
click at [618, 133] on div "Files" at bounding box center [627, 138] width 24 height 13
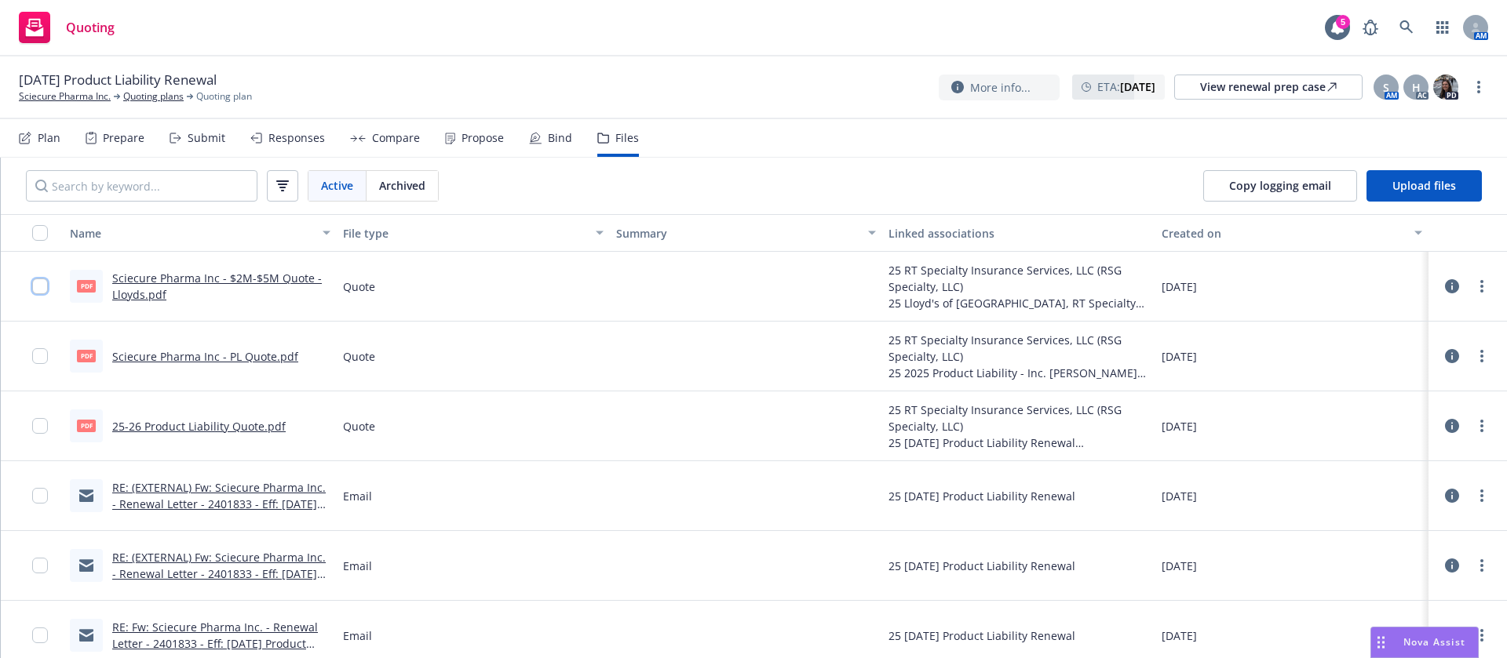
click at [36, 286] on input "checkbox" at bounding box center [40, 287] width 16 height 16
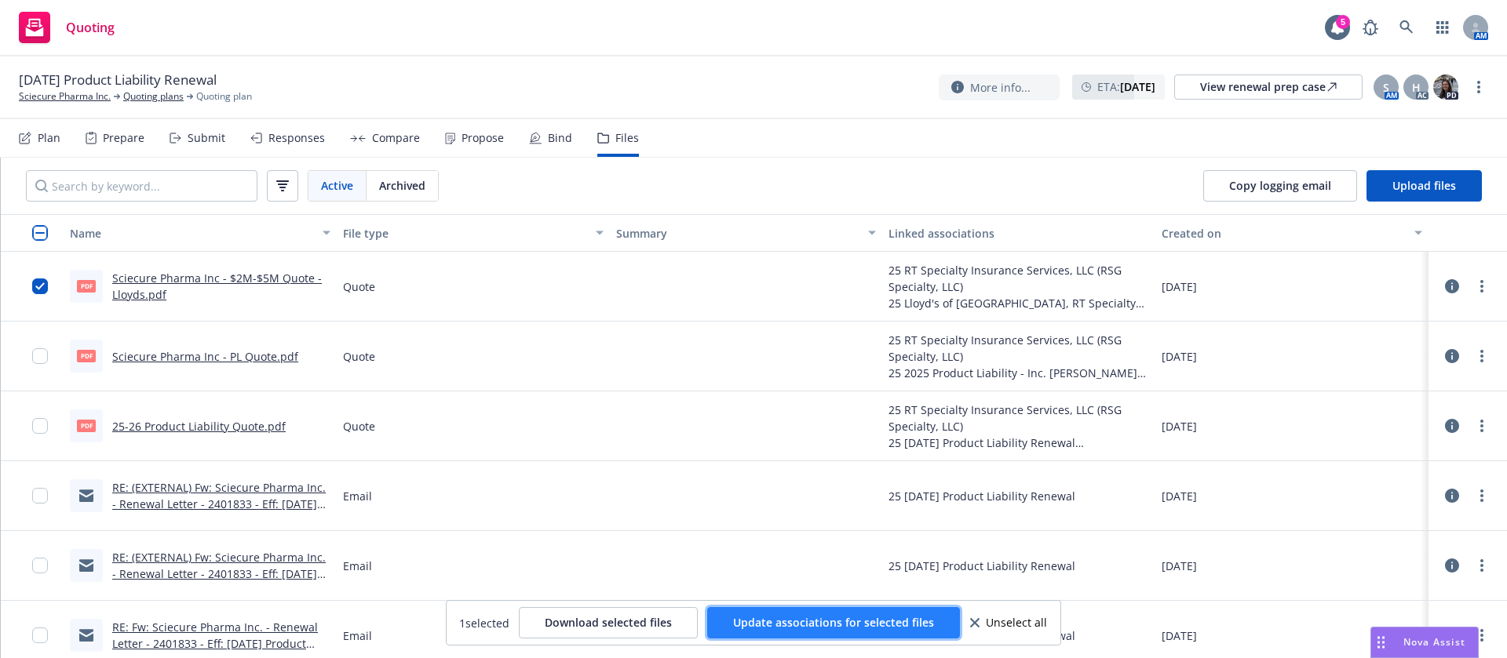
click at [785, 621] on span "Update associations for selected files" at bounding box center [833, 622] width 201 height 15
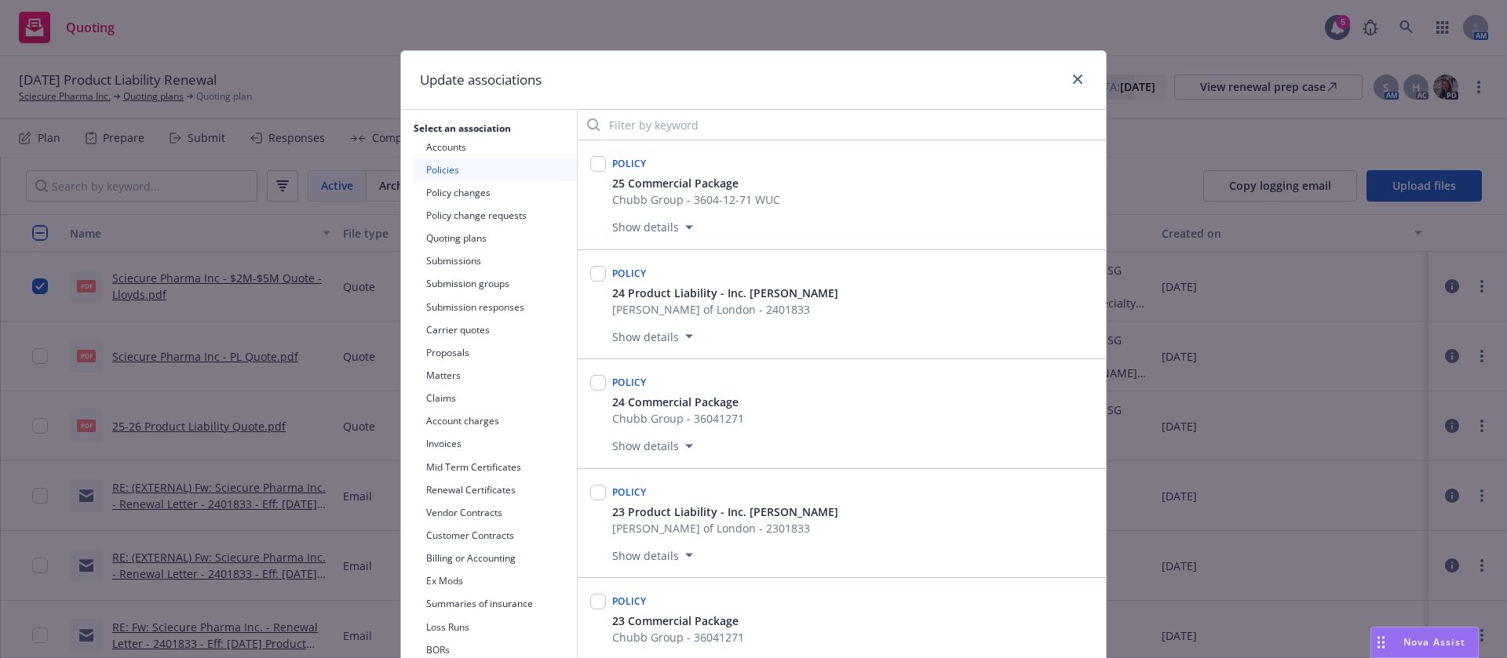
click at [463, 238] on button "Quoting plans" at bounding box center [495, 238] width 163 height 23
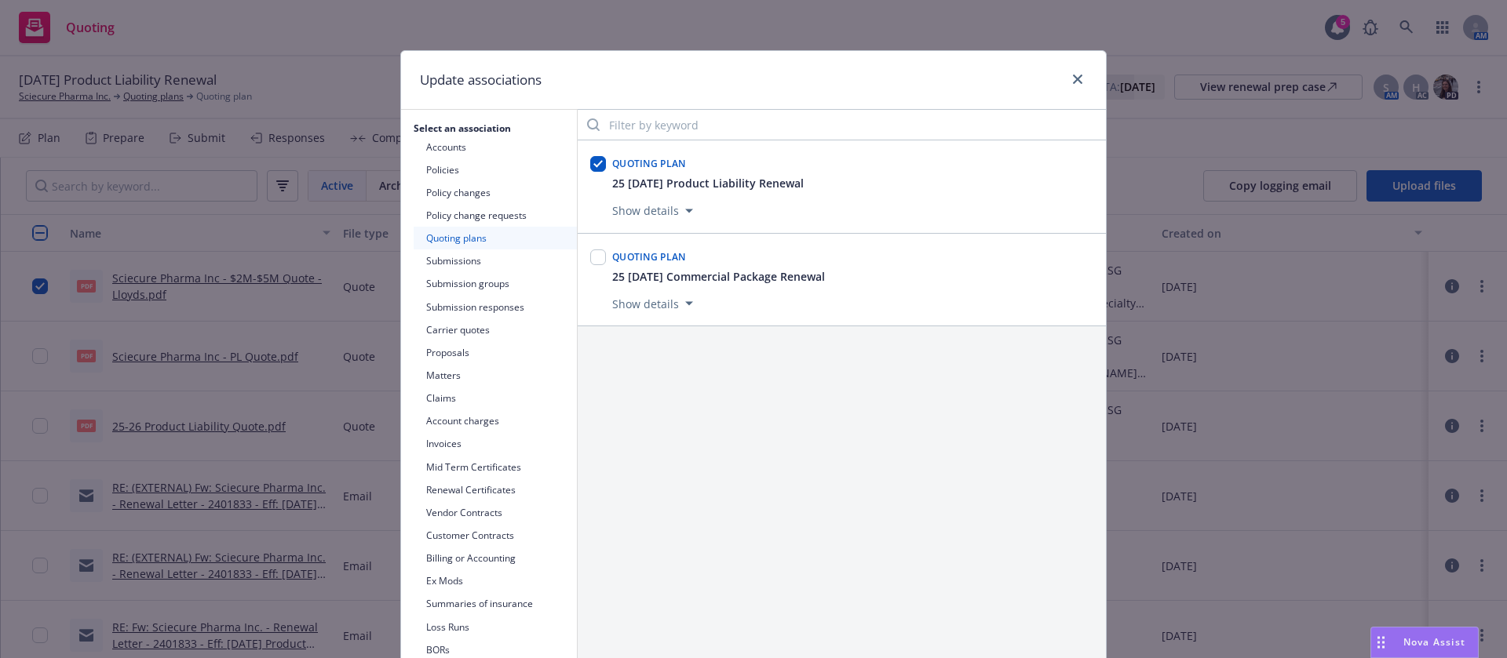
click at [467, 261] on button "Submissions" at bounding box center [495, 261] width 163 height 23
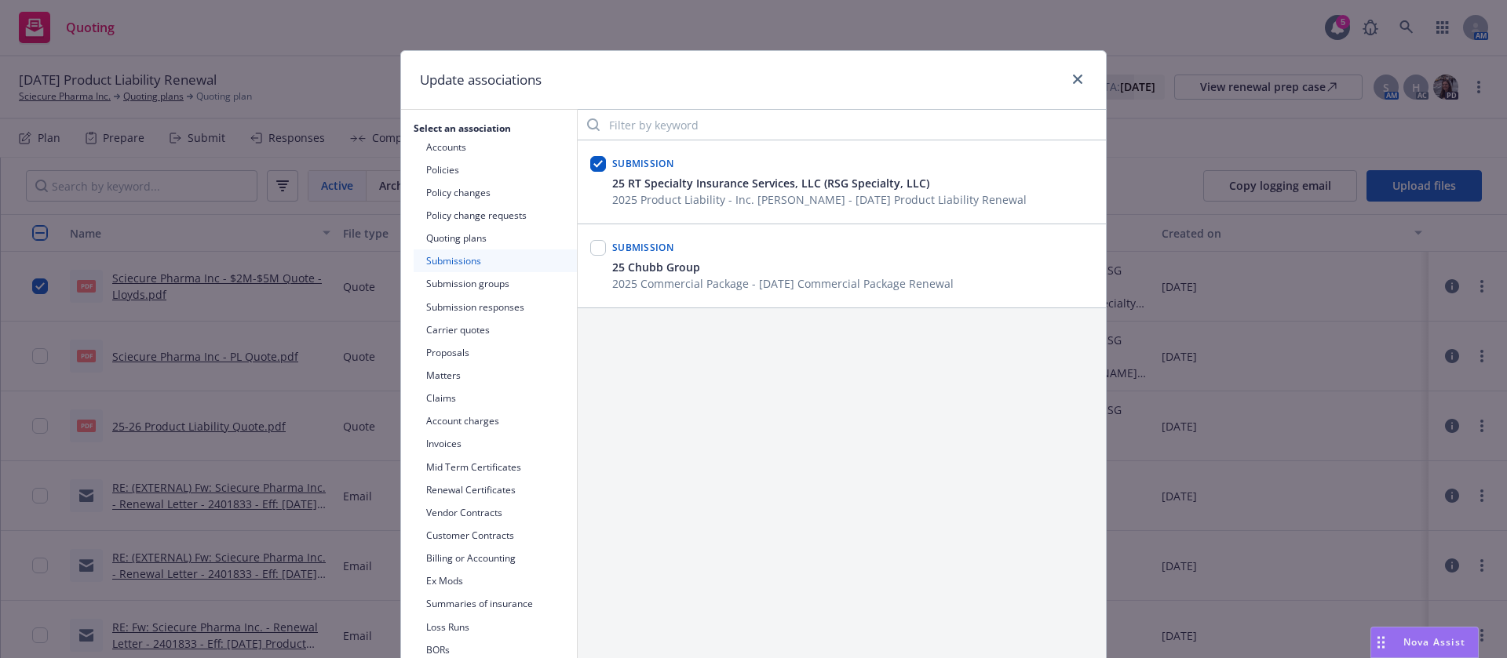
click at [482, 282] on button "Submission groups" at bounding box center [495, 283] width 163 height 23
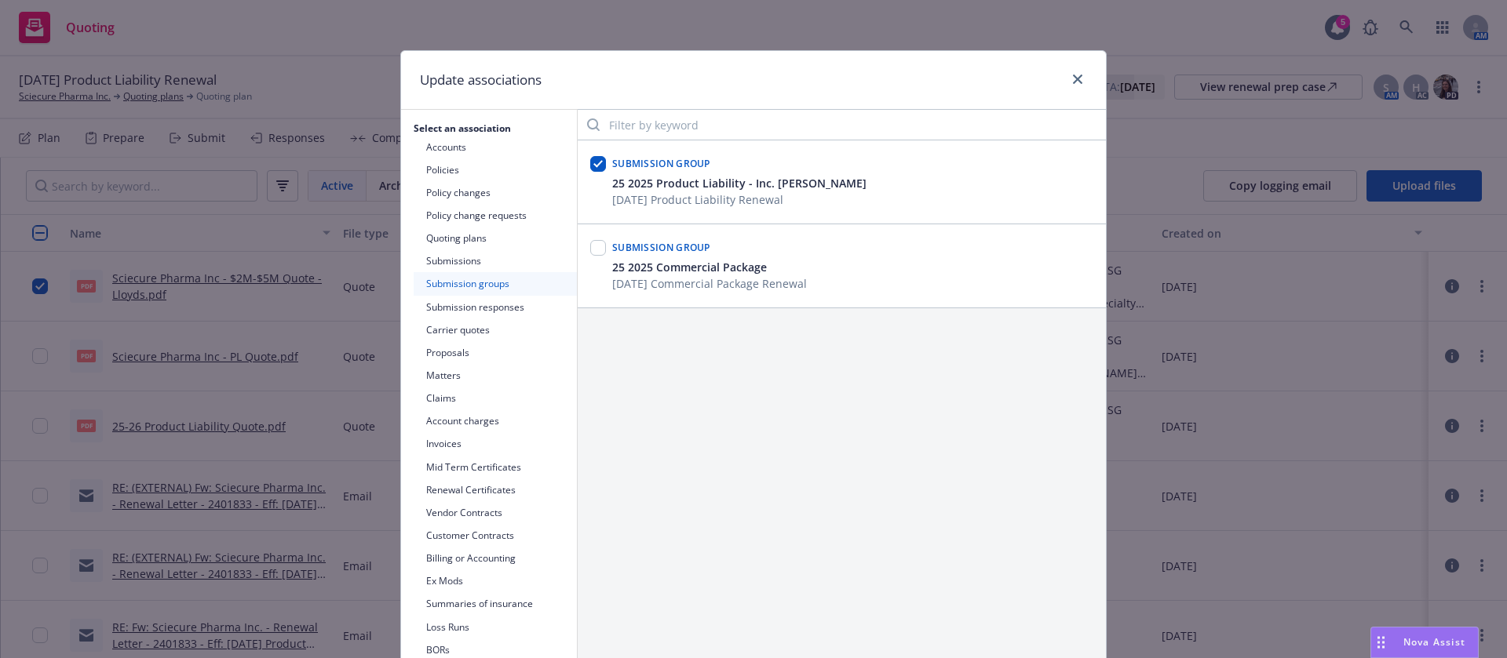
click at [487, 310] on button "Submission responses" at bounding box center [495, 307] width 163 height 23
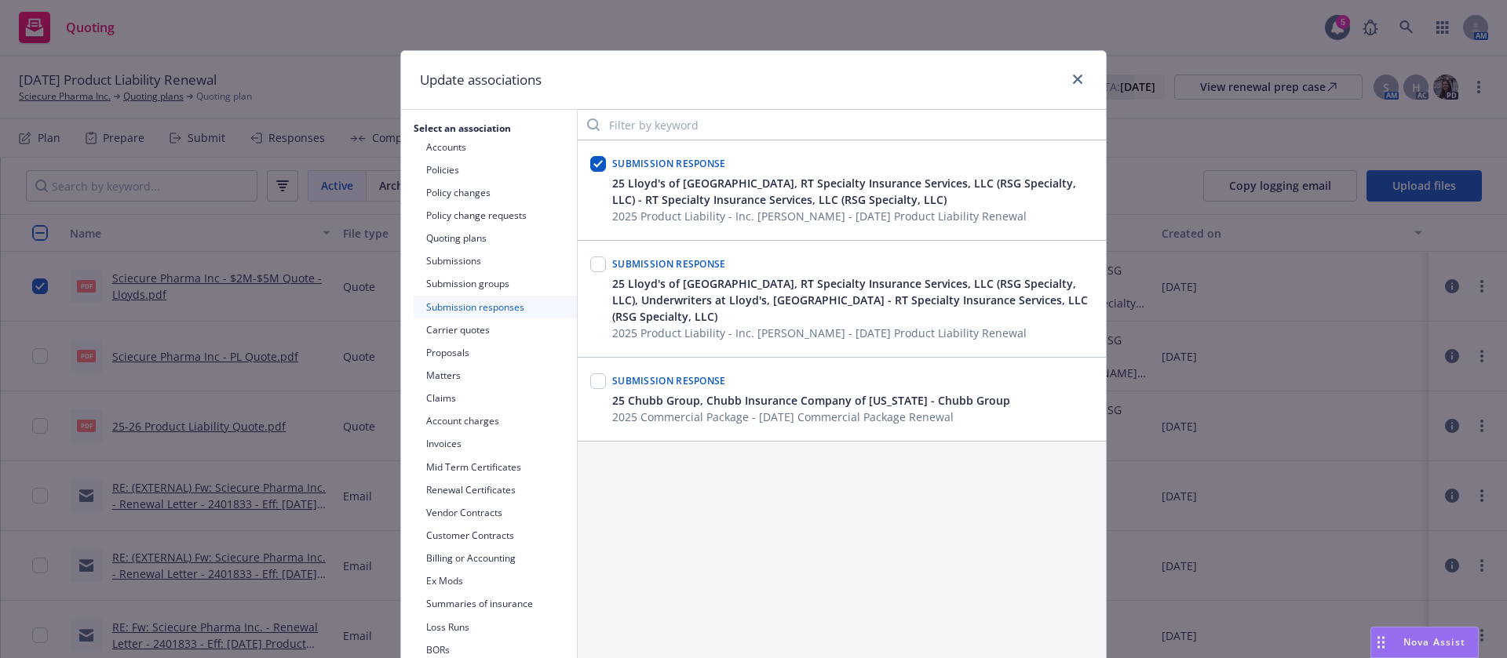
click at [594, 255] on div at bounding box center [598, 264] width 16 height 22
click at [591, 267] on input "checkbox" at bounding box center [598, 265] width 16 height 16
checkbox input "true"
click at [456, 326] on button "Carrier quotes" at bounding box center [495, 330] width 163 height 23
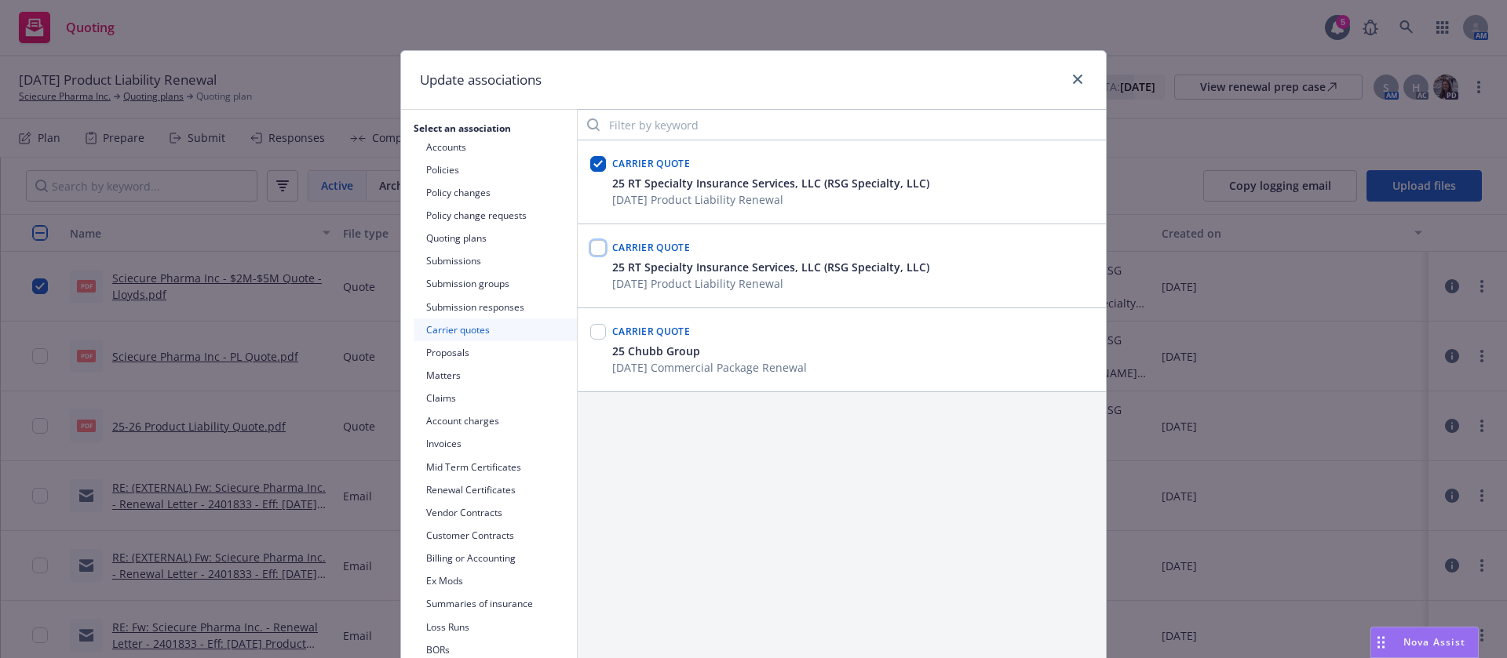
click at [590, 254] on input "checkbox" at bounding box center [598, 248] width 16 height 16
checkbox input "true"
click at [457, 352] on button "Proposals" at bounding box center [495, 352] width 163 height 23
click at [590, 165] on input "checkbox" at bounding box center [598, 164] width 16 height 16
checkbox input "true"
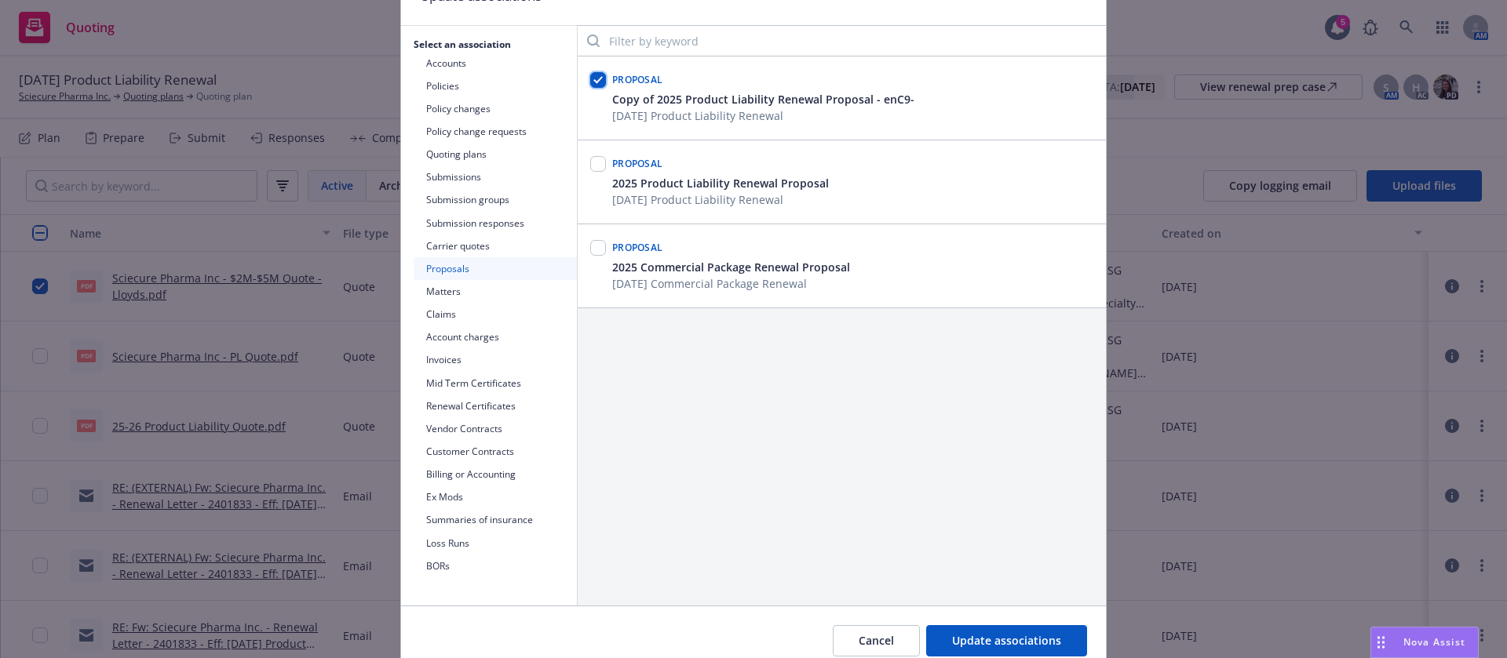
scroll to position [152, 0]
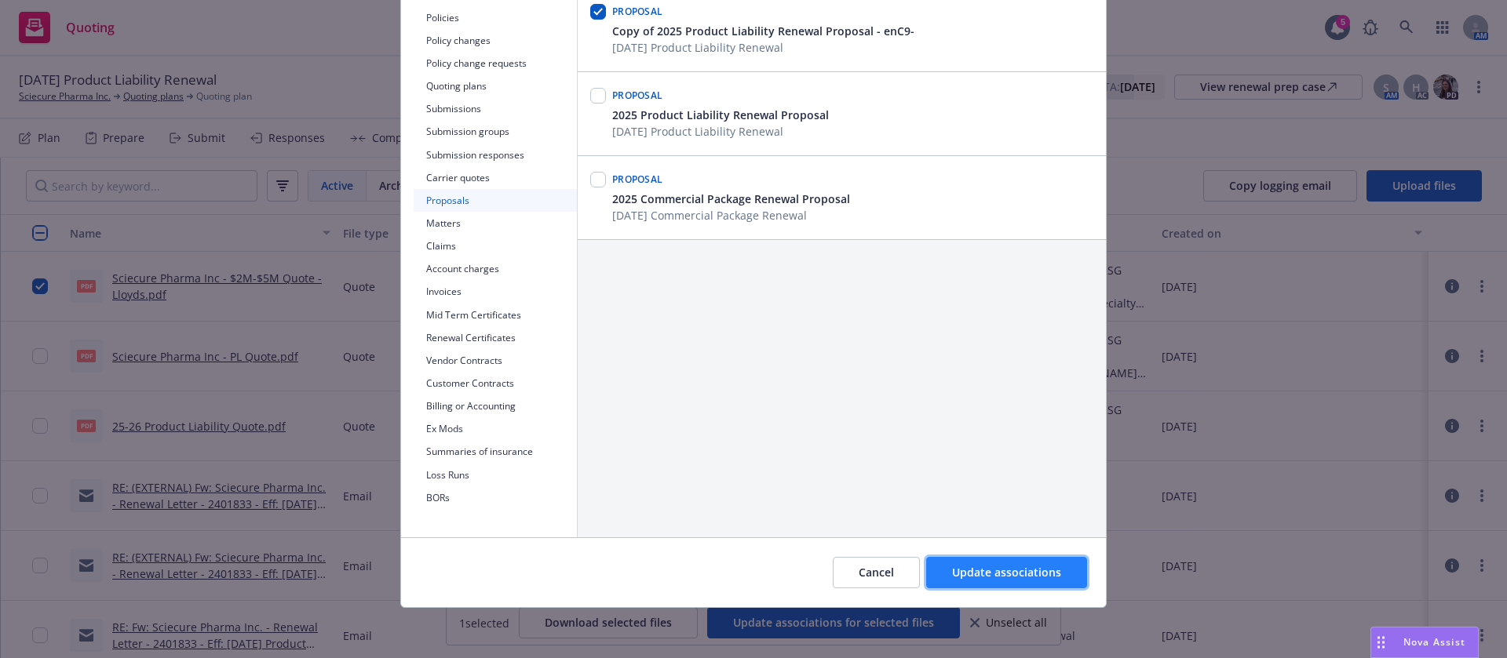
click at [1049, 574] on span "Update associations" at bounding box center [1006, 572] width 109 height 15
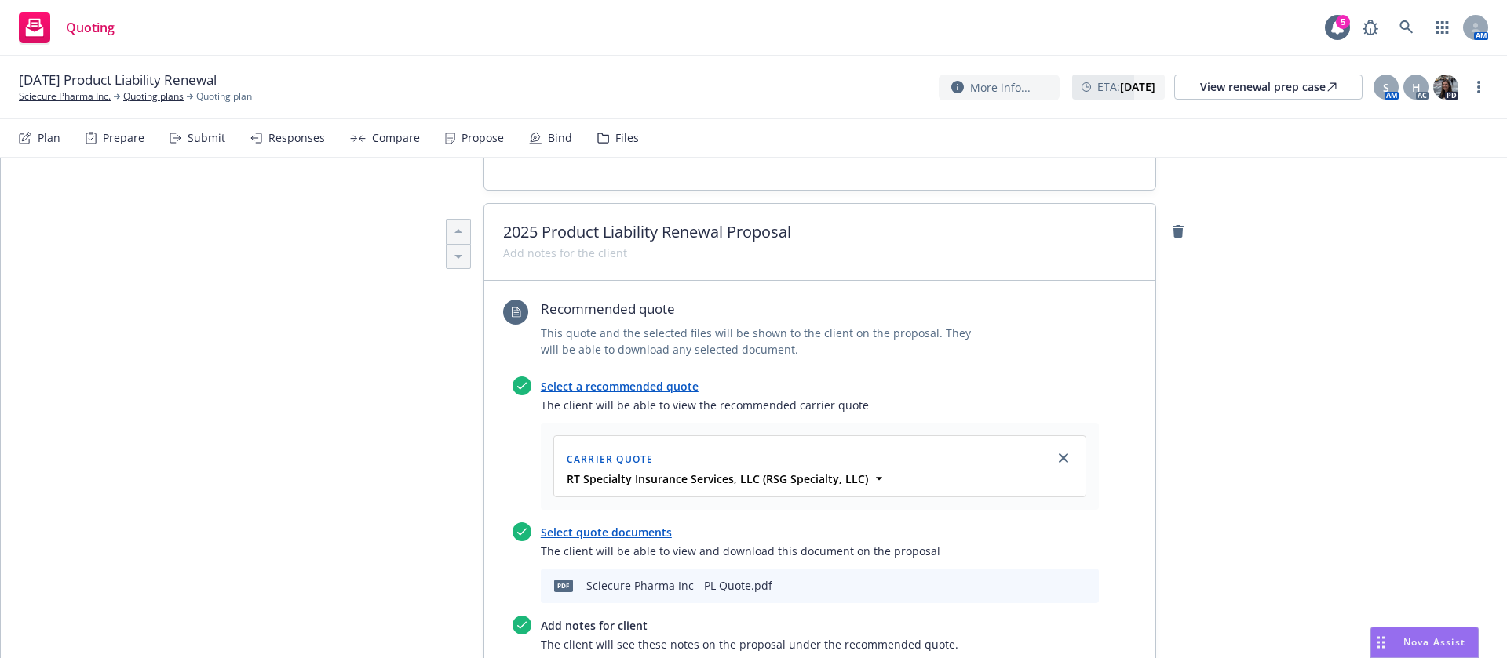
scroll to position [589, 0]
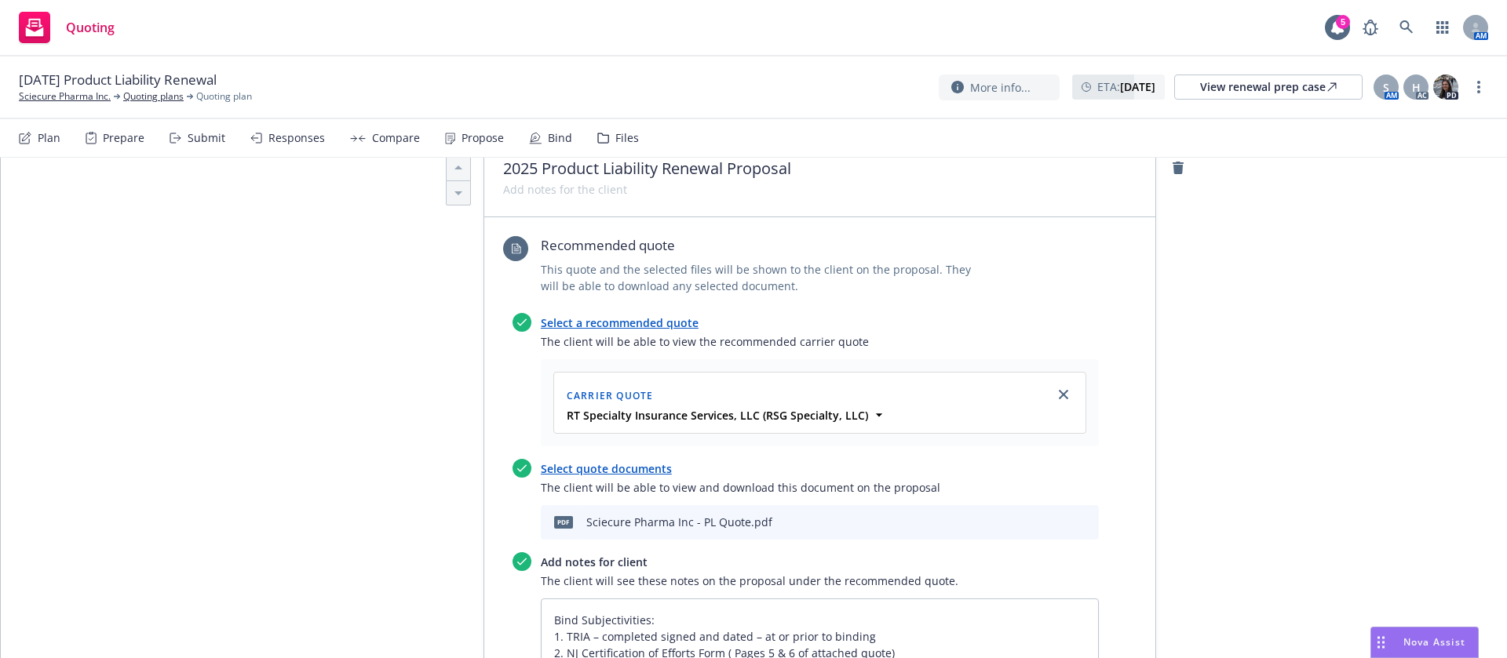
click at [656, 315] on link "Select a recommended quote" at bounding box center [620, 322] width 158 height 15
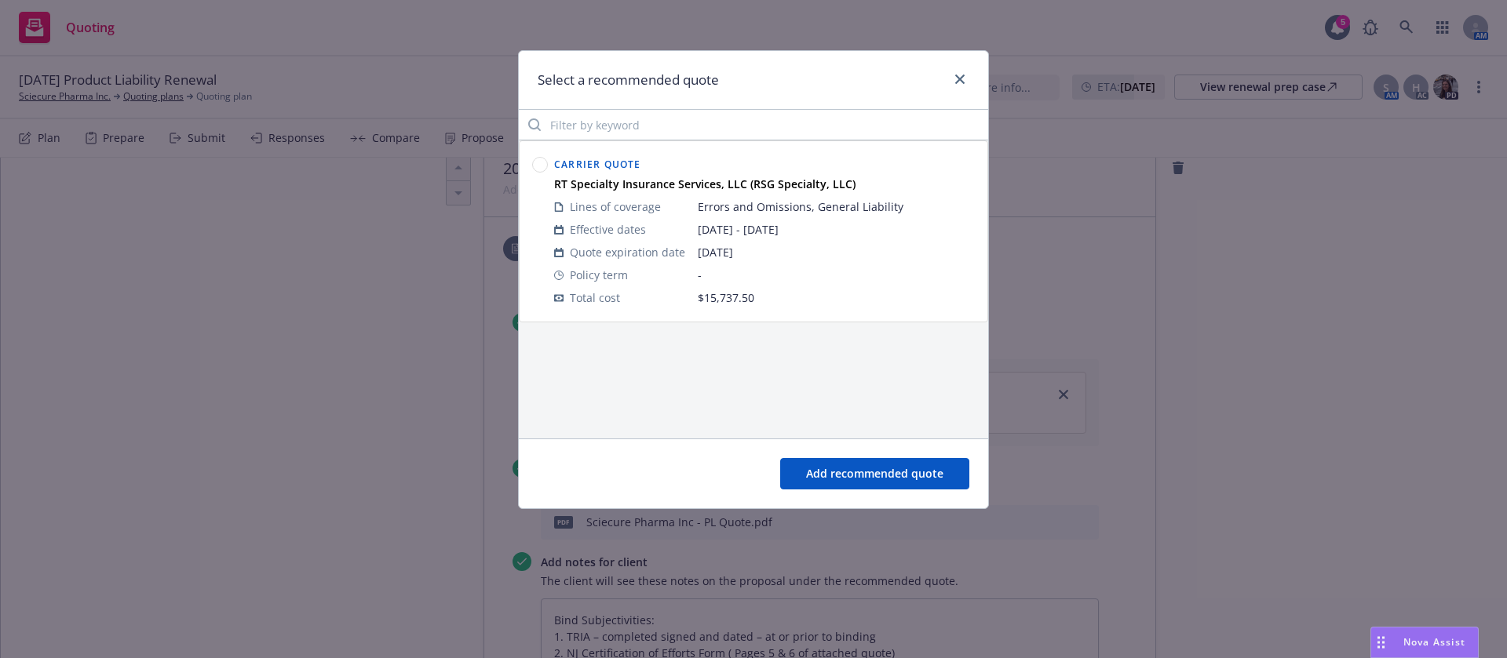
click at [534, 166] on circle at bounding box center [540, 165] width 15 height 15
click at [877, 481] on button "Add recommended quote" at bounding box center [874, 473] width 189 height 31
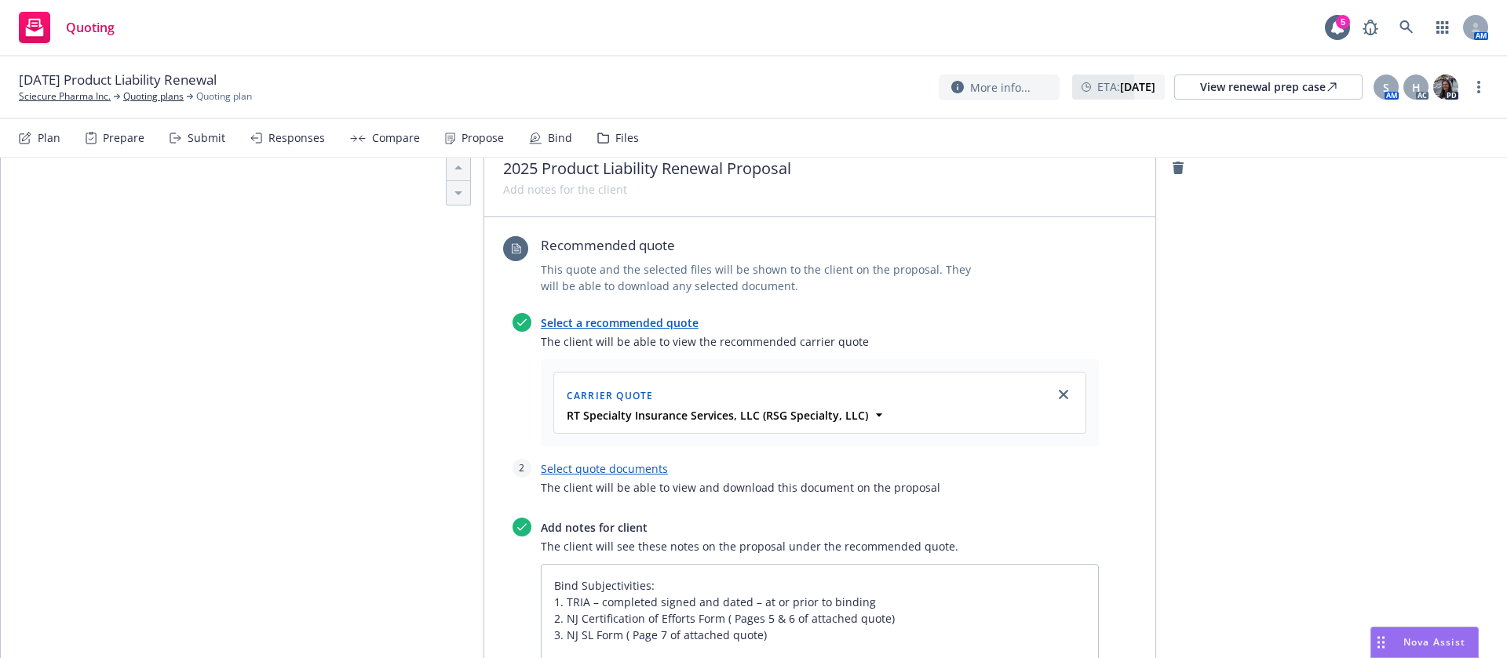
click at [576, 461] on link "Select quote documents" at bounding box center [604, 468] width 127 height 15
type textarea "x"
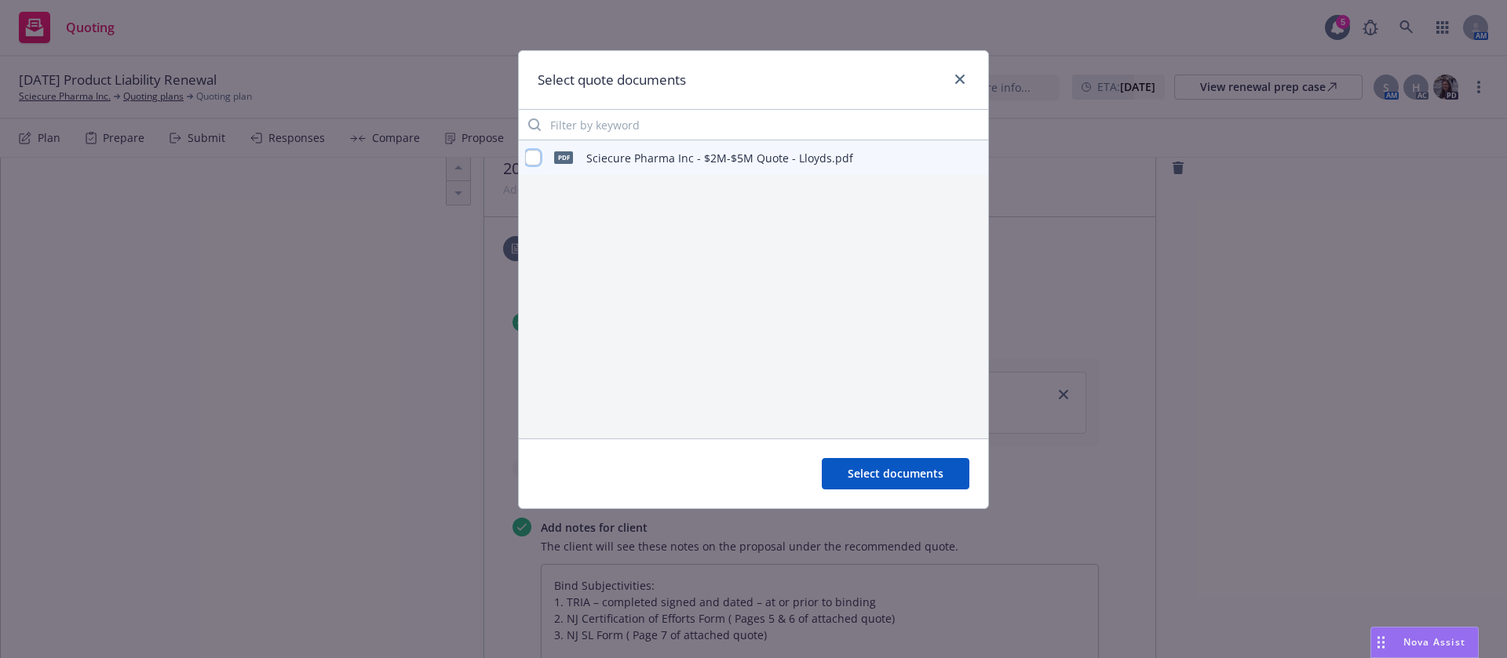
click at [533, 152] on input "checkbox" at bounding box center [533, 158] width 16 height 16
checkbox input "true"
click at [902, 454] on div "Select documents" at bounding box center [753, 474] width 469 height 70
click at [919, 466] on span "Select documents" at bounding box center [895, 473] width 96 height 15
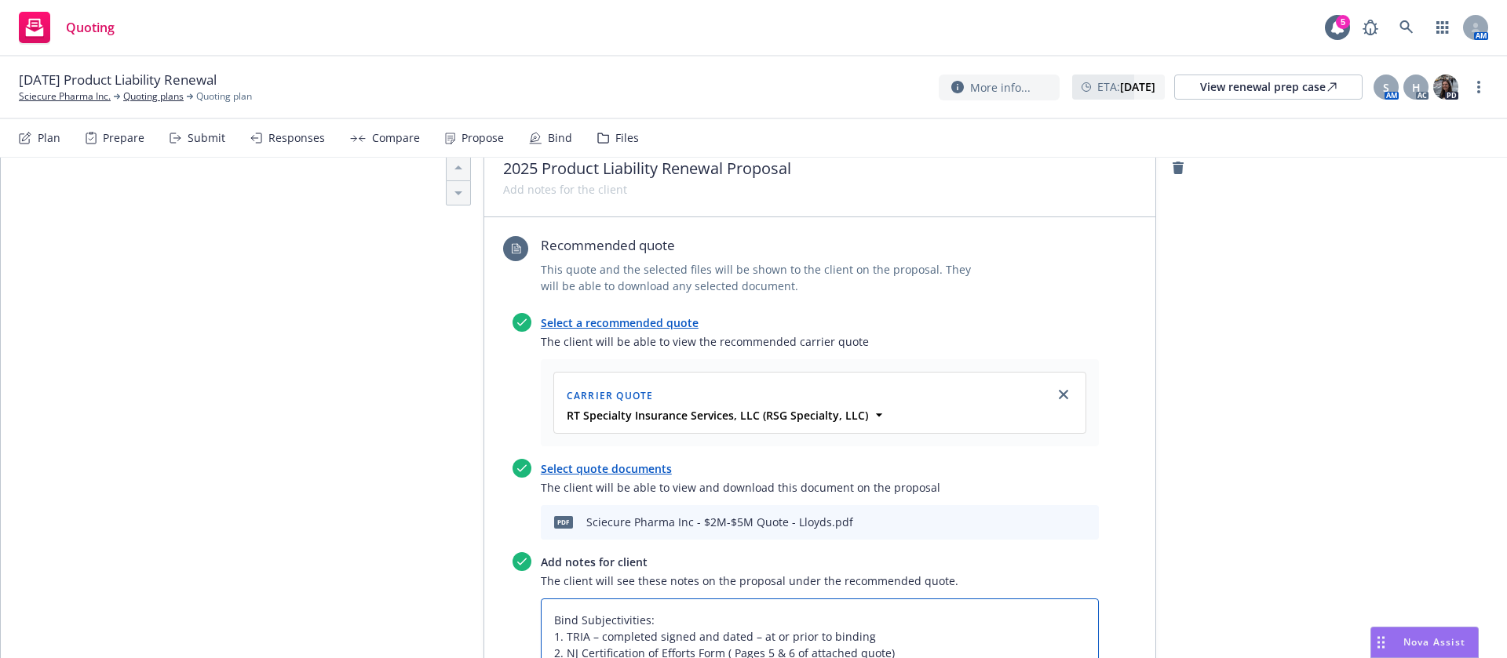
type textarea "x"
type textarea "Bind Subjectivities: 1. TRIA – completed signed and dated – at or prior to bind…"
type textarea "x"
type textarea "Bind Subjectivities: 1. TRIA – completed signed and dated – at or prior to bind…"
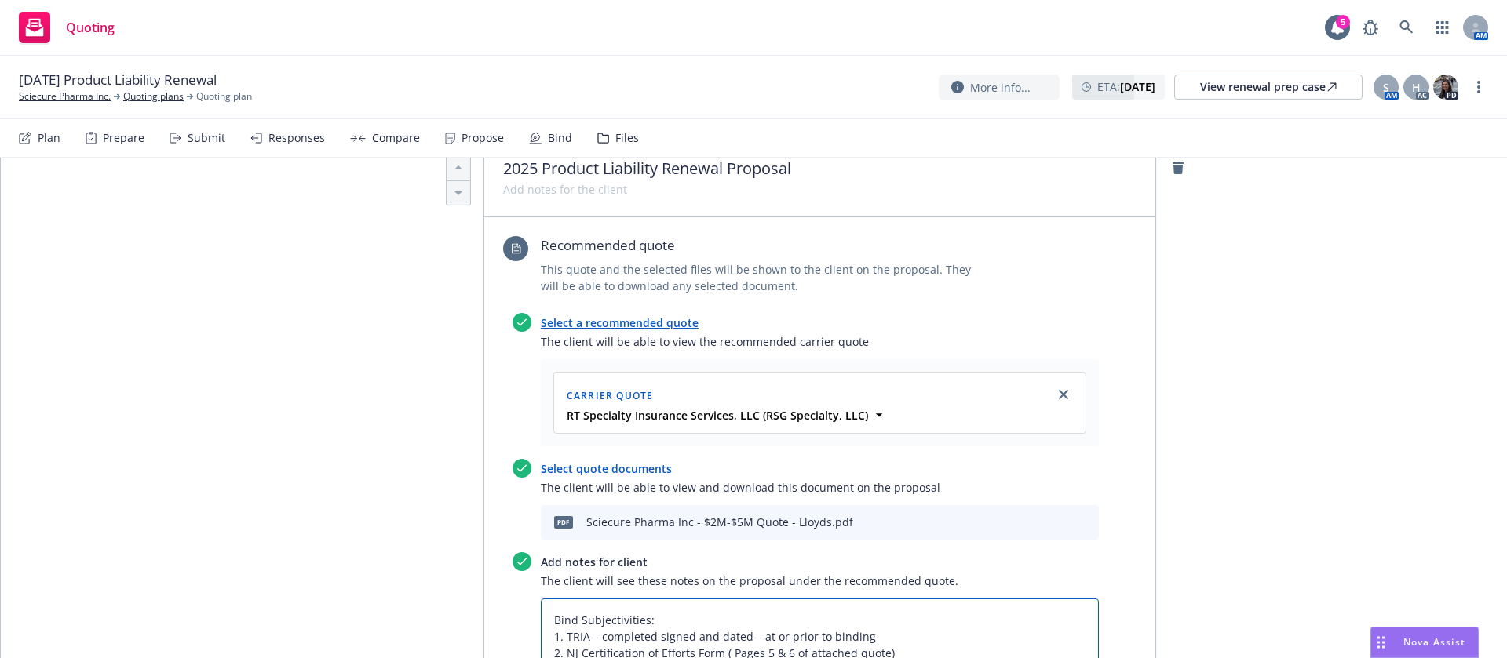
paste textarea "$2M/$5M limit quote"
type textarea "x"
type textarea "$2M/$5M limit quote Bind Subjectivities: 1. TRIA – completed signed and dated –…"
click at [1168, 439] on div "All proposals See client view Publish proposal Save Proposal name 2025 Product …" at bounding box center [754, 548] width 1506 height 1958
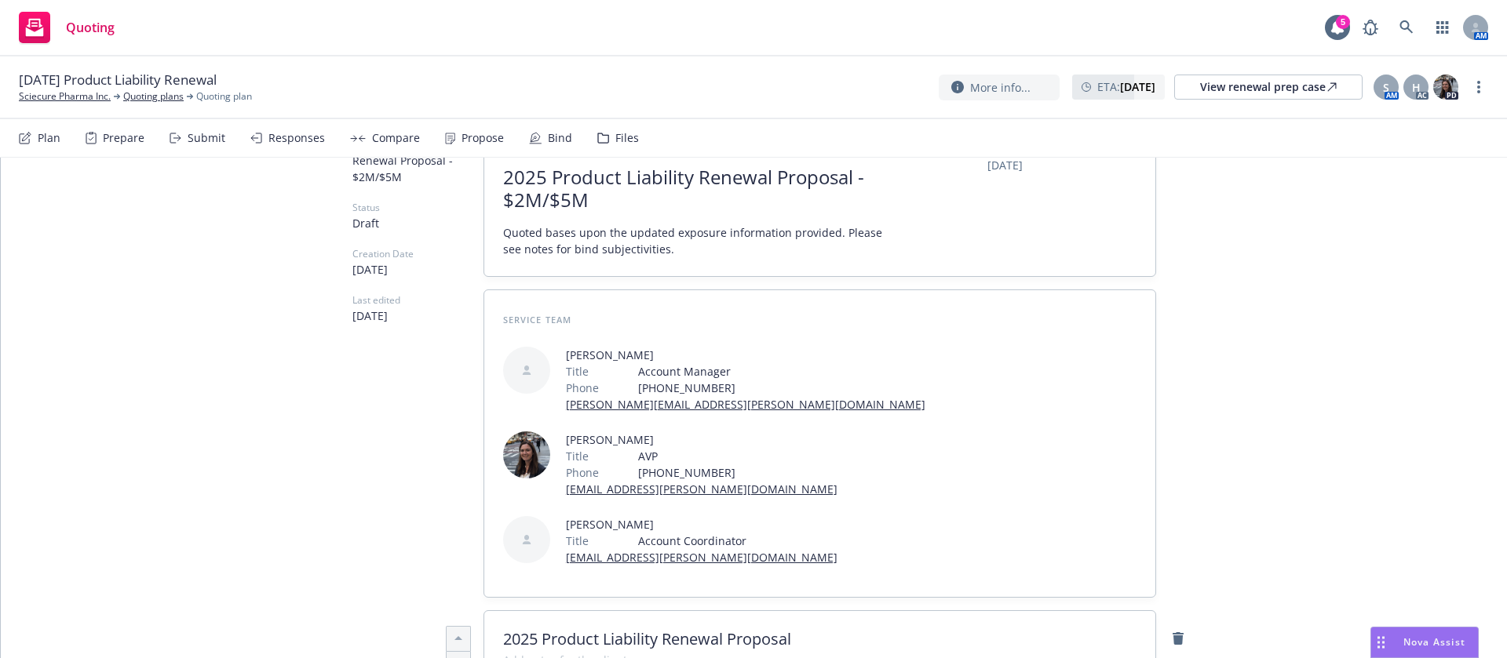
scroll to position [0, 0]
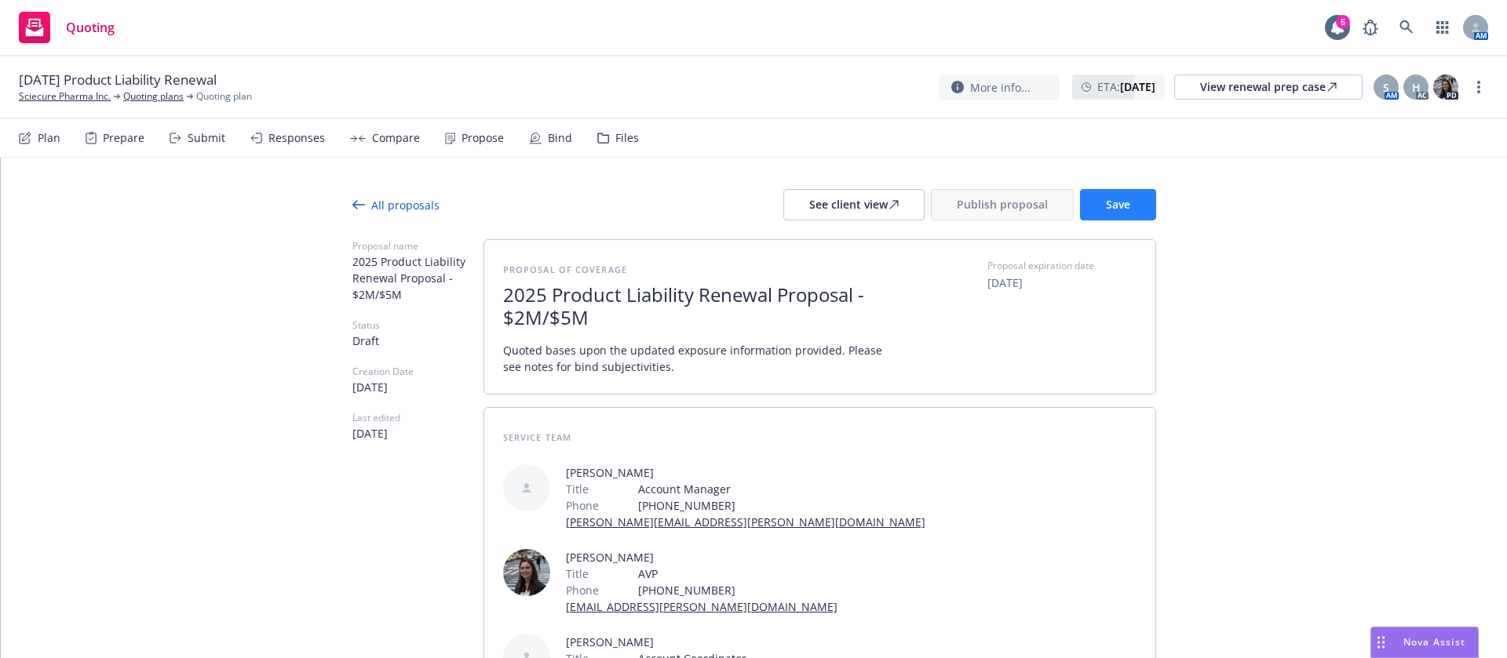
drag, startPoint x: 1276, startPoint y: 340, endPoint x: 1110, endPoint y: 208, distance: 211.6
click at [1110, 208] on span "Save" at bounding box center [1118, 204] width 24 height 15
click at [844, 193] on div "See client view" at bounding box center [853, 205] width 89 height 30
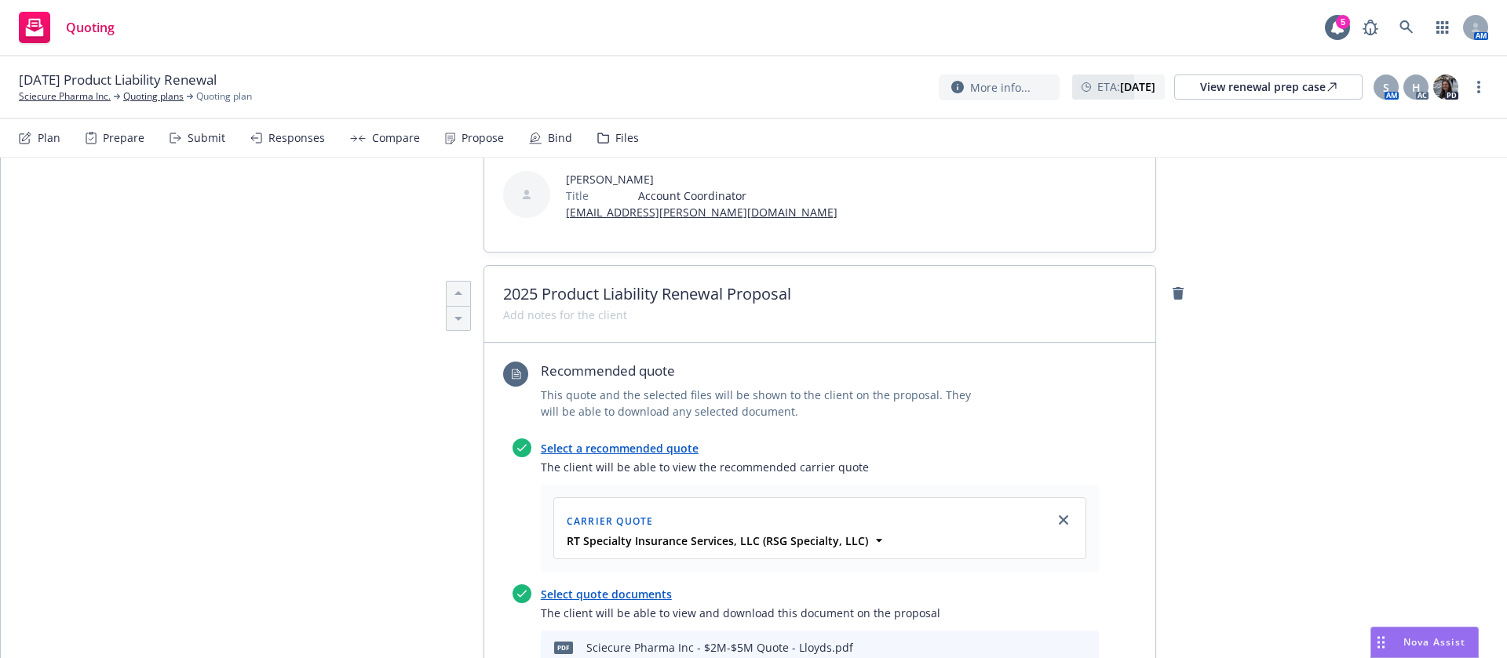
scroll to position [589, 0]
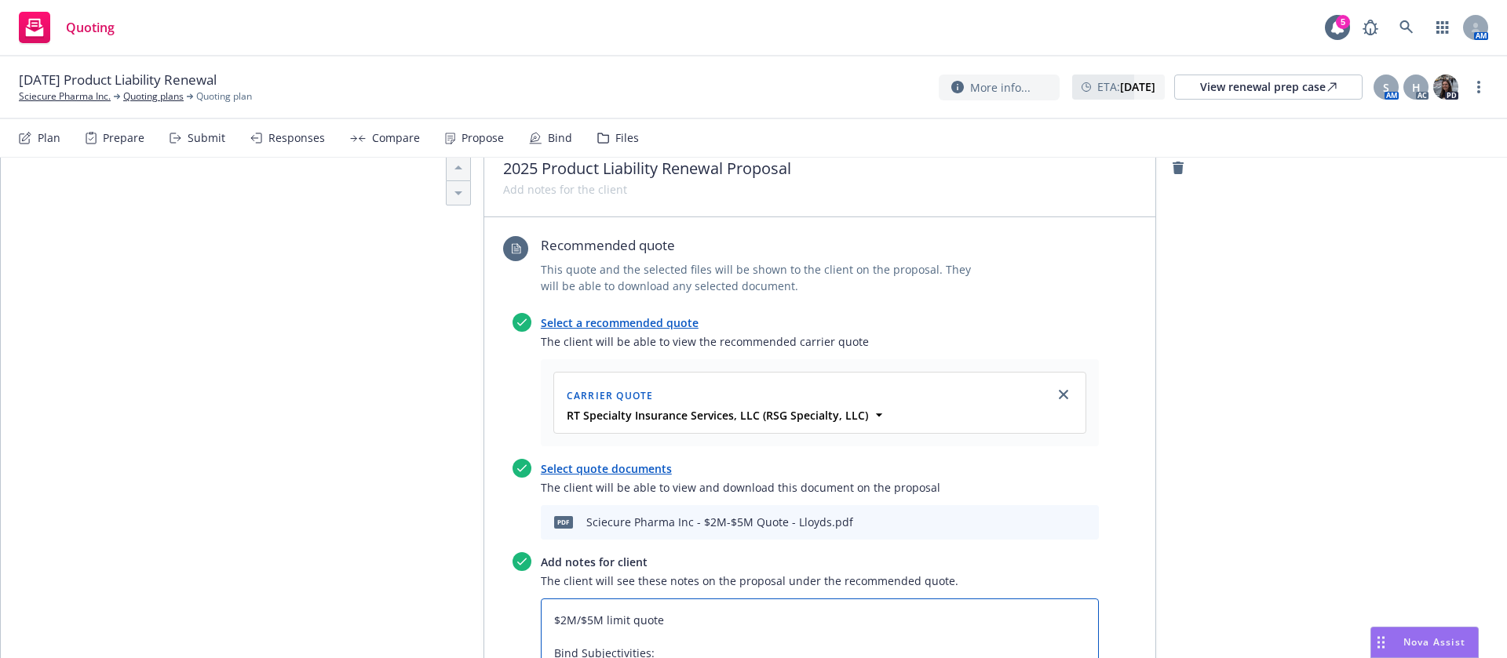
type textarea "x"
type textarea "$2M/$5M limit Bind Subjectivities: 1. TRIA – completed signed and dated – at or…"
click at [1174, 451] on div "All proposals See client view Publish proposal Save Proposal name 2025 Product …" at bounding box center [754, 548] width 1506 height 1958
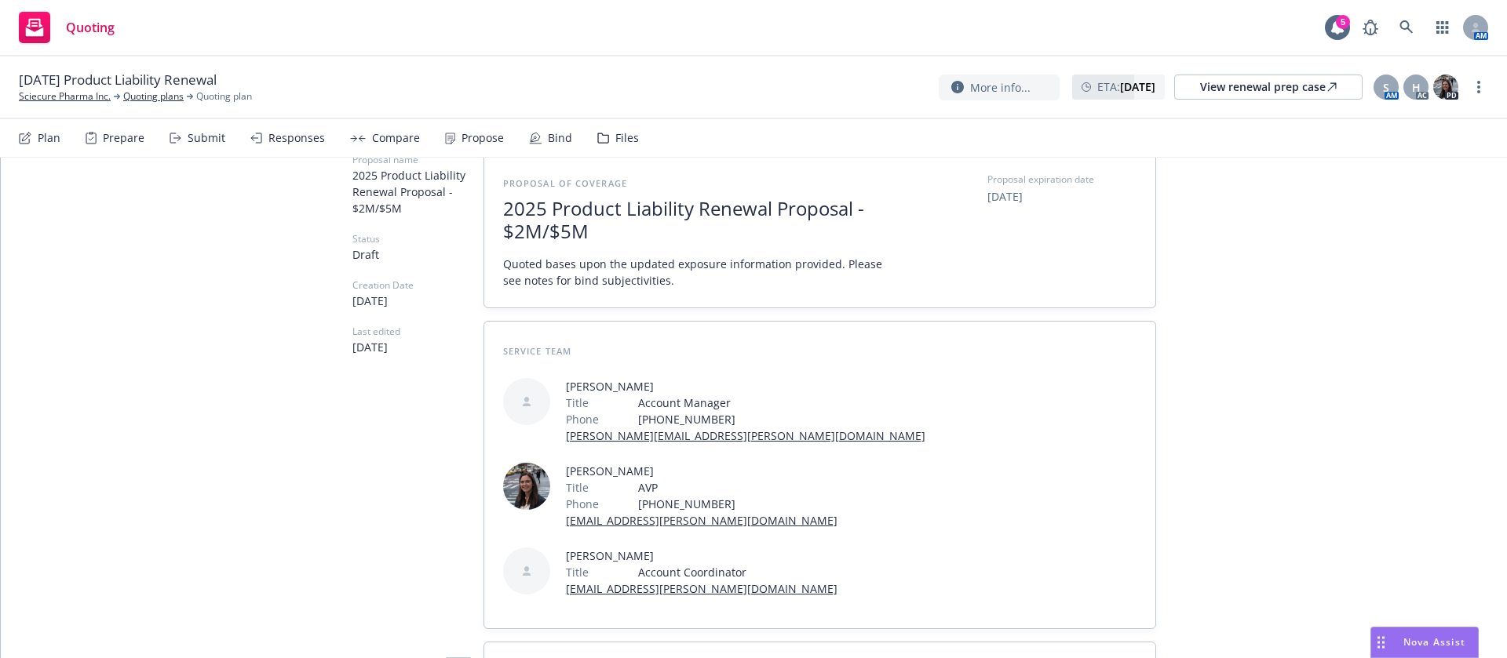
scroll to position [0, 0]
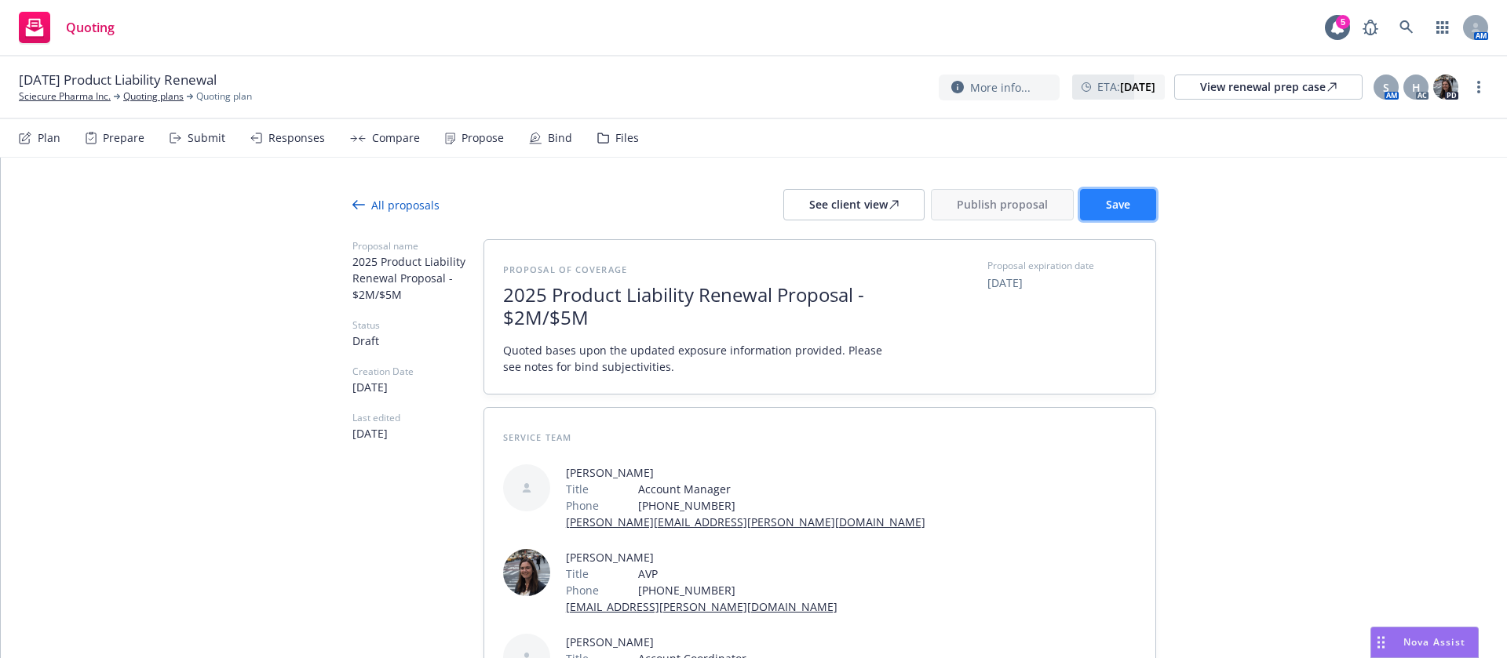
click at [1128, 192] on button "Save" at bounding box center [1118, 204] width 76 height 31
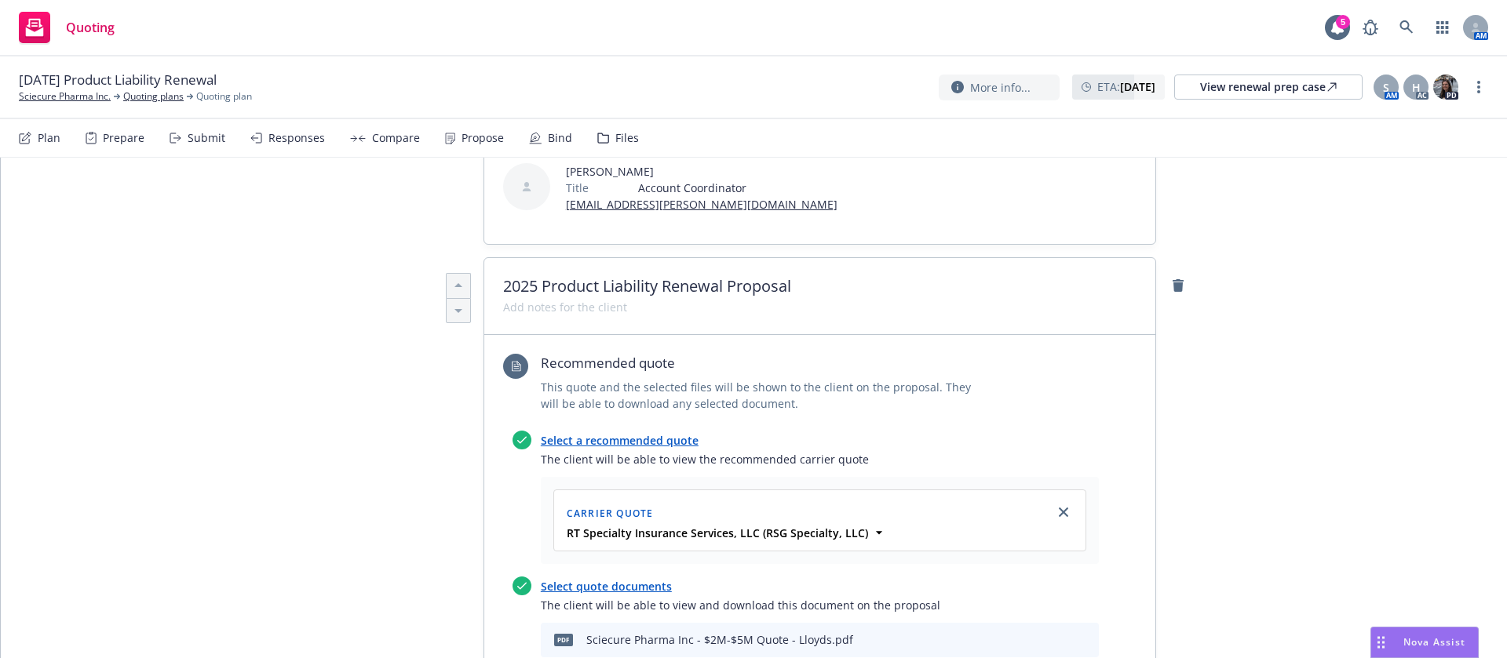
scroll to position [706, 0]
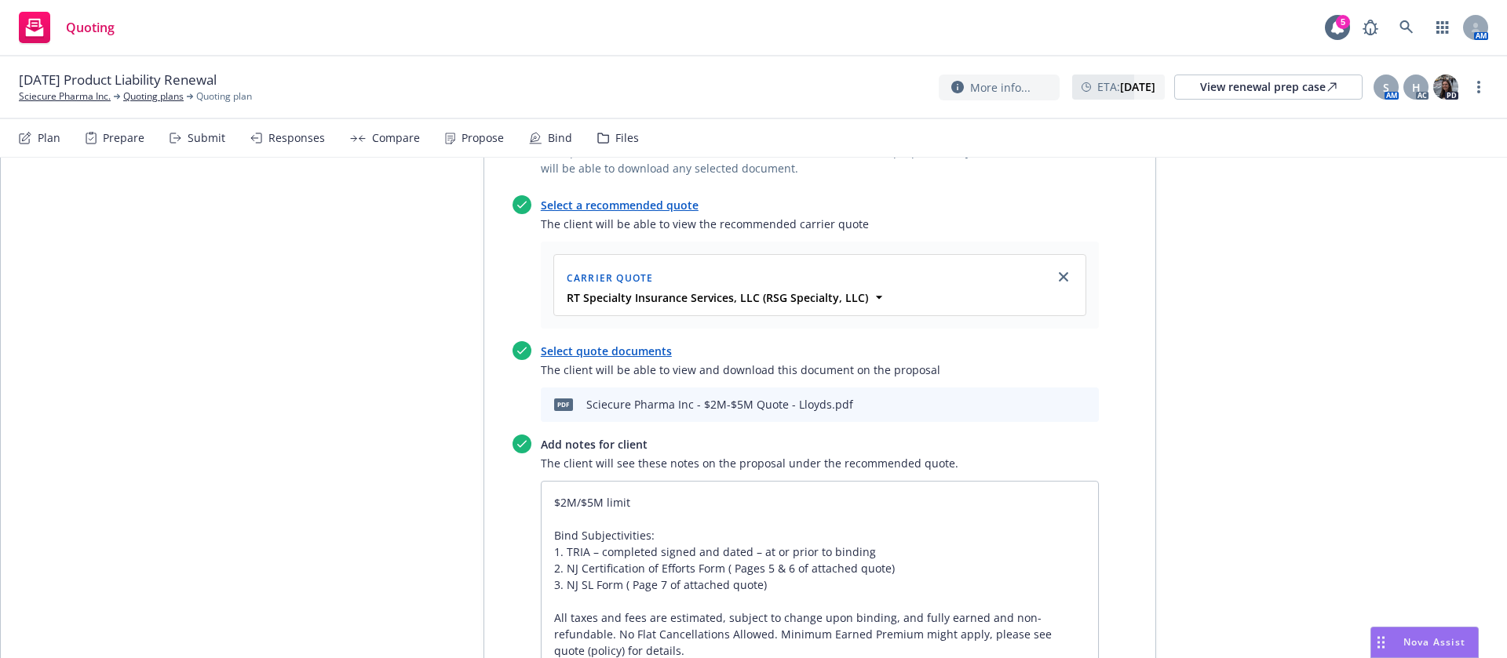
click at [1238, 410] on div "All proposals See client view Publish proposal Save Proposal name 2025 Product …" at bounding box center [754, 430] width 1506 height 1958
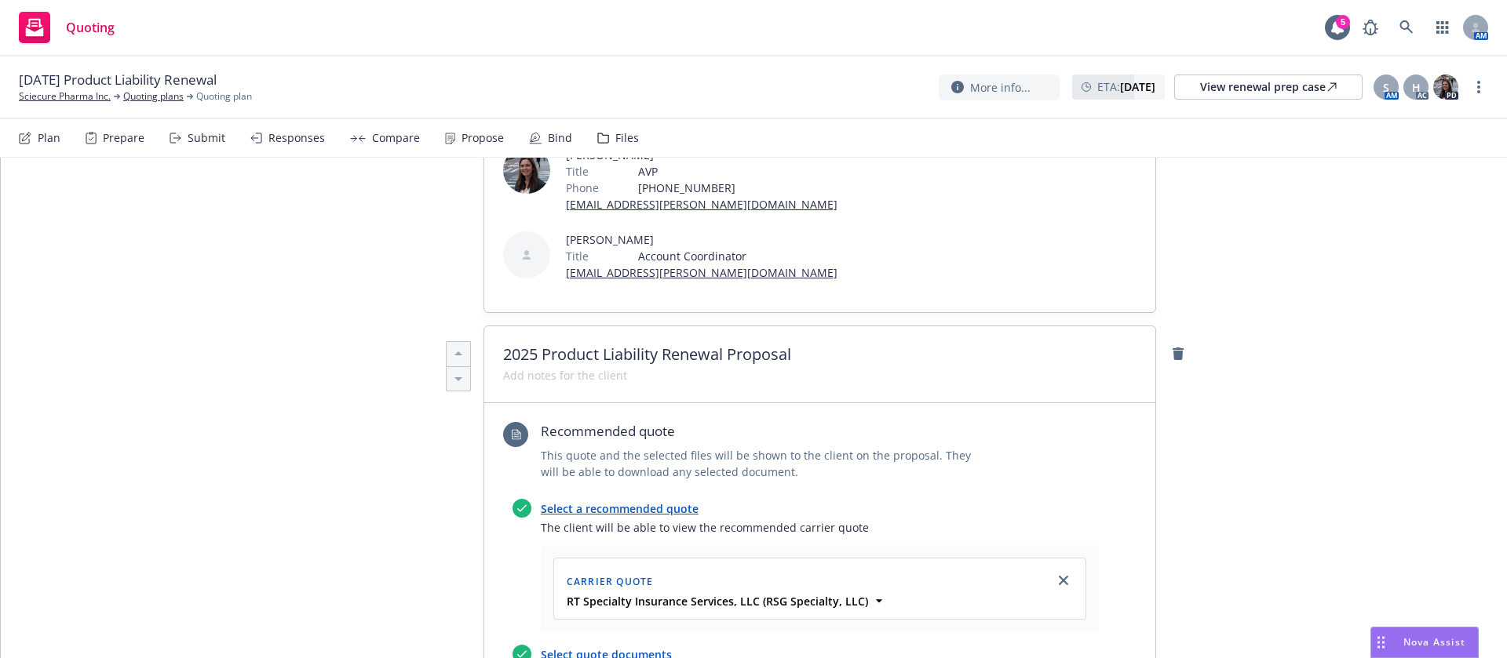
scroll to position [0, 0]
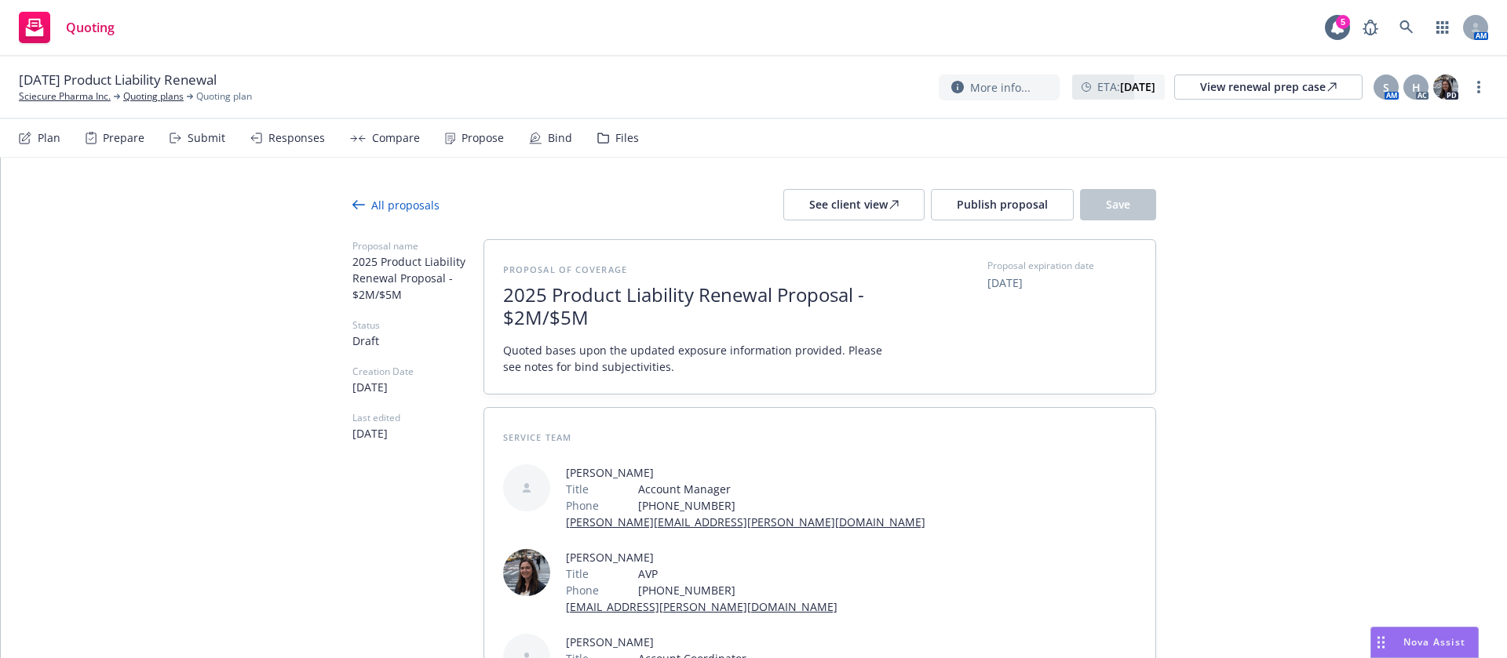
drag, startPoint x: 581, startPoint y: 322, endPoint x: 472, endPoint y: 286, distance: 114.6
copy span "2025 Product Liability Renewal Proposal - $2M/$5M"
type textarea "x"
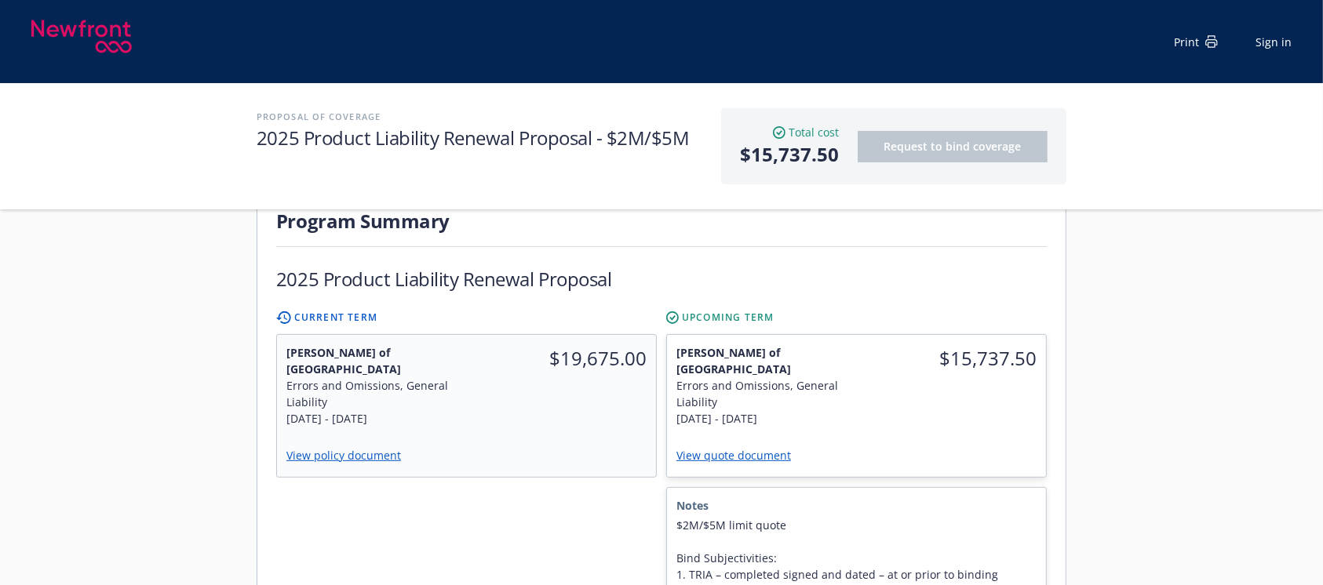
scroll to position [418, 0]
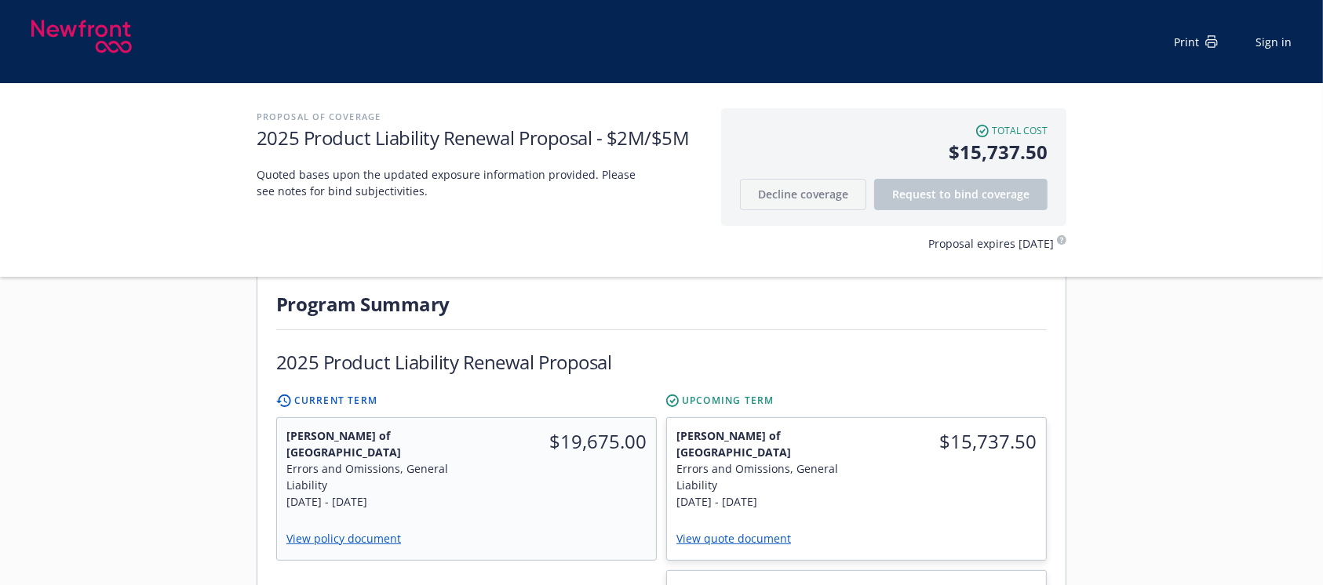
scroll to position [314, 0]
